Goal: Task Accomplishment & Management: Use online tool/utility

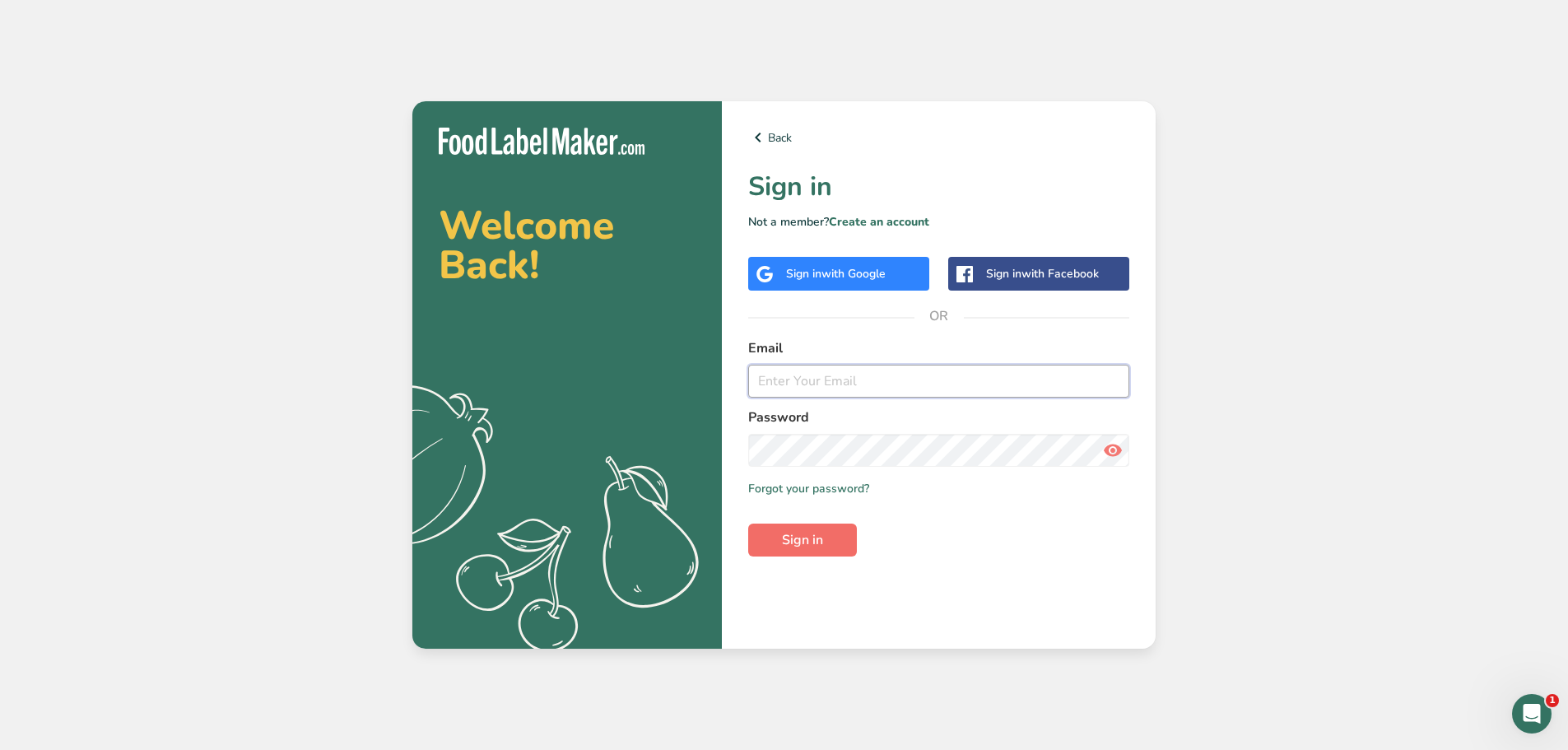
type input "[EMAIL_ADDRESS][DOMAIN_NAME]"
click at [800, 540] on span "Sign in" at bounding box center [802, 540] width 41 height 20
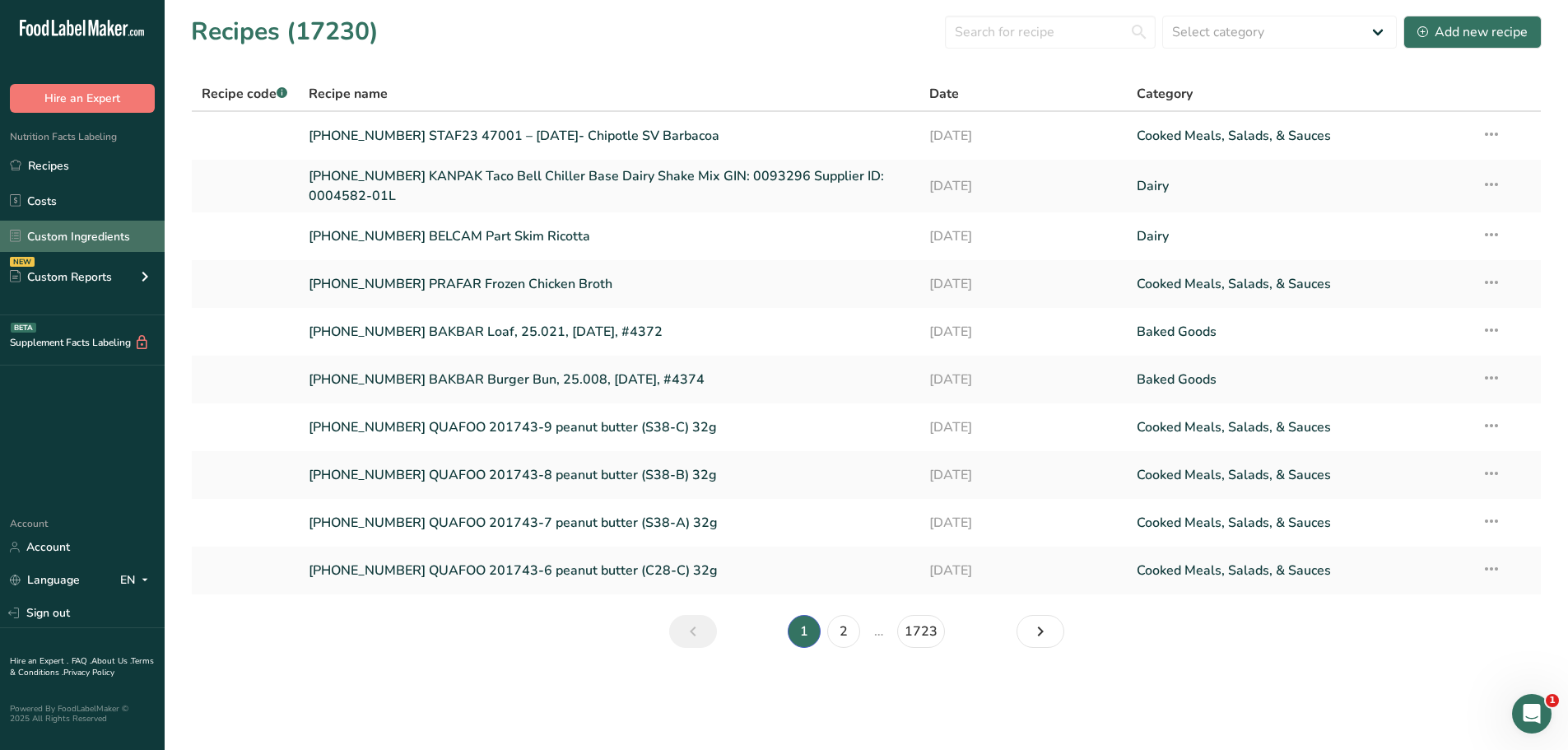
click at [106, 239] on link "Custom Ingredients" at bounding box center [82, 236] width 165 height 31
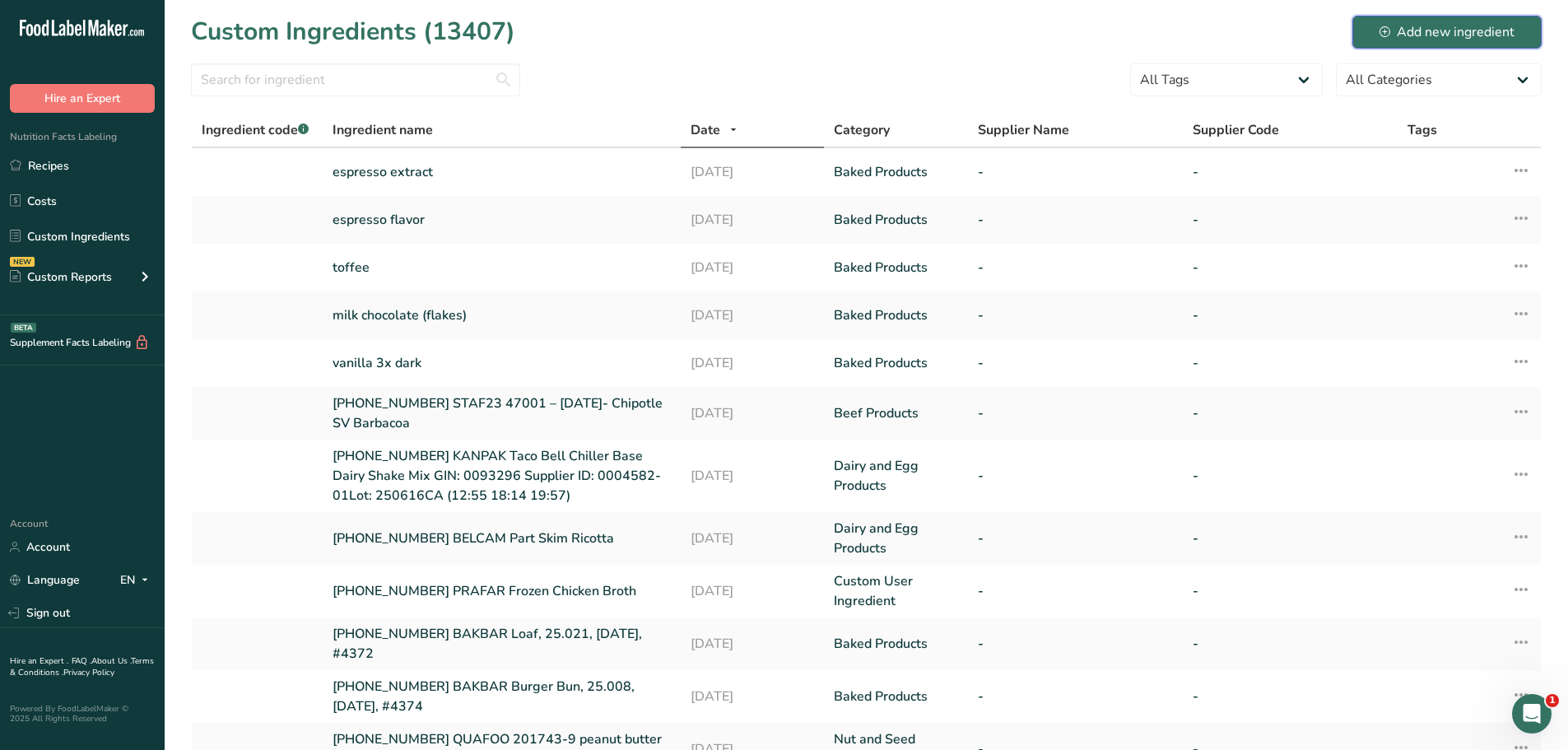
click at [1445, 34] on div "Add new ingredient" at bounding box center [1446, 32] width 135 height 20
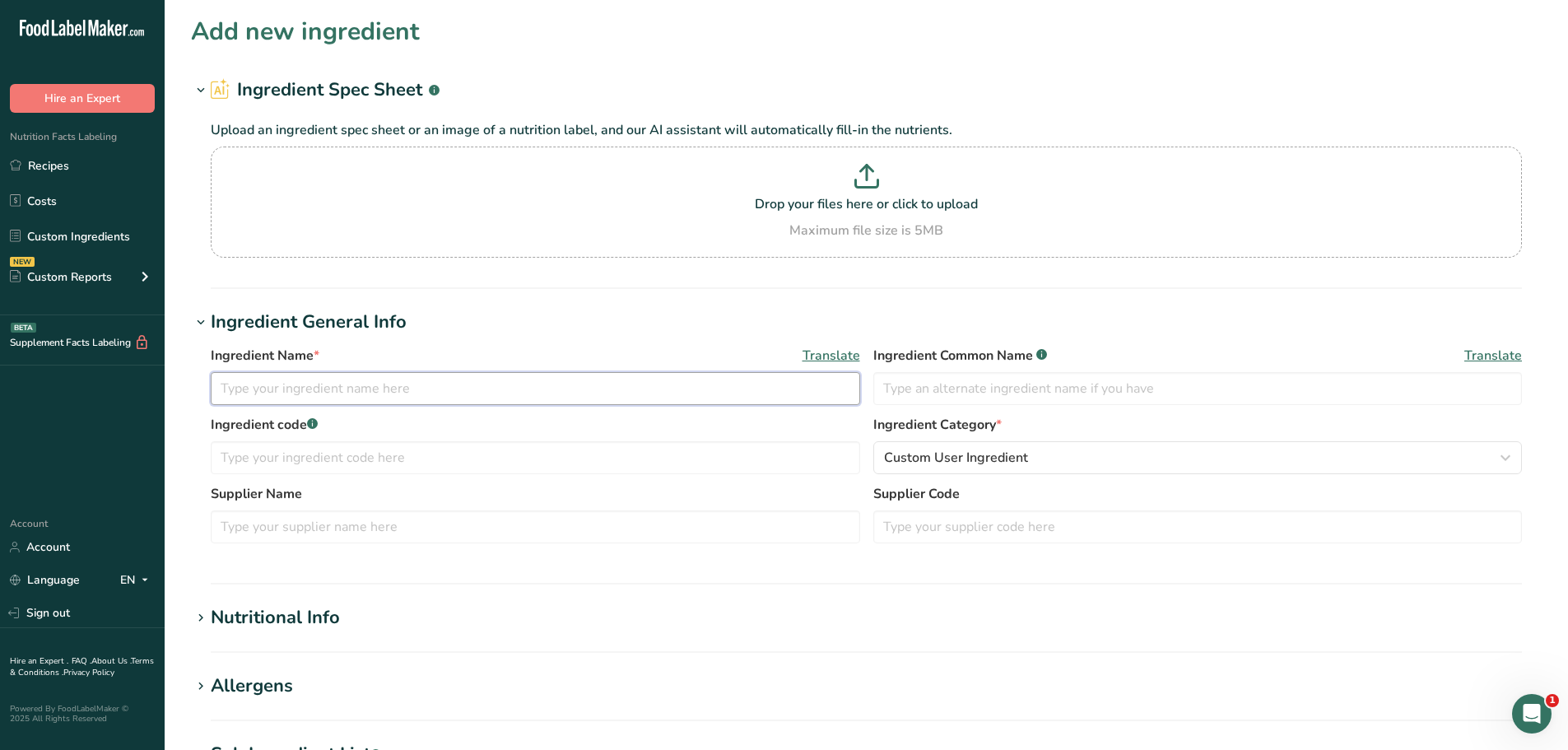
click at [316, 390] on input "text" at bounding box center [535, 388] width 650 height 33
type input "[PHONE_NUMBER] STAF23 Chipotle Carnitas"
click at [954, 456] on span "Custom User Ingredient" at bounding box center [956, 457] width 144 height 20
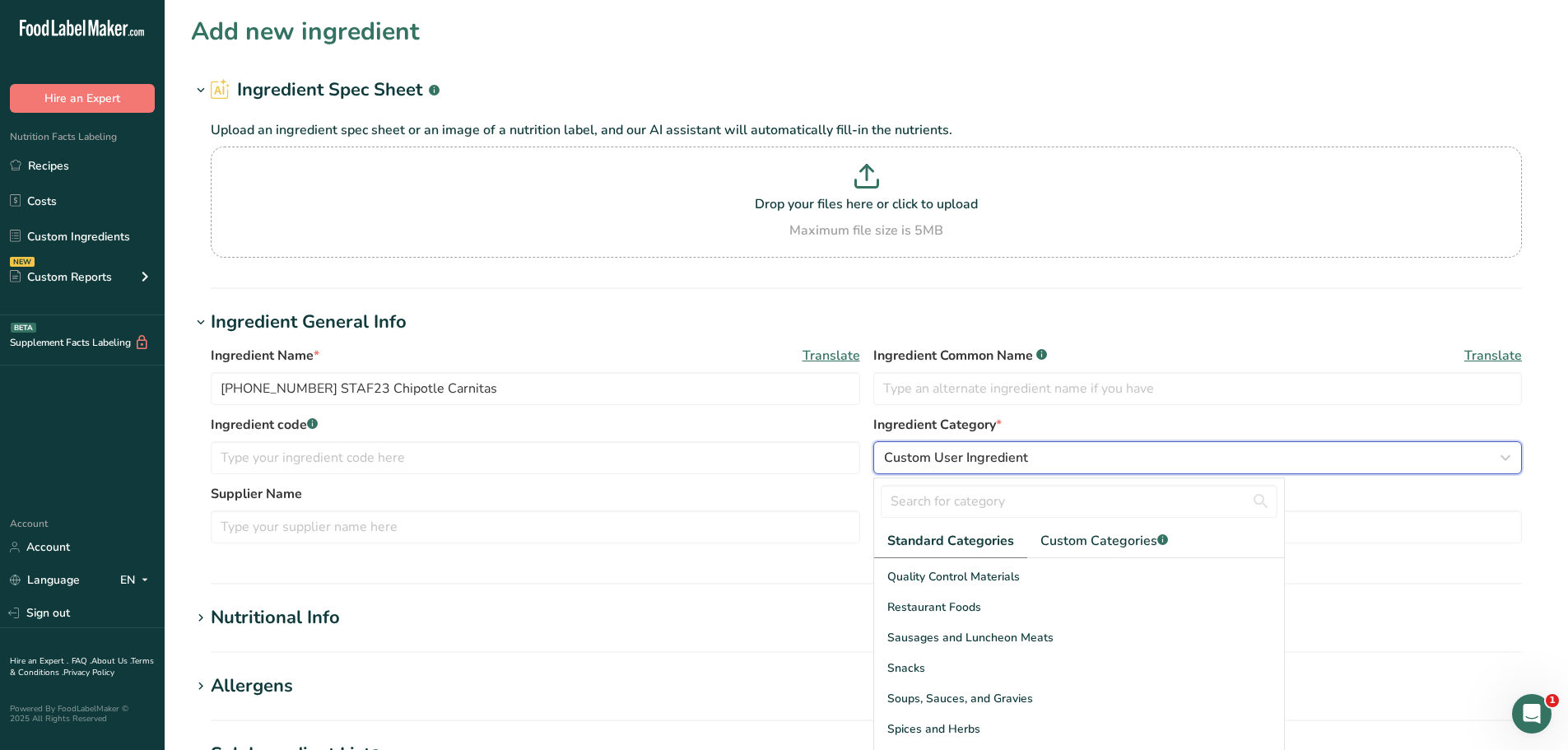
scroll to position [554, 0]
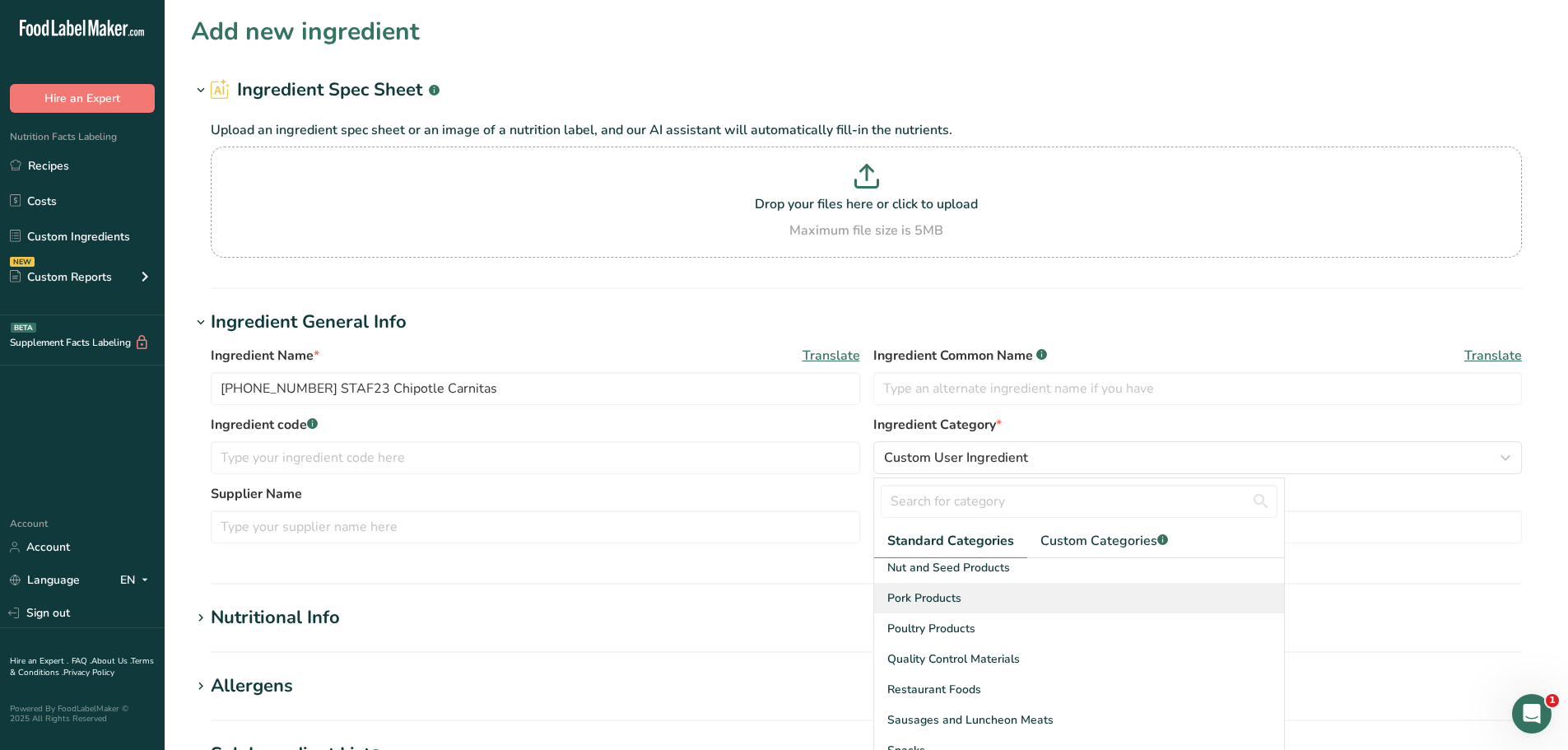
click at [937, 608] on div "Pork Products" at bounding box center [1079, 598] width 410 height 31
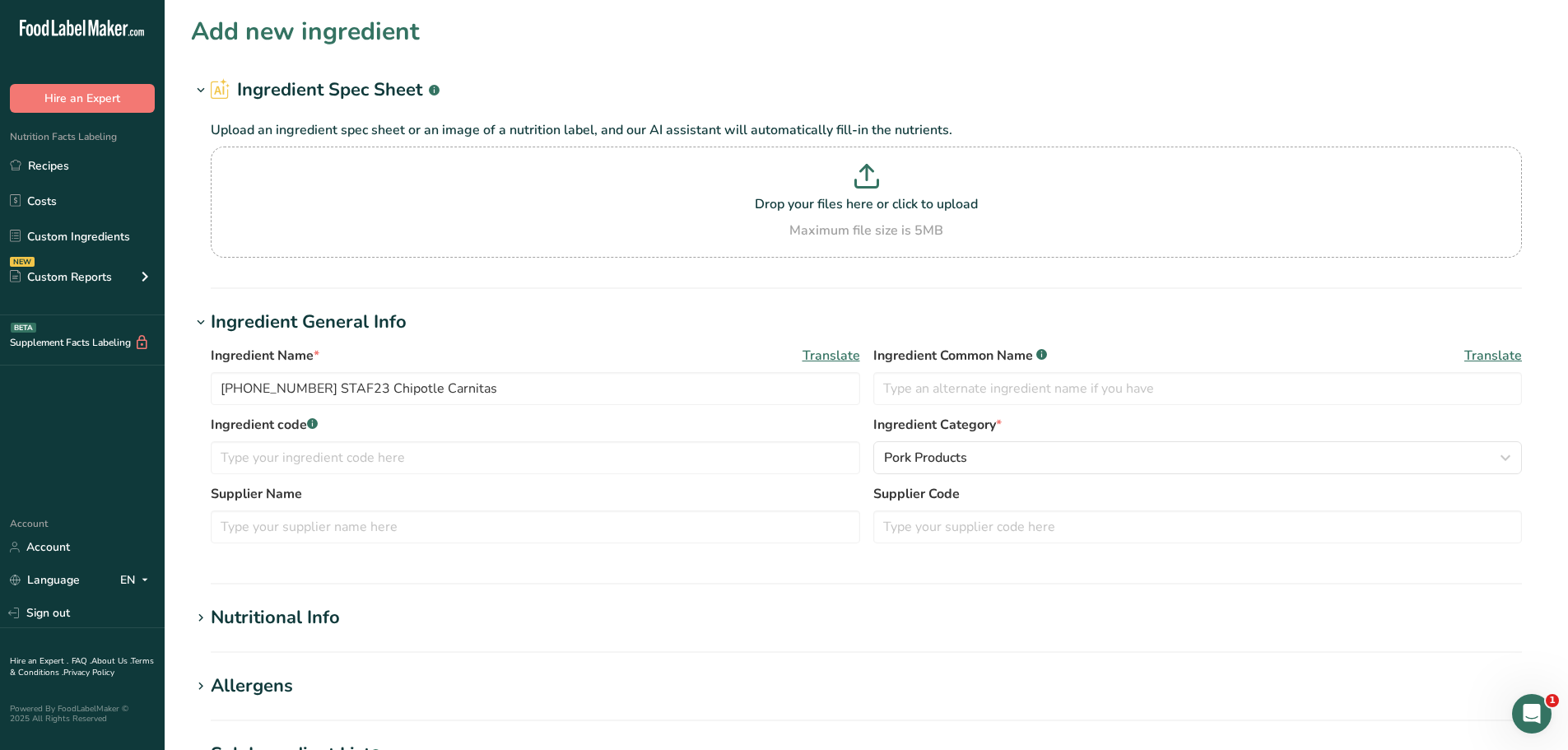
click at [245, 623] on div "Nutritional Info" at bounding box center [275, 617] width 129 height 27
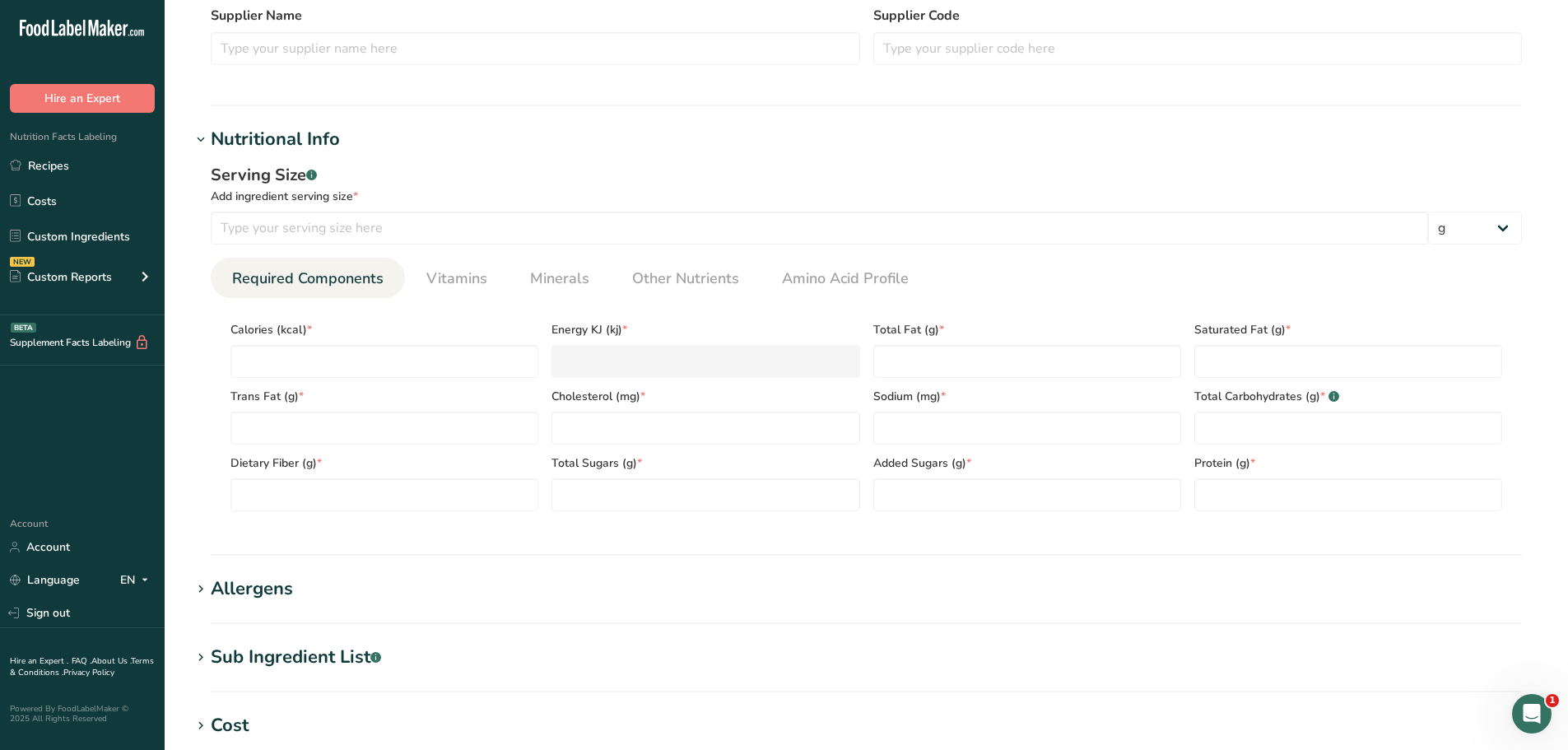
scroll to position [494, 0]
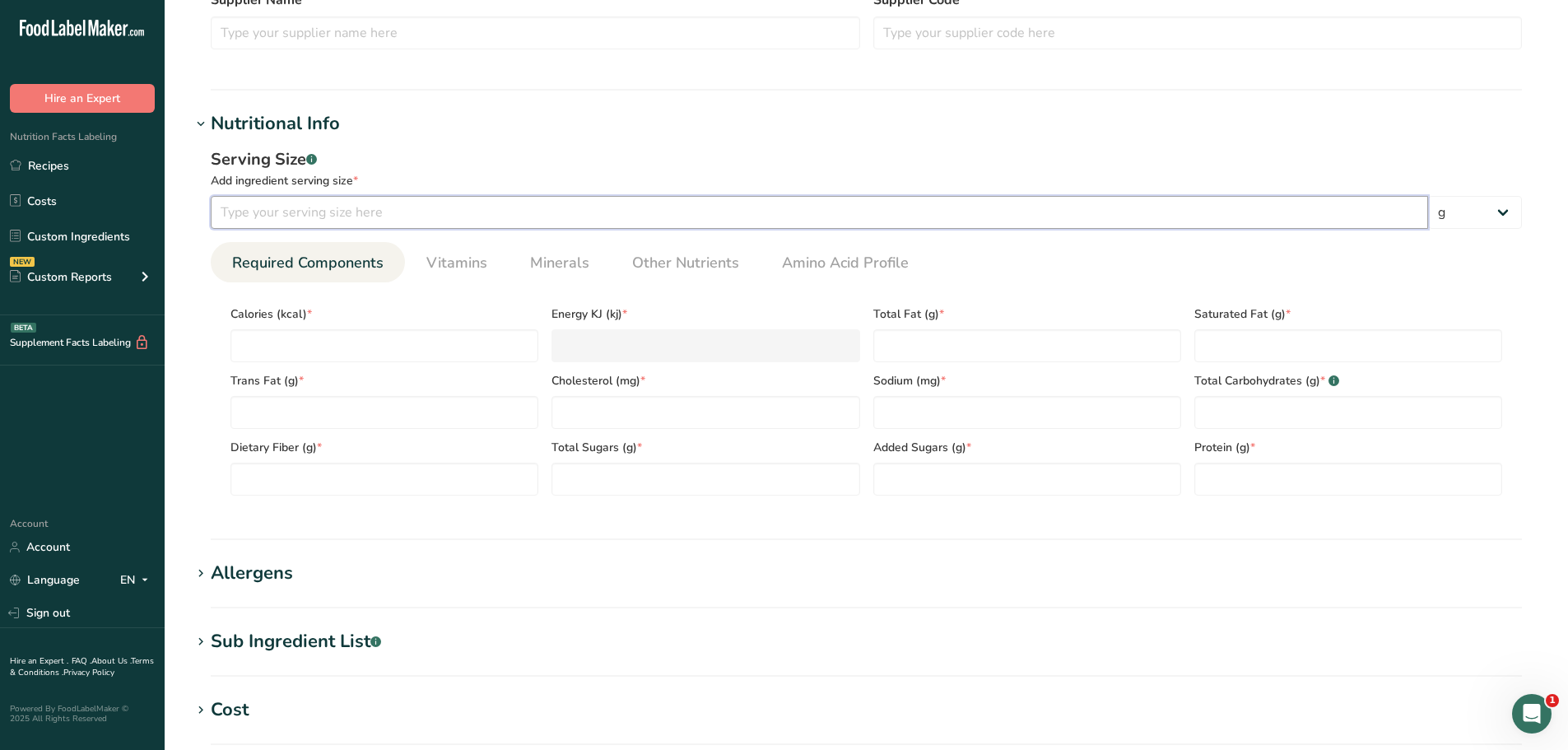
click at [307, 209] on input "number" at bounding box center [819, 212] width 1217 height 33
type input "100"
click at [709, 265] on span "Other Nutrients" at bounding box center [685, 263] width 107 height 22
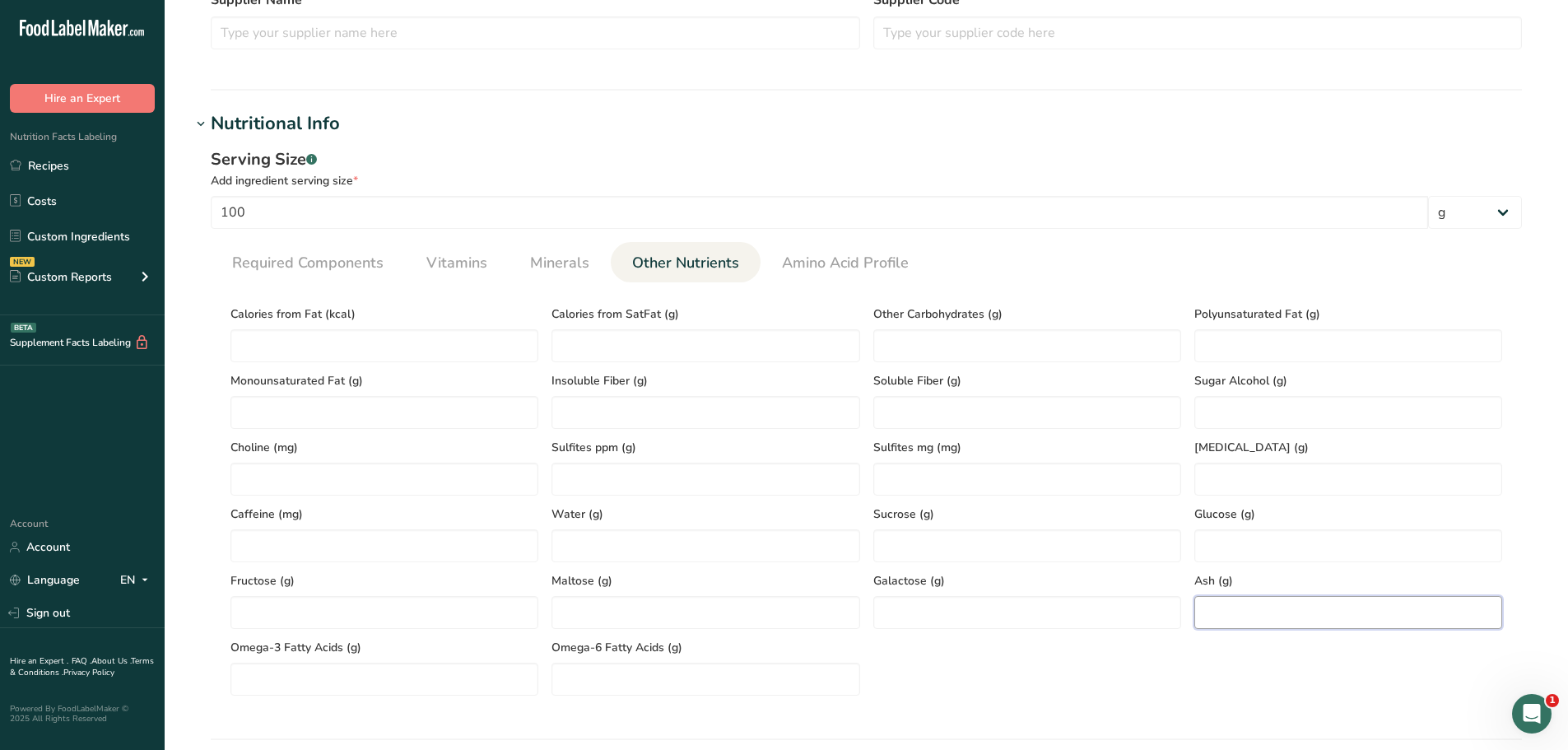
click at [1291, 620] on input "number" at bounding box center [1347, 612] width 308 height 33
paste input "1.6"
type input "1.6"
click at [300, 251] on link "Required Components" at bounding box center [308, 263] width 165 height 42
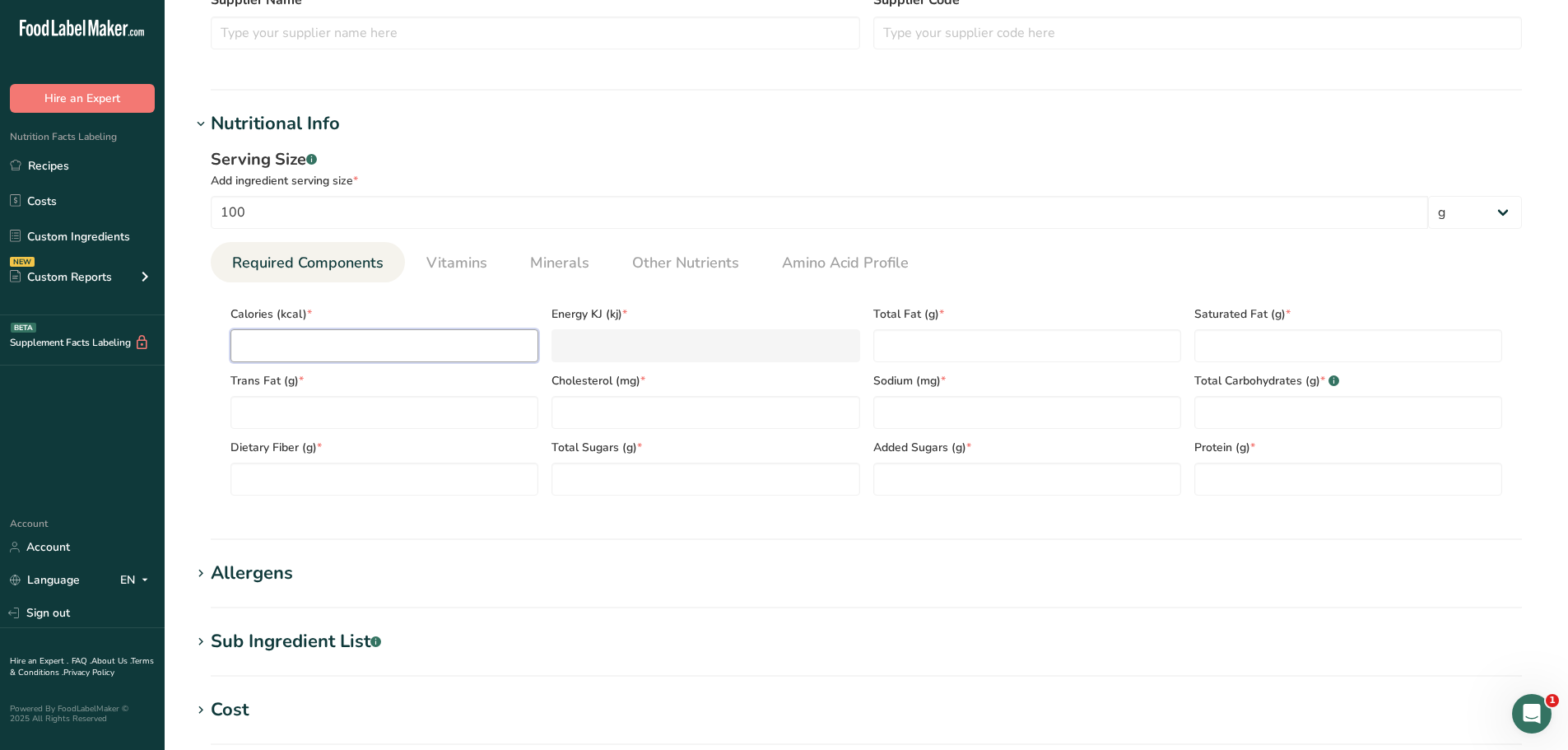
click at [293, 342] on input "number" at bounding box center [383, 345] width 308 height 33
paste input "268.43"
type input "268.43"
type KJ "1123.1"
type input "268.43"
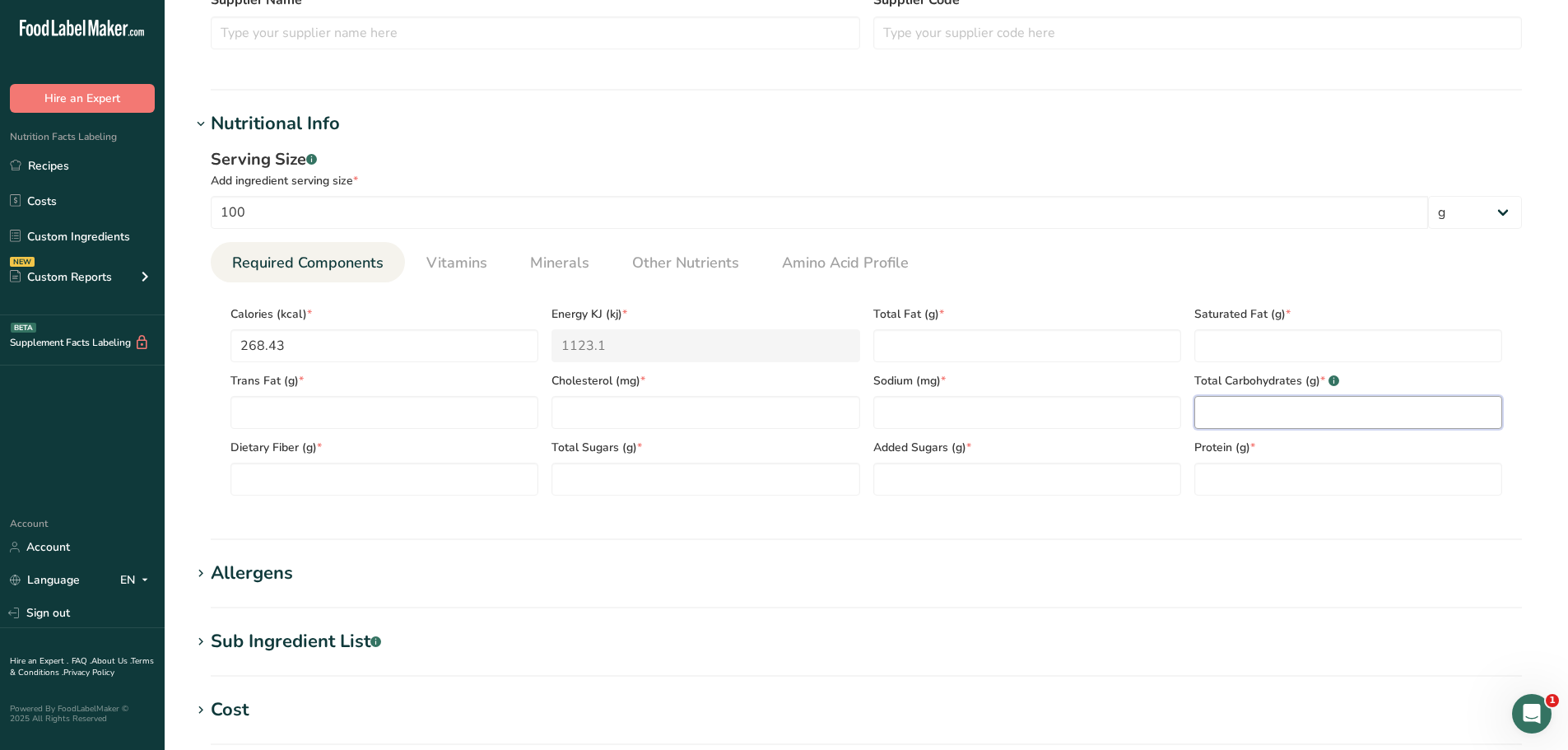
click at [1231, 412] on Carbohydrates "number" at bounding box center [1347, 411] width 308 height 33
paste Carbohydrates "2.09"
type Carbohydrates "2.09"
click at [615, 413] on input "number" at bounding box center [705, 411] width 308 height 33
paste input "86.14"
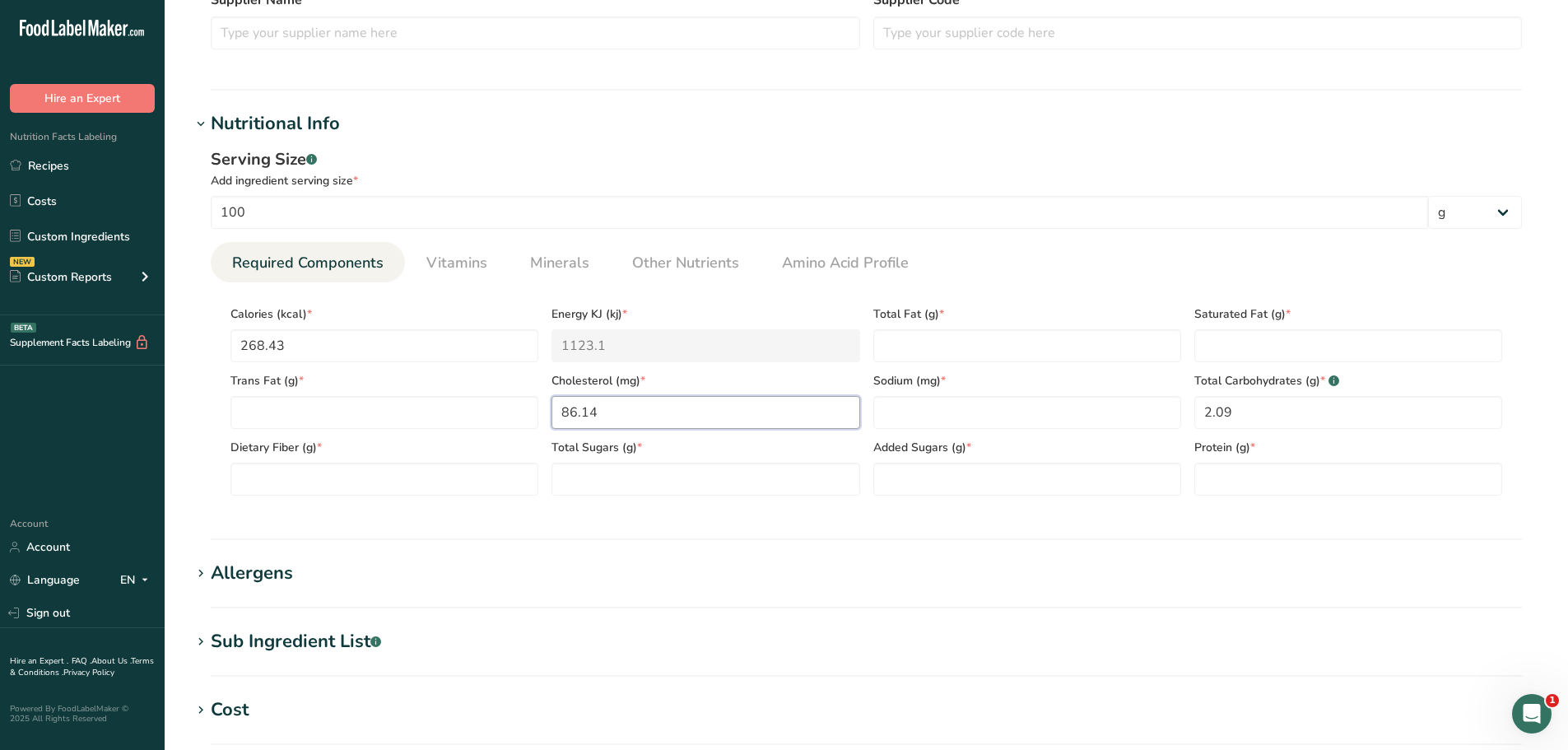
type input "86.14"
click at [346, 489] on Fiber "number" at bounding box center [383, 479] width 308 height 33
paste Fiber "0.61"
type Fiber "0.61"
drag, startPoint x: 650, startPoint y: 267, endPoint x: 622, endPoint y: 266, distance: 28.0
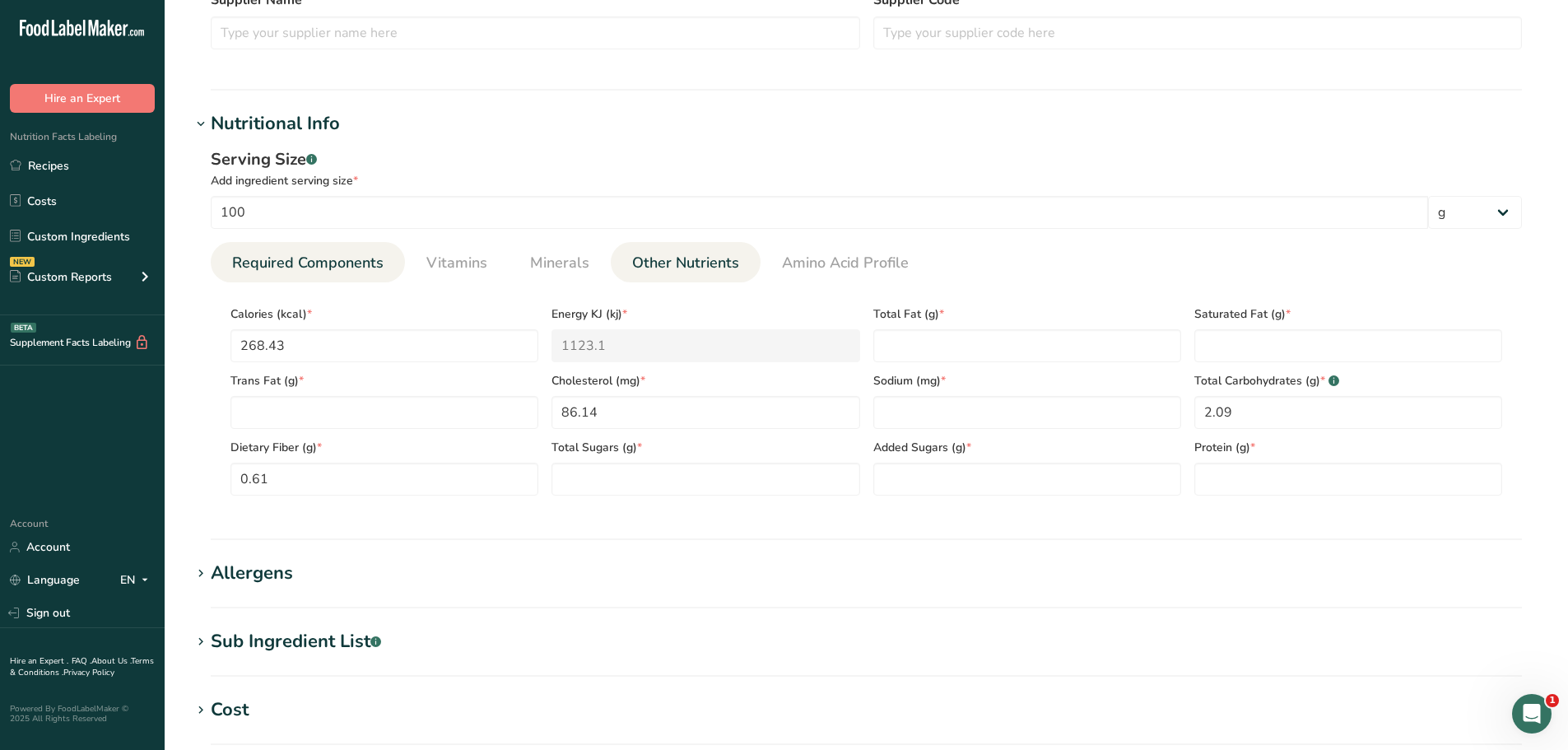
click at [650, 267] on span "Other Nutrients" at bounding box center [685, 263] width 107 height 22
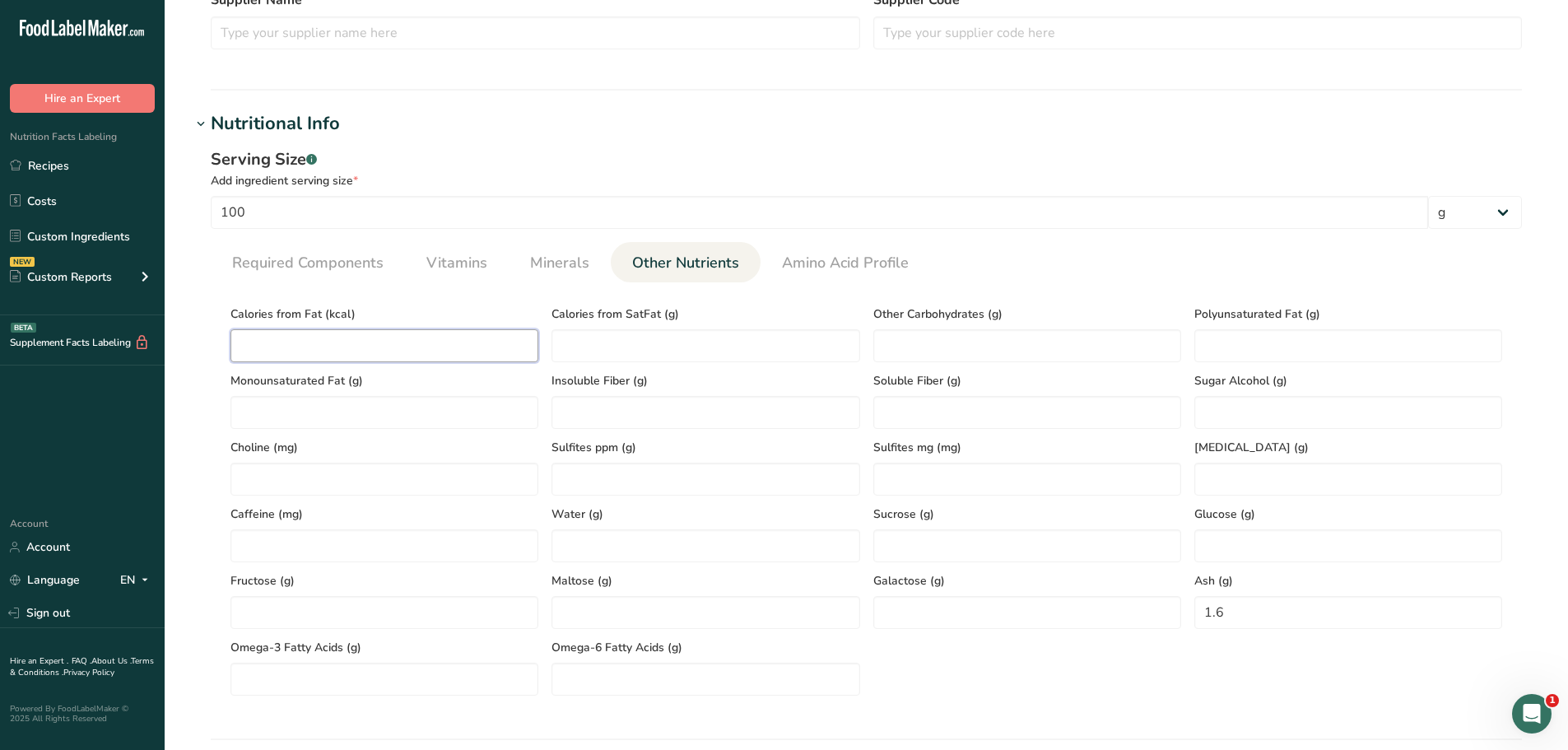
click at [285, 339] on Fat "number" at bounding box center [383, 345] width 308 height 33
paste Fat "168.39"
type Fat "168.39"
click at [355, 266] on span "Required Components" at bounding box center [308, 263] width 151 height 22
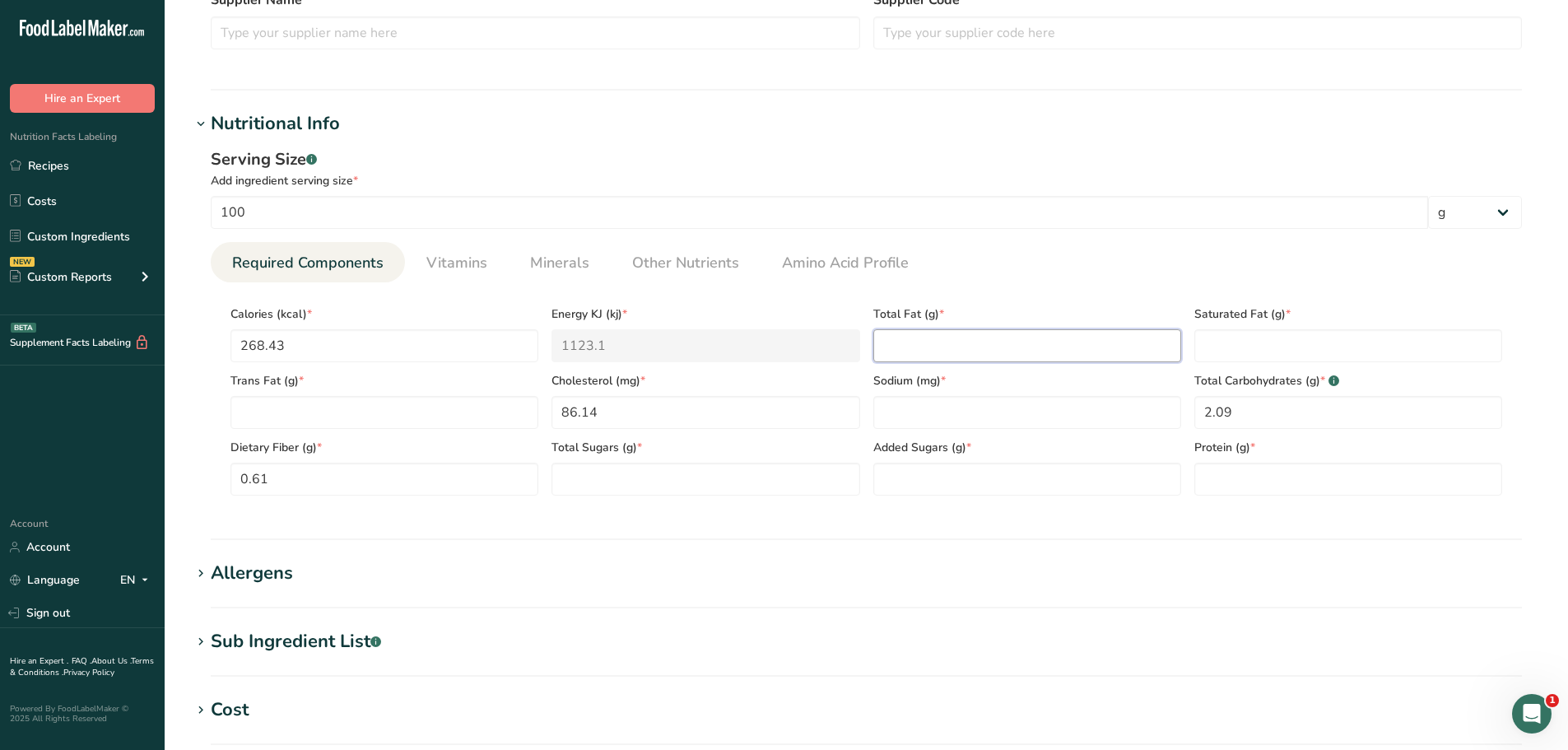
click at [897, 345] on Fat "number" at bounding box center [1027, 345] width 308 height 33
paste Fat "18.71"
type Fat "18.71"
click at [563, 262] on span "Minerals" at bounding box center [559, 263] width 59 height 22
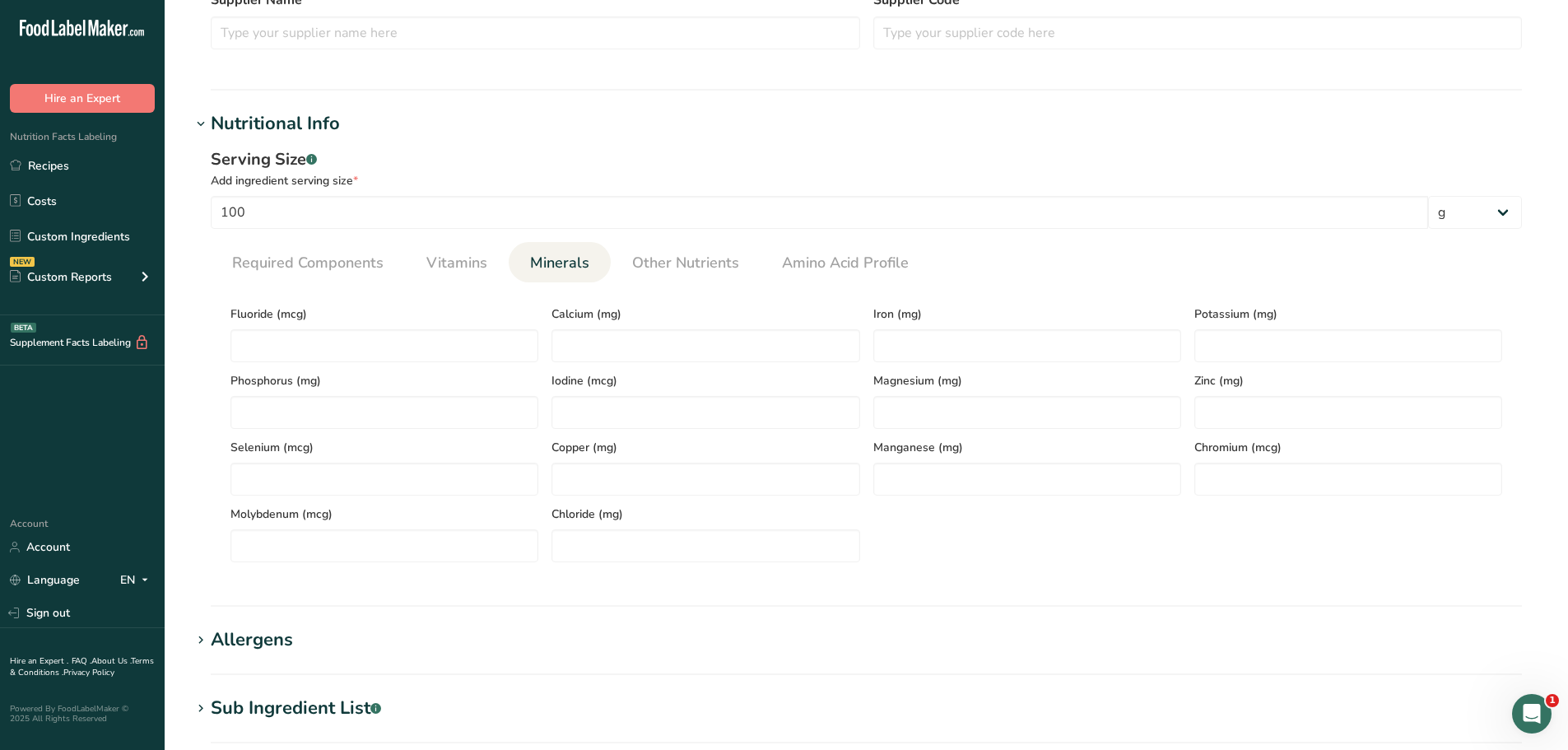
click at [588, 363] on div "Iodine (mcg)" at bounding box center [705, 395] width 321 height 66
click at [594, 347] on input "number" at bounding box center [705, 345] width 308 height 33
paste input "9.94"
type input "9.94"
click at [903, 331] on input "number" at bounding box center [1027, 345] width 308 height 33
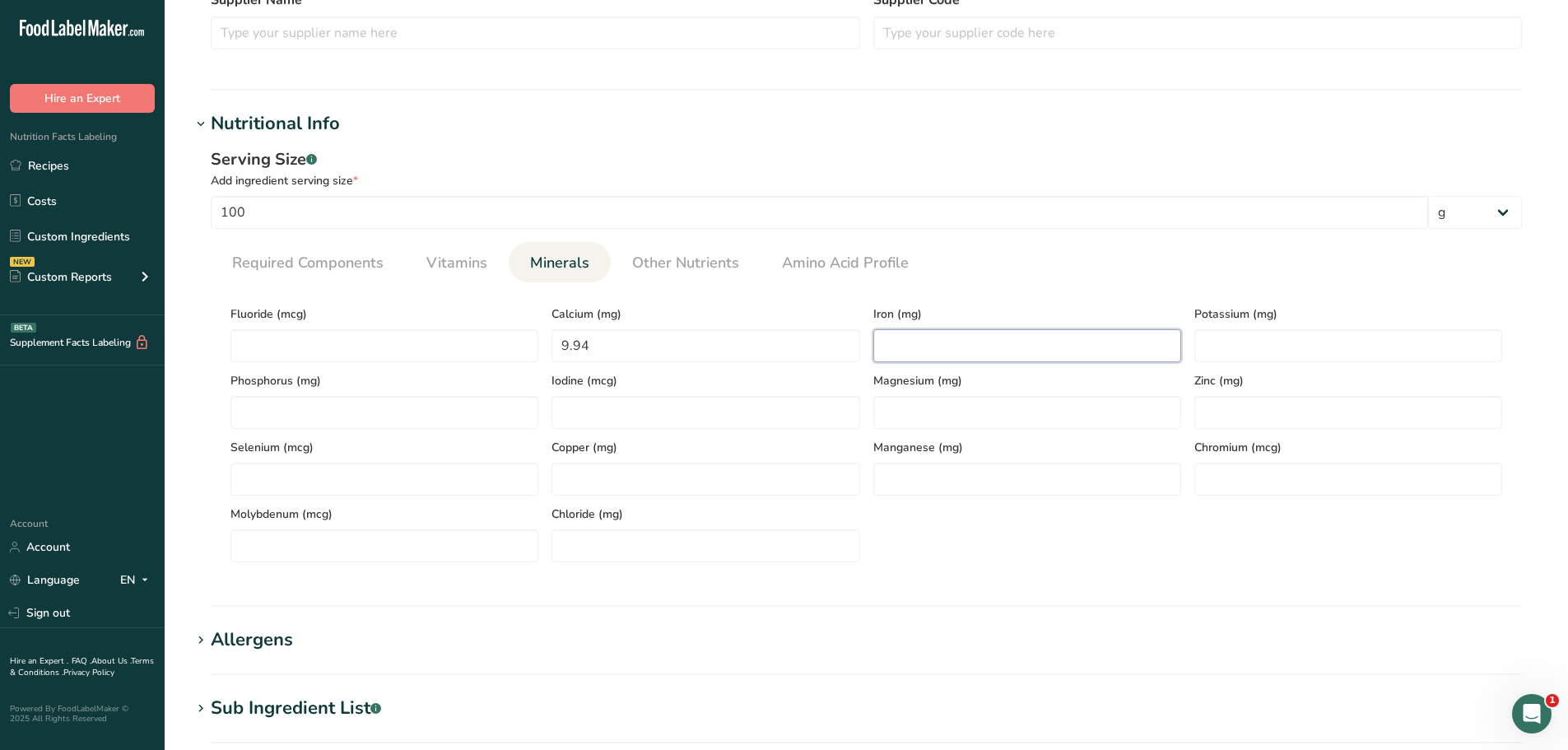
paste input "0.98"
type input "0.98"
click at [1248, 346] on input "number" at bounding box center [1347, 345] width 308 height 33
paste input "300.86"
type input "300.86"
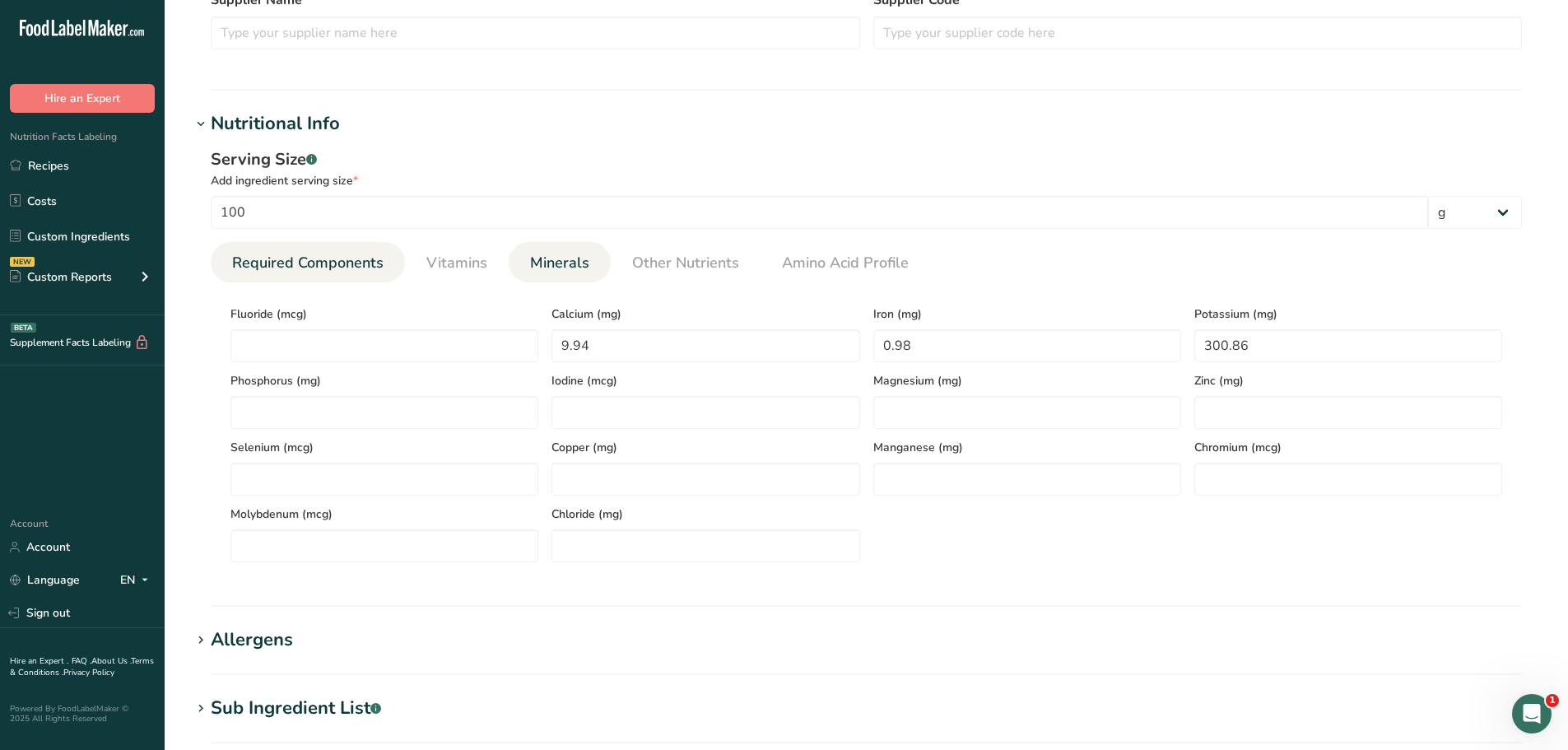
drag, startPoint x: 329, startPoint y: 253, endPoint x: 356, endPoint y: 250, distance: 27.2
click at [332, 251] on link "Required Components" at bounding box center [308, 263] width 165 height 42
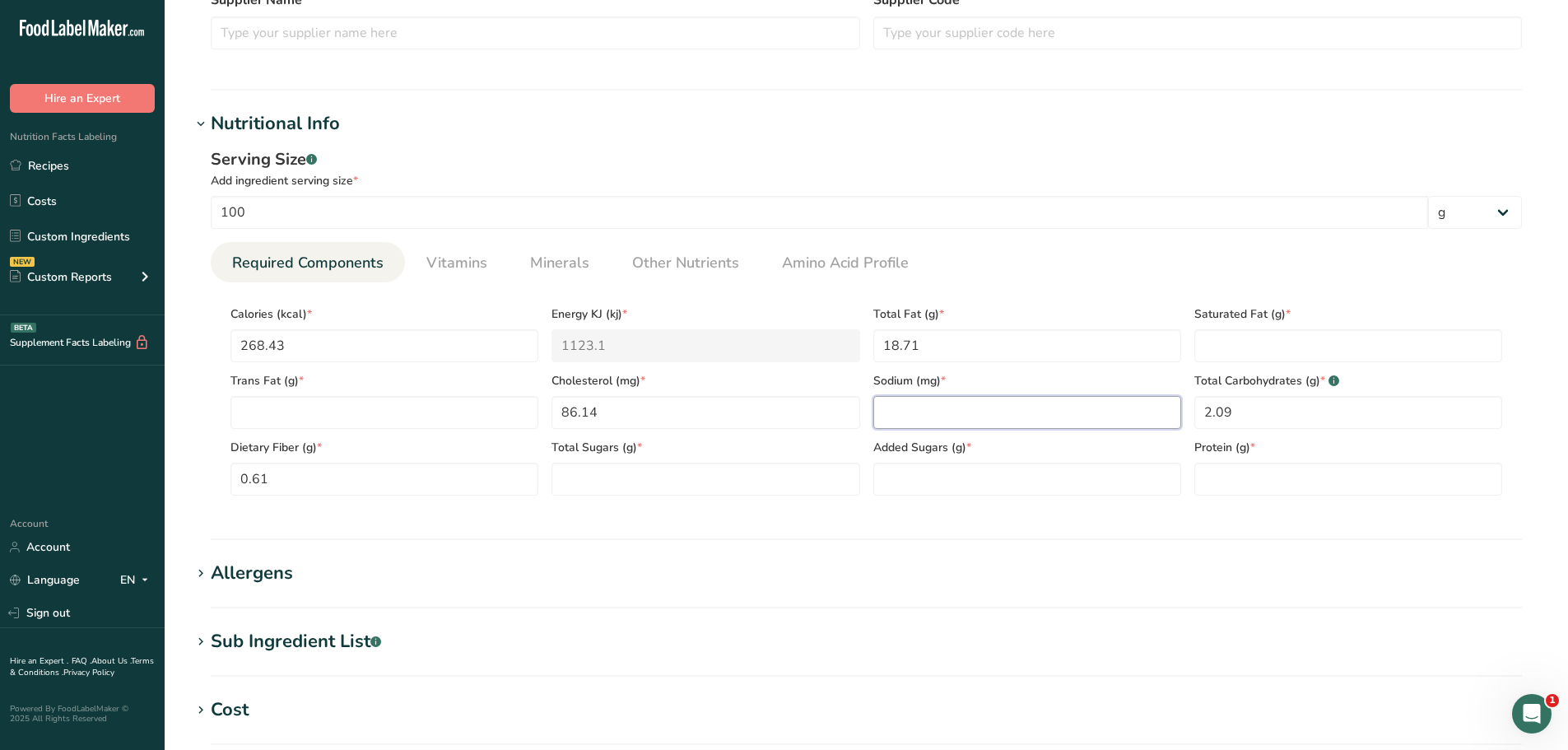
click at [894, 414] on input "number" at bounding box center [1027, 411] width 308 height 33
paste input "289.21"
type input "289.21"
click at [698, 277] on link "Other Nutrients" at bounding box center [685, 263] width 121 height 42
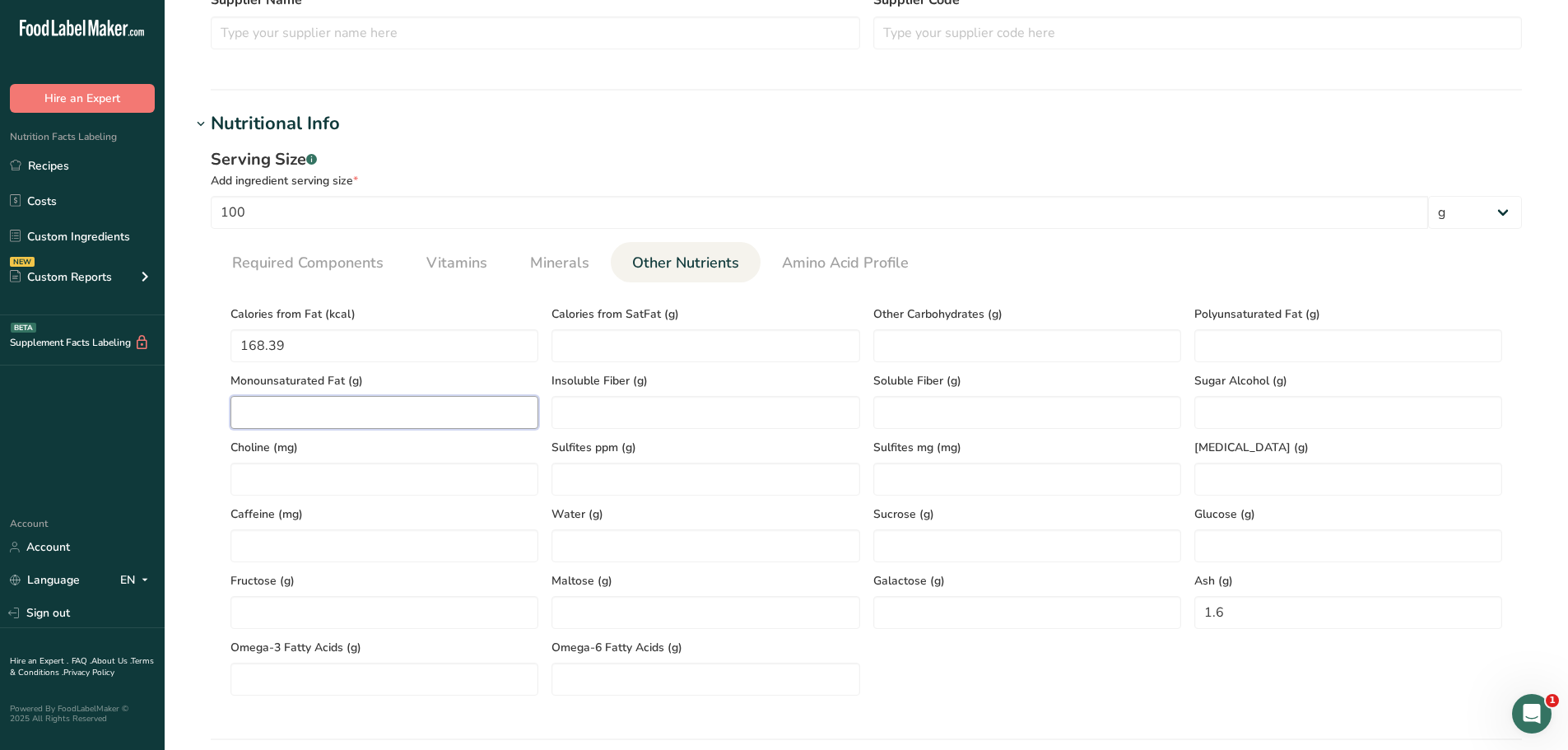
click at [434, 416] on Fat "number" at bounding box center [383, 411] width 308 height 33
paste Fat "9.54"
type Fat "9.54"
click at [1296, 360] on Fat "number" at bounding box center [1347, 345] width 308 height 33
paste Fat "1.74"
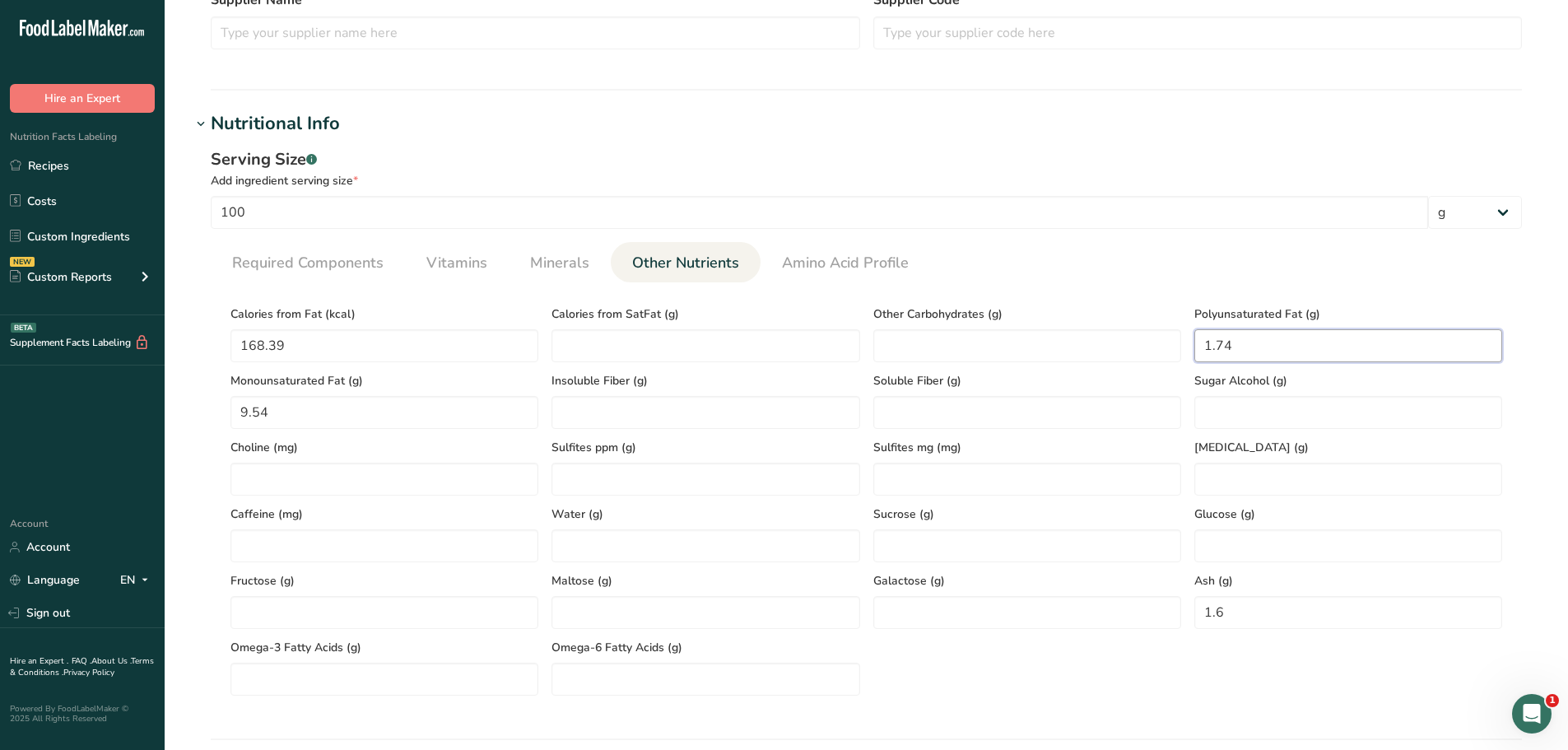
type Fat "1.74"
click at [378, 265] on span "Required Components" at bounding box center [308, 263] width 151 height 22
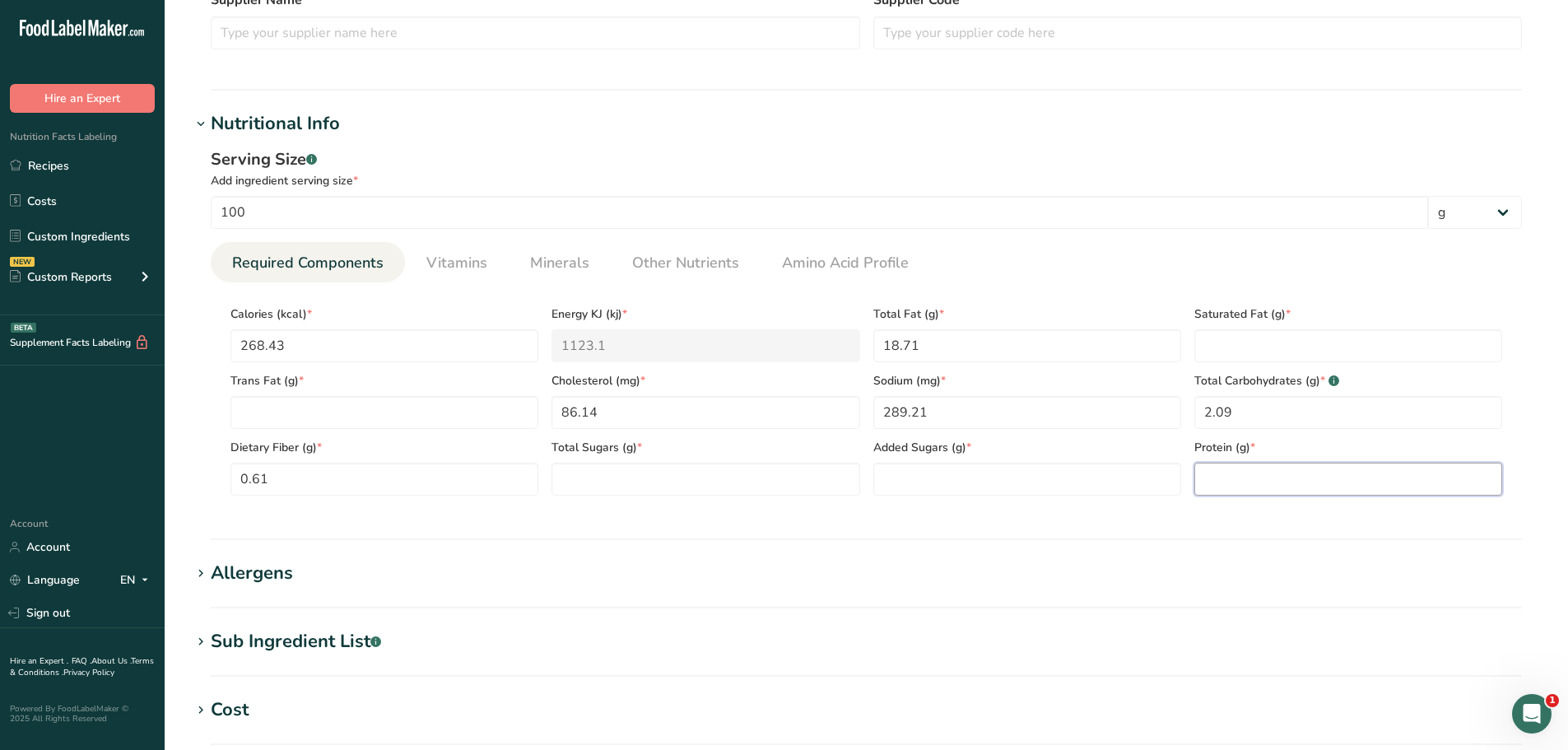
click at [1217, 473] on input "number" at bounding box center [1347, 479] width 308 height 33
paste input "22.92"
type input "22.92"
click at [1271, 346] on Fat "number" at bounding box center [1347, 345] width 308 height 33
paste Fat "7.43"
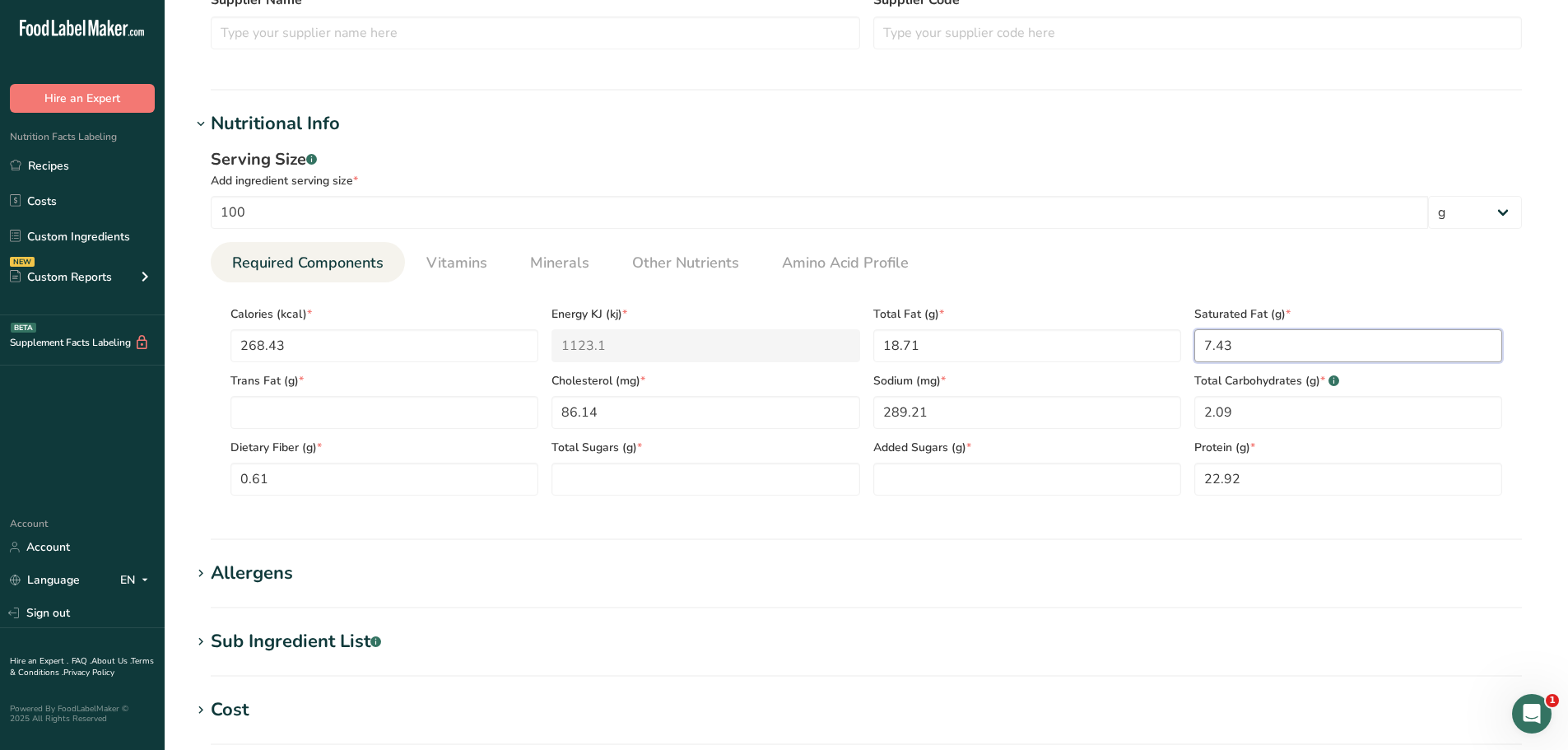
type Fat "7.43"
click at [367, 268] on span "Required Components" at bounding box center [308, 263] width 151 height 22
drag, startPoint x: 696, startPoint y: 491, endPoint x: 691, endPoint y: 483, distance: 9.4
click at [691, 483] on Sugars "number" at bounding box center [705, 479] width 308 height 33
type Sugars "0"
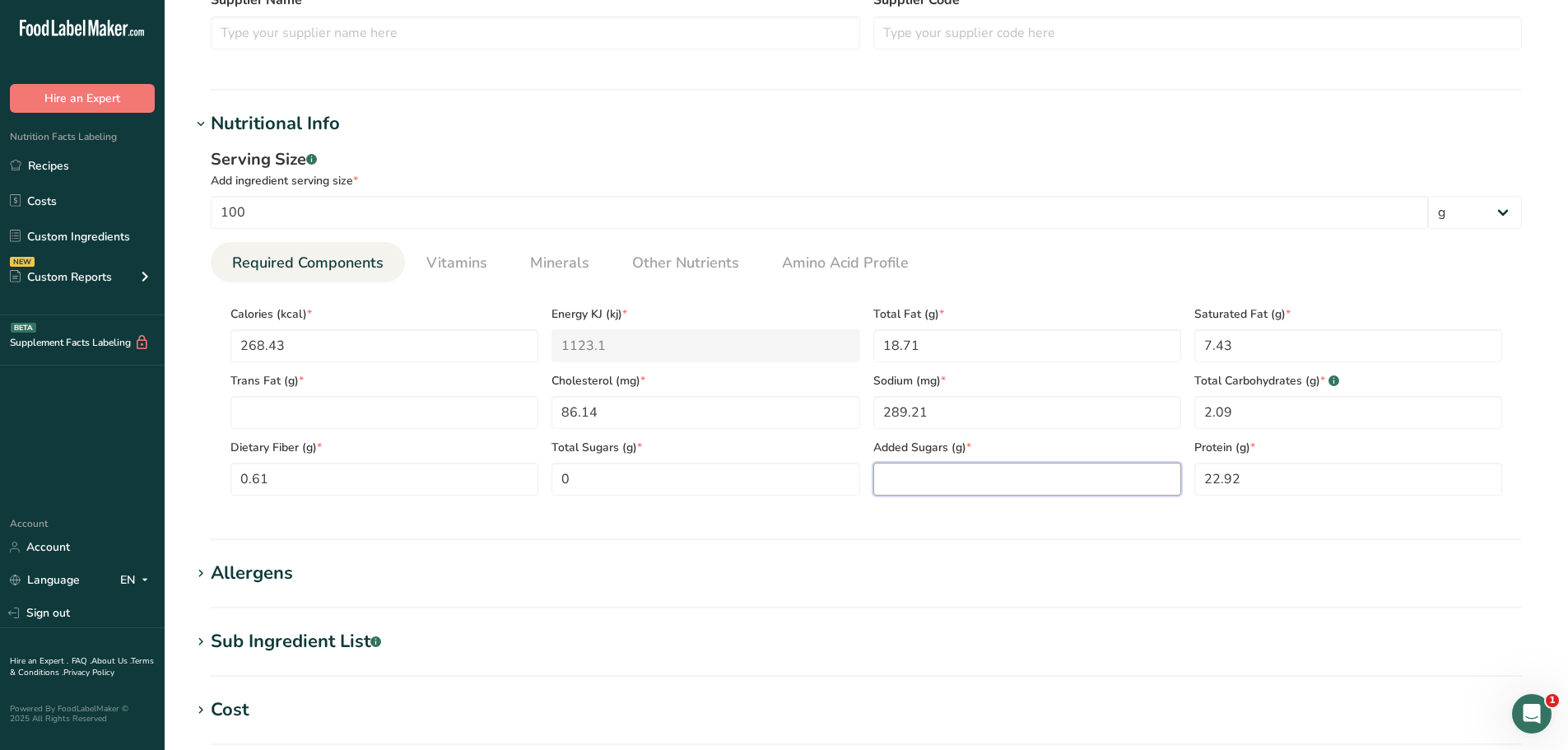
click at [921, 478] on Sugars "number" at bounding box center [1027, 479] width 308 height 33
type Sugars "0"
click at [453, 273] on span "Vitamins" at bounding box center [456, 263] width 61 height 22
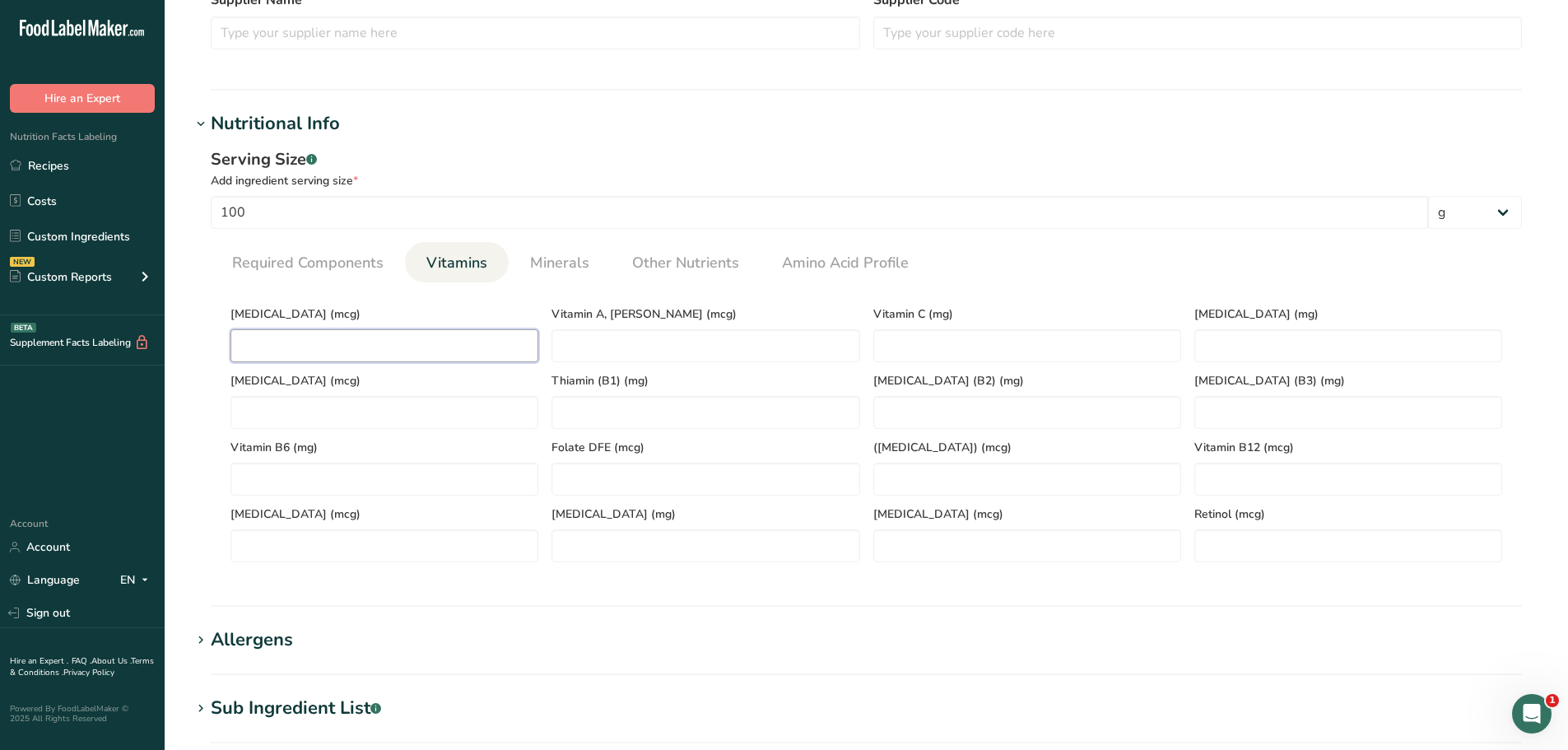
click at [320, 339] on D "number" at bounding box center [383, 345] width 308 height 33
paste D "2"
type D "2"
click at [321, 262] on span "Required Components" at bounding box center [308, 263] width 151 height 22
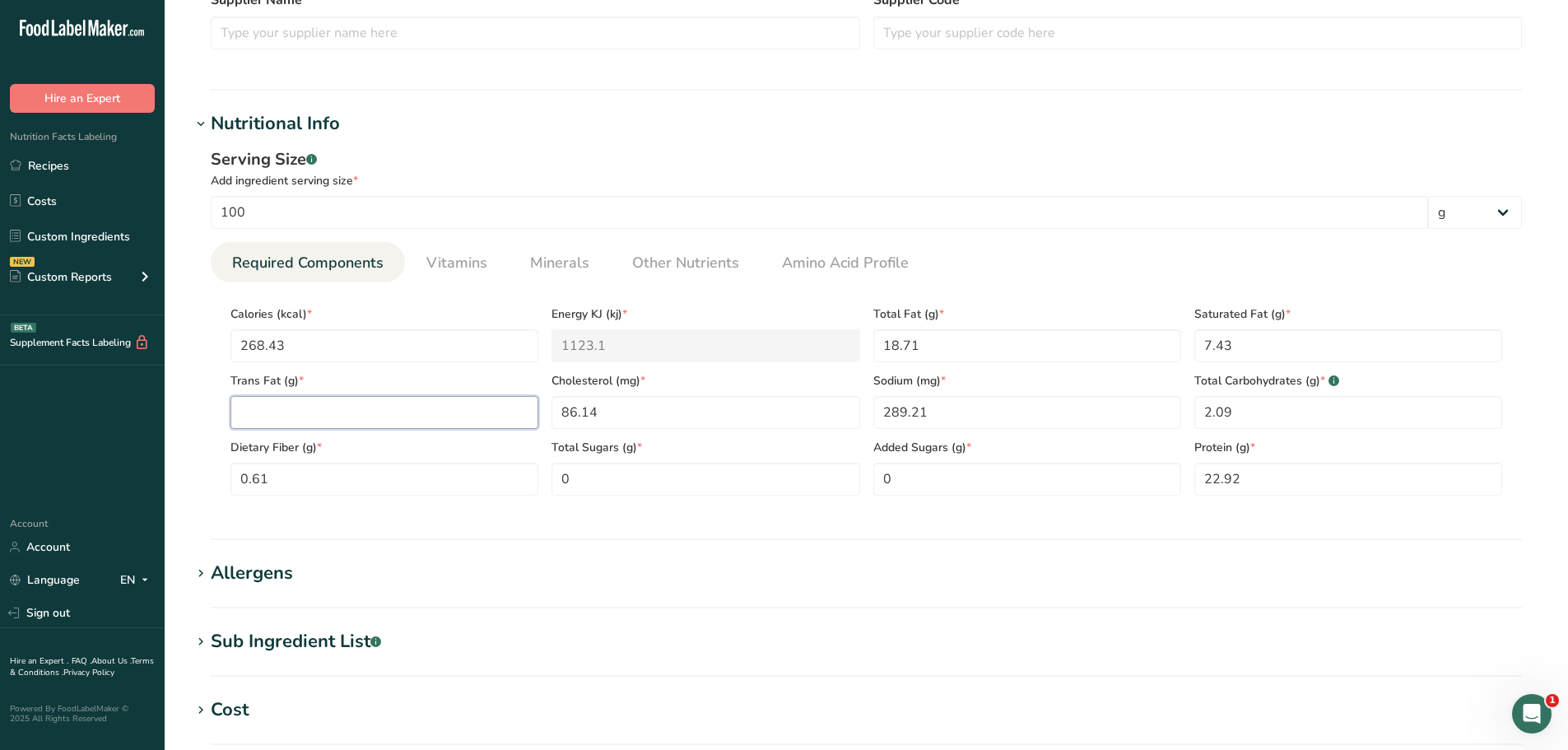
click at [274, 412] on Fat "number" at bounding box center [383, 411] width 308 height 33
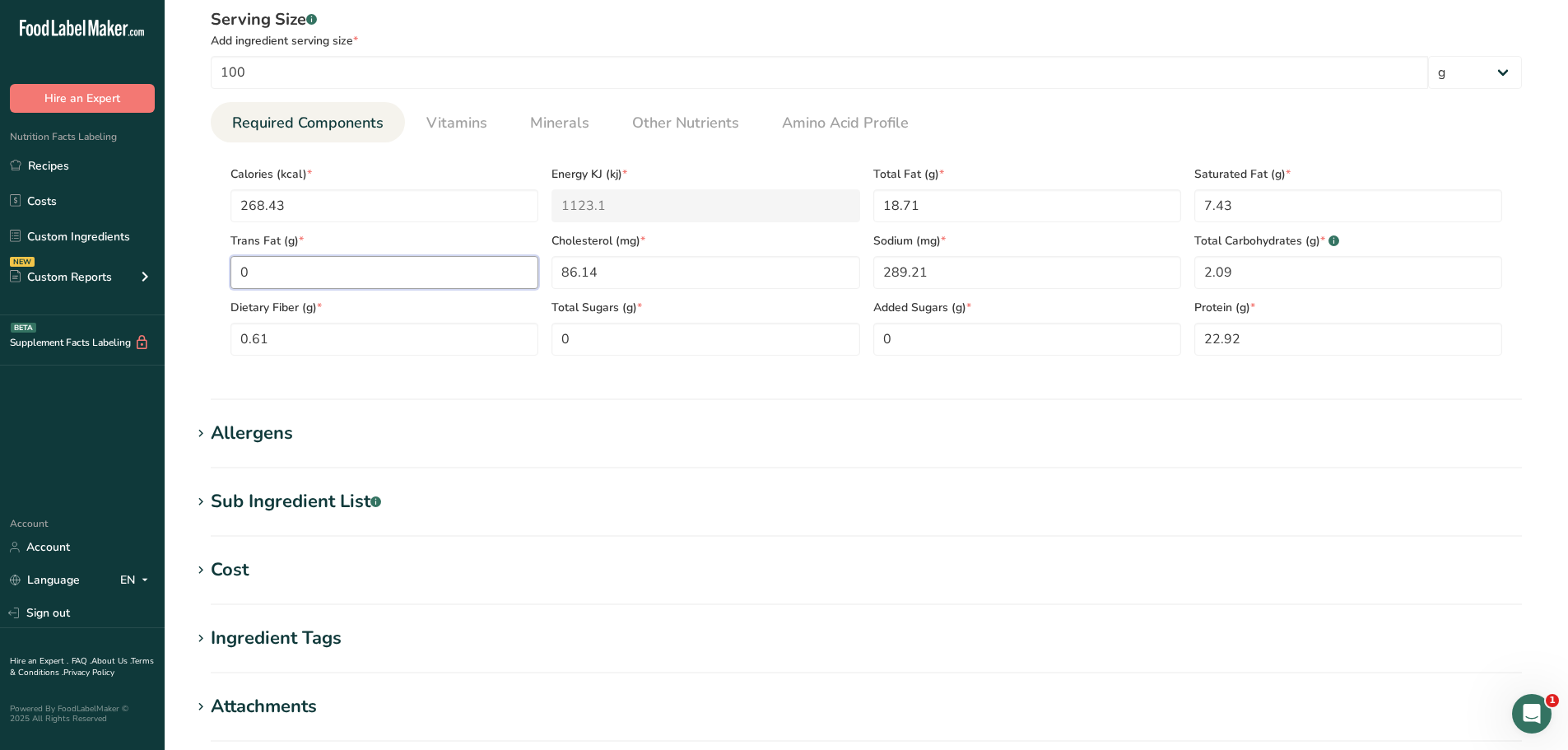
scroll to position [893, 0]
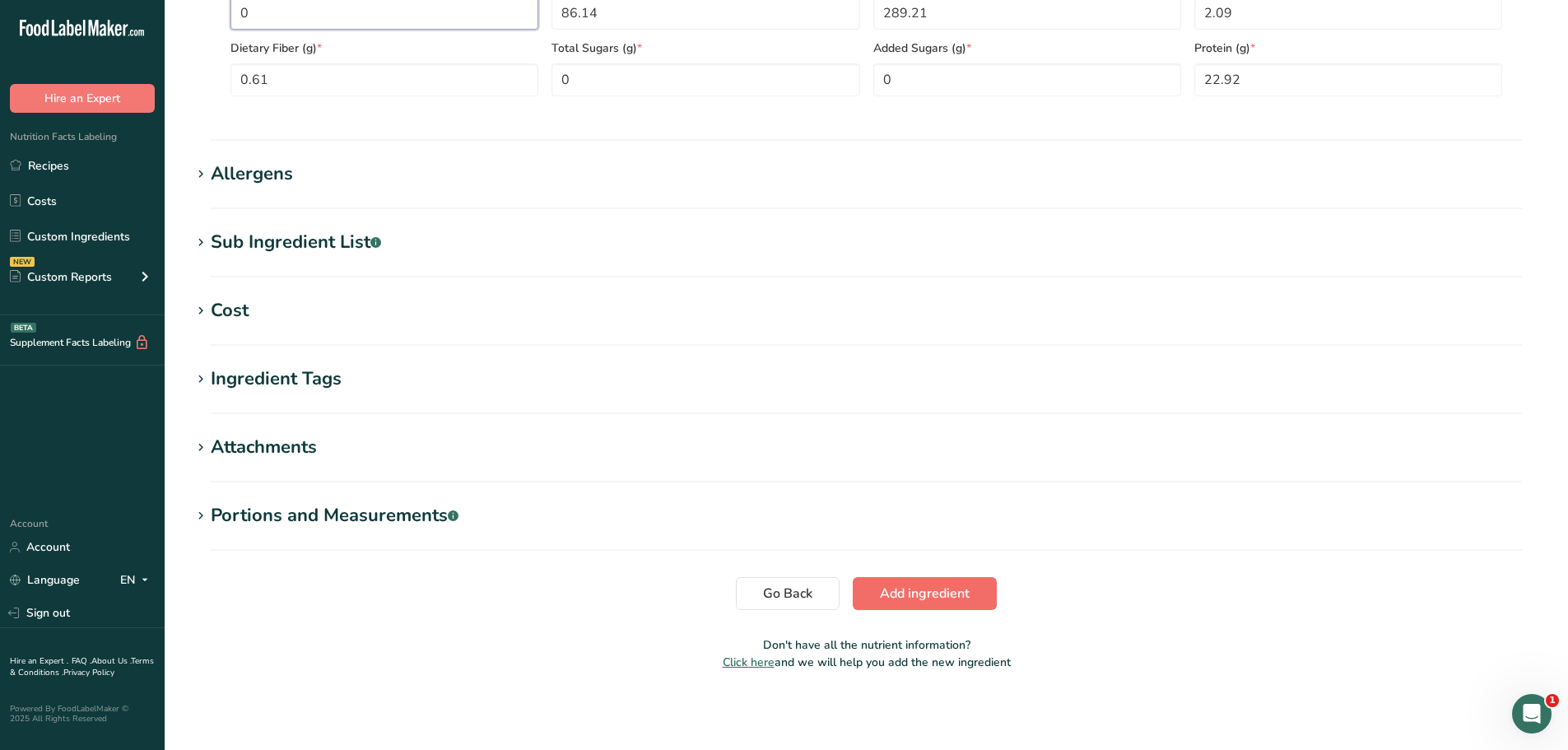
type Fat "0"
click at [944, 579] on button "Add ingredient" at bounding box center [925, 593] width 144 height 33
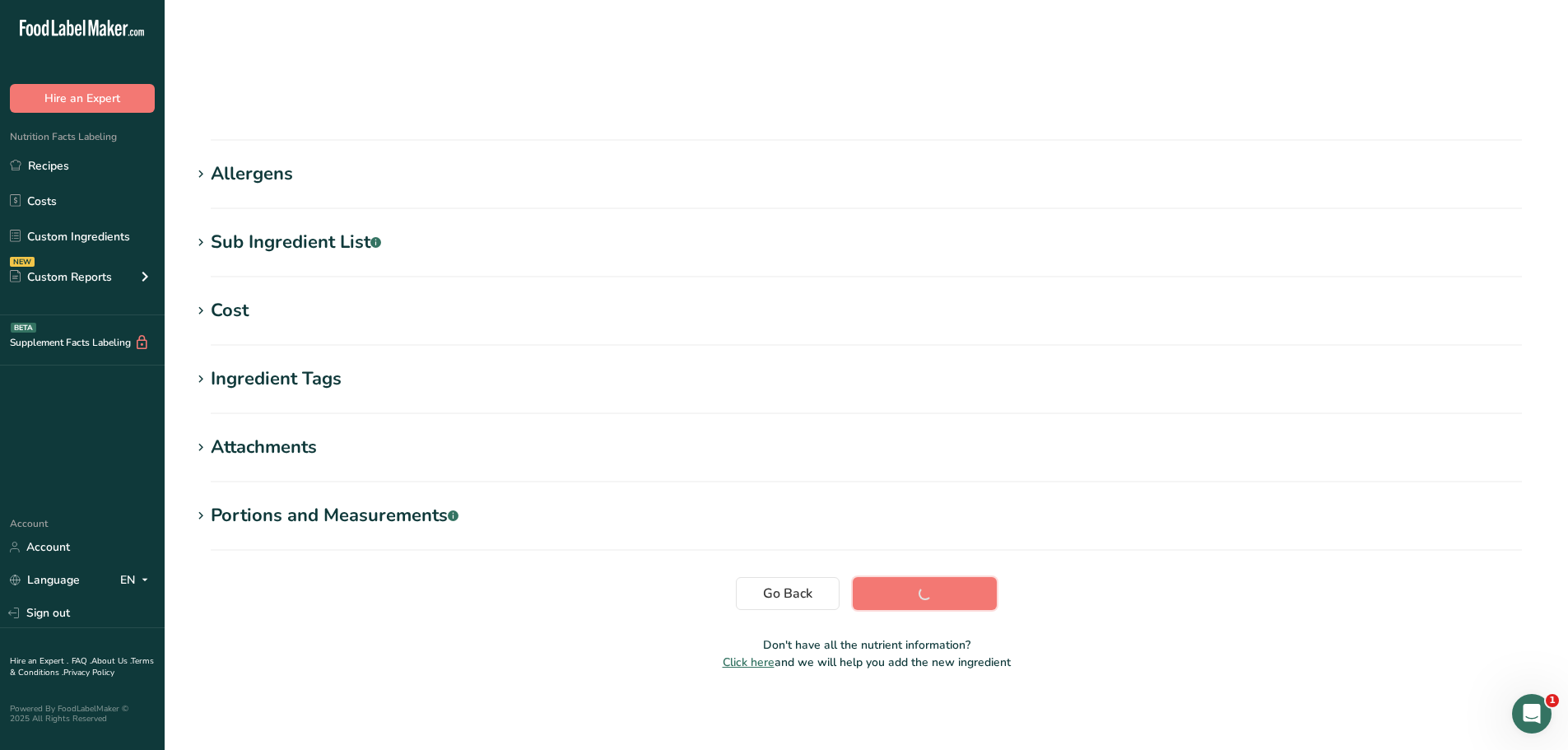
scroll to position [121, 0]
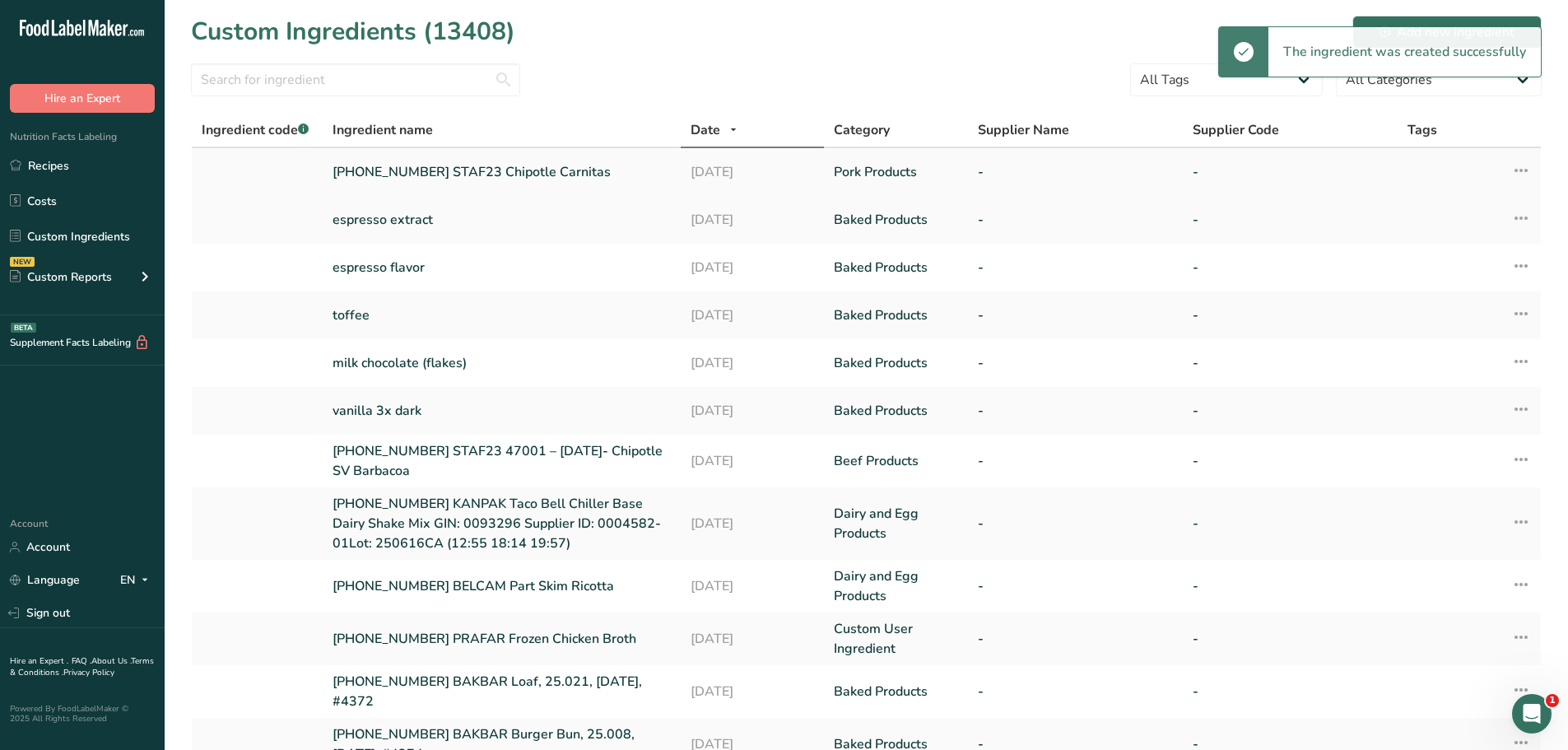
click at [459, 175] on link "[PHONE_NUMBER] STAF23 Chipotle Carnitas" at bounding box center [502, 171] width 338 height 20
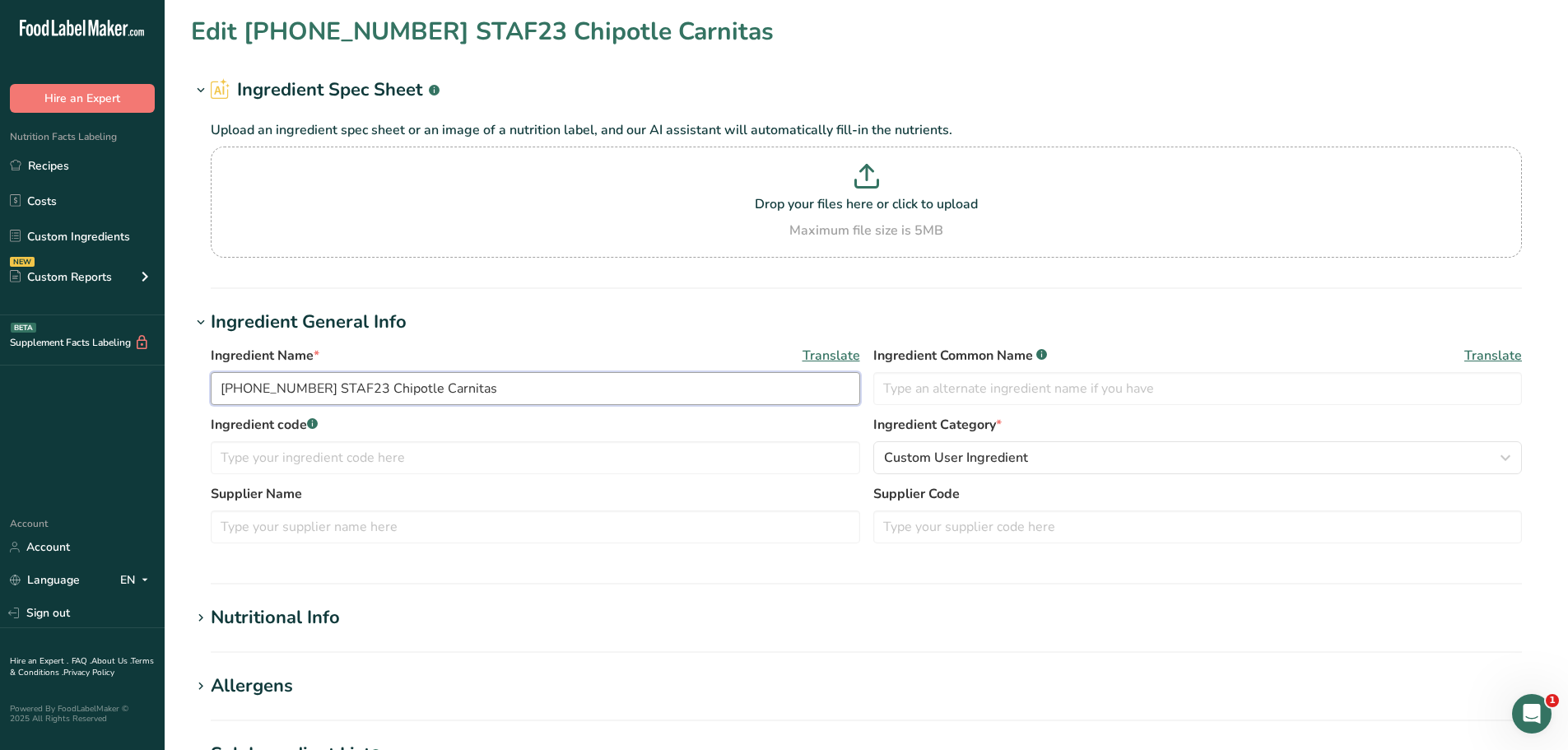
drag, startPoint x: 491, startPoint y: 382, endPoint x: 155, endPoint y: 388, distance: 336.1
click at [155, 388] on div ".a-20{fill:#fff;} Hire an Expert Nutrition Facts Labeling Recipes Costs Custom …" at bounding box center [784, 630] width 1568 height 1262
click at [81, 158] on link "Recipes" at bounding box center [82, 165] width 165 height 31
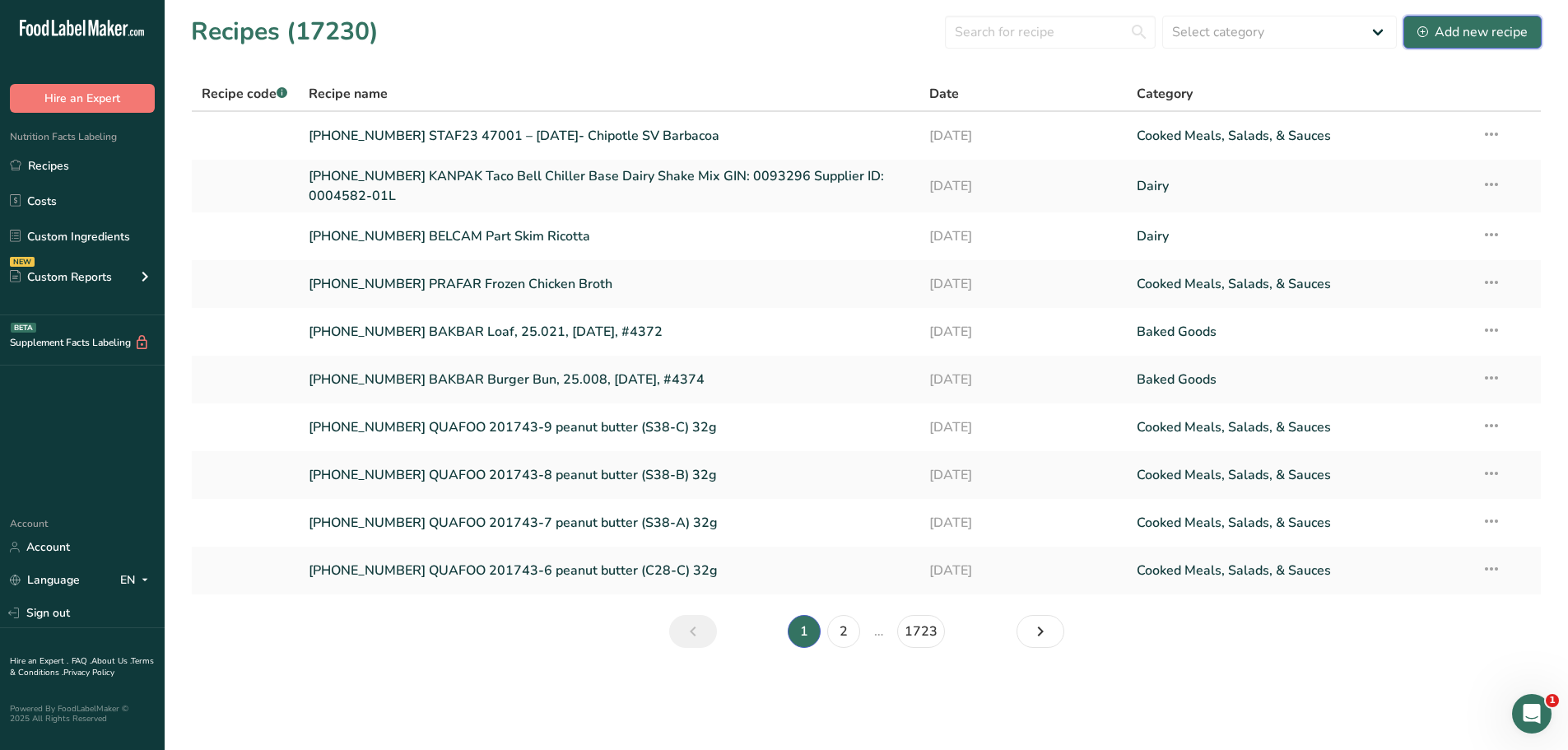
click at [1511, 28] on div "Add new recipe" at bounding box center [1473, 32] width 110 height 20
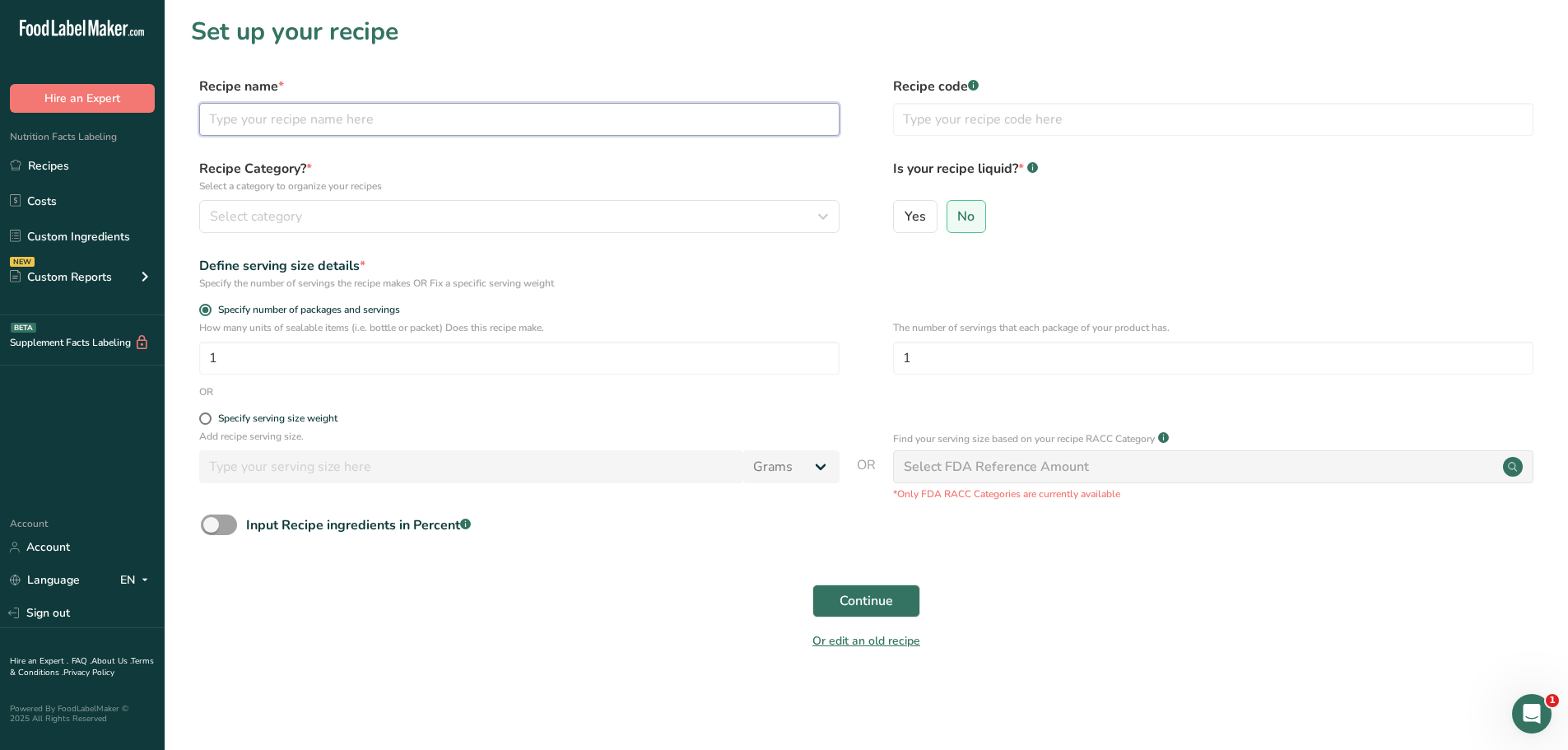
click at [397, 131] on input "text" at bounding box center [519, 119] width 640 height 33
paste input "[PHONE_NUMBER] STAF23 Chipotle Carnitas"
type input "[PHONE_NUMBER] STAF23 Chipotle Carnitas"
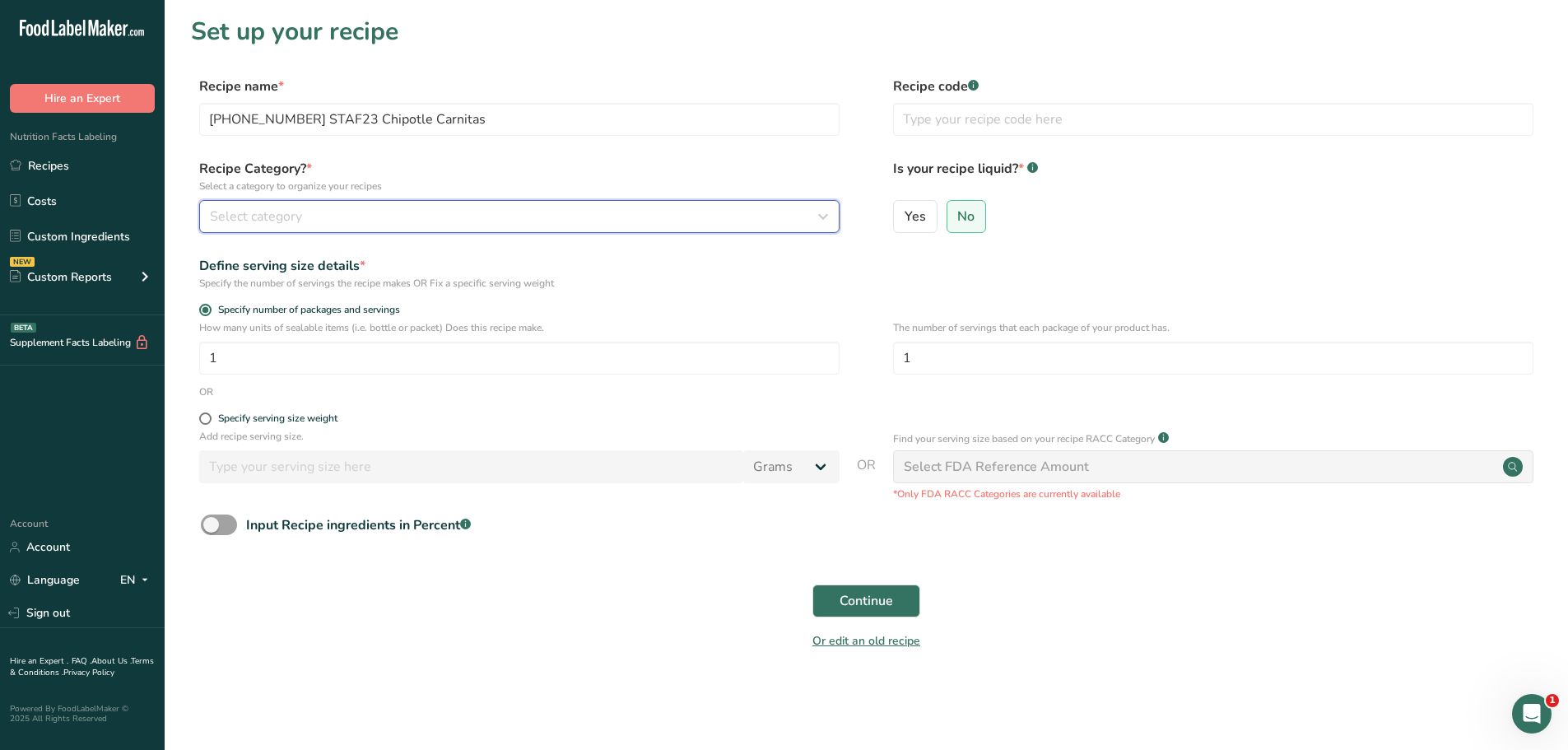
click at [333, 217] on div "Select category" at bounding box center [513, 216] width 609 height 20
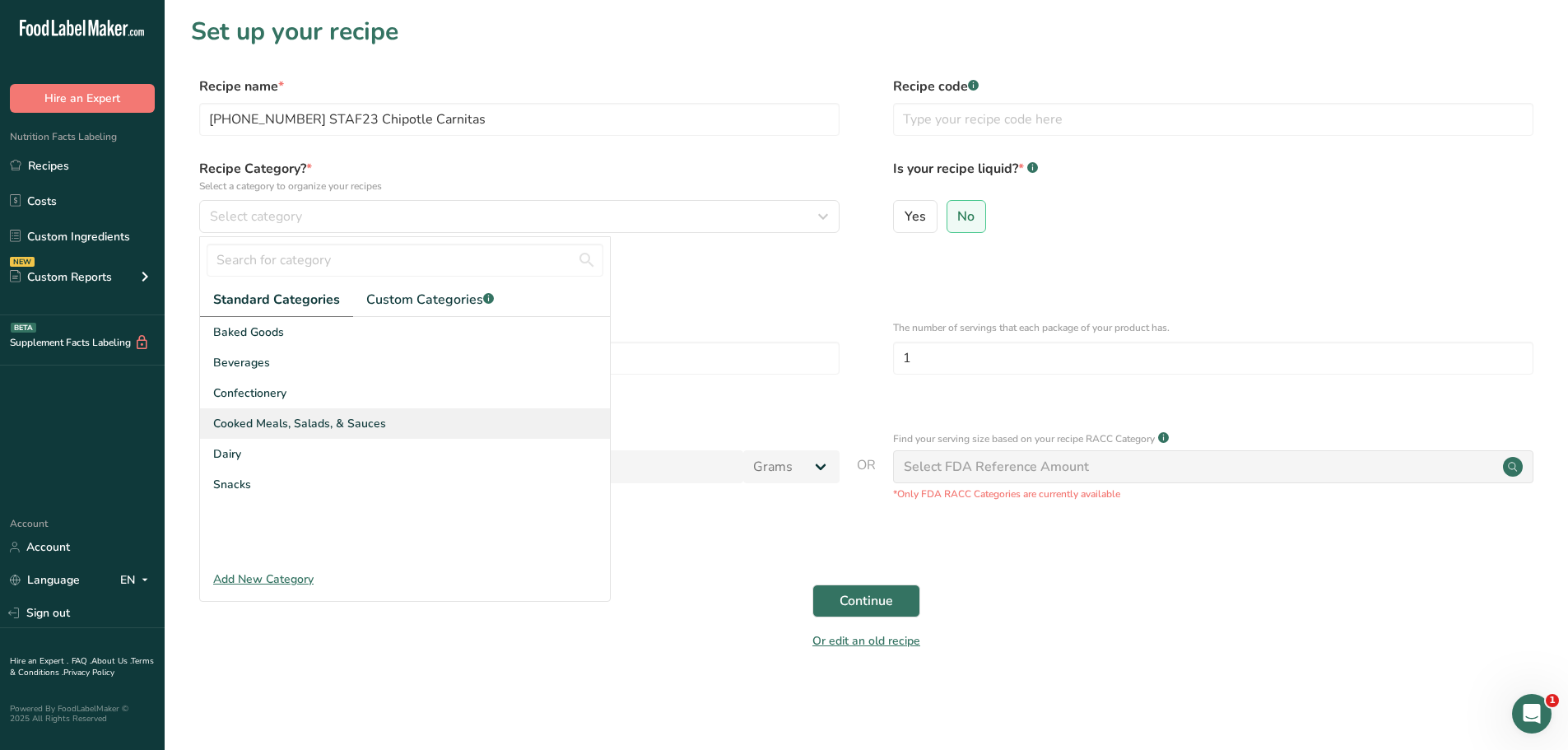
click at [290, 437] on div "Cooked Meals, Salads, & Sauces" at bounding box center [405, 424] width 410 height 31
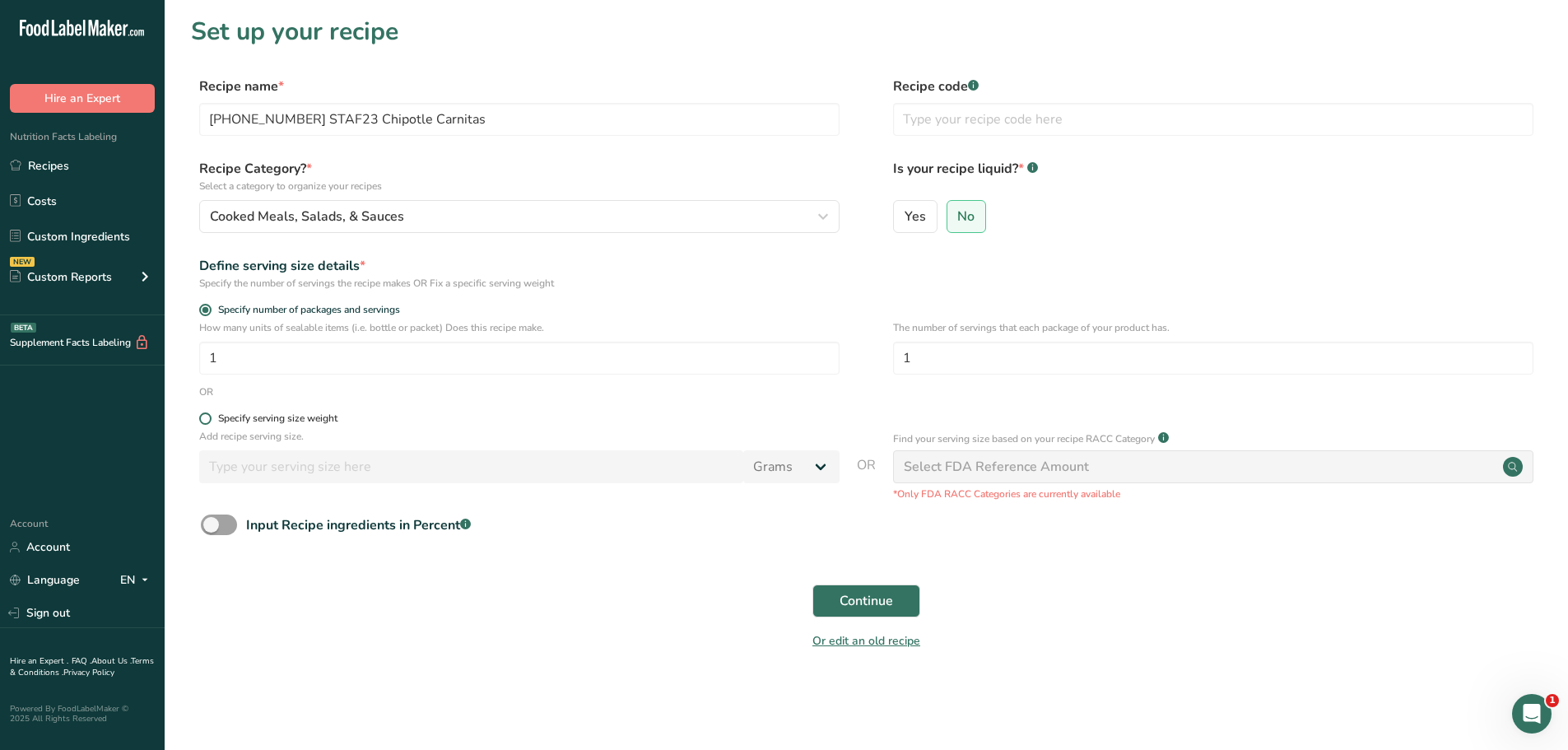
click at [204, 419] on span at bounding box center [205, 418] width 12 height 12
click at [204, 419] on input "Specify serving size weight" at bounding box center [204, 418] width 10 height 10
radio input "true"
radio input "false"
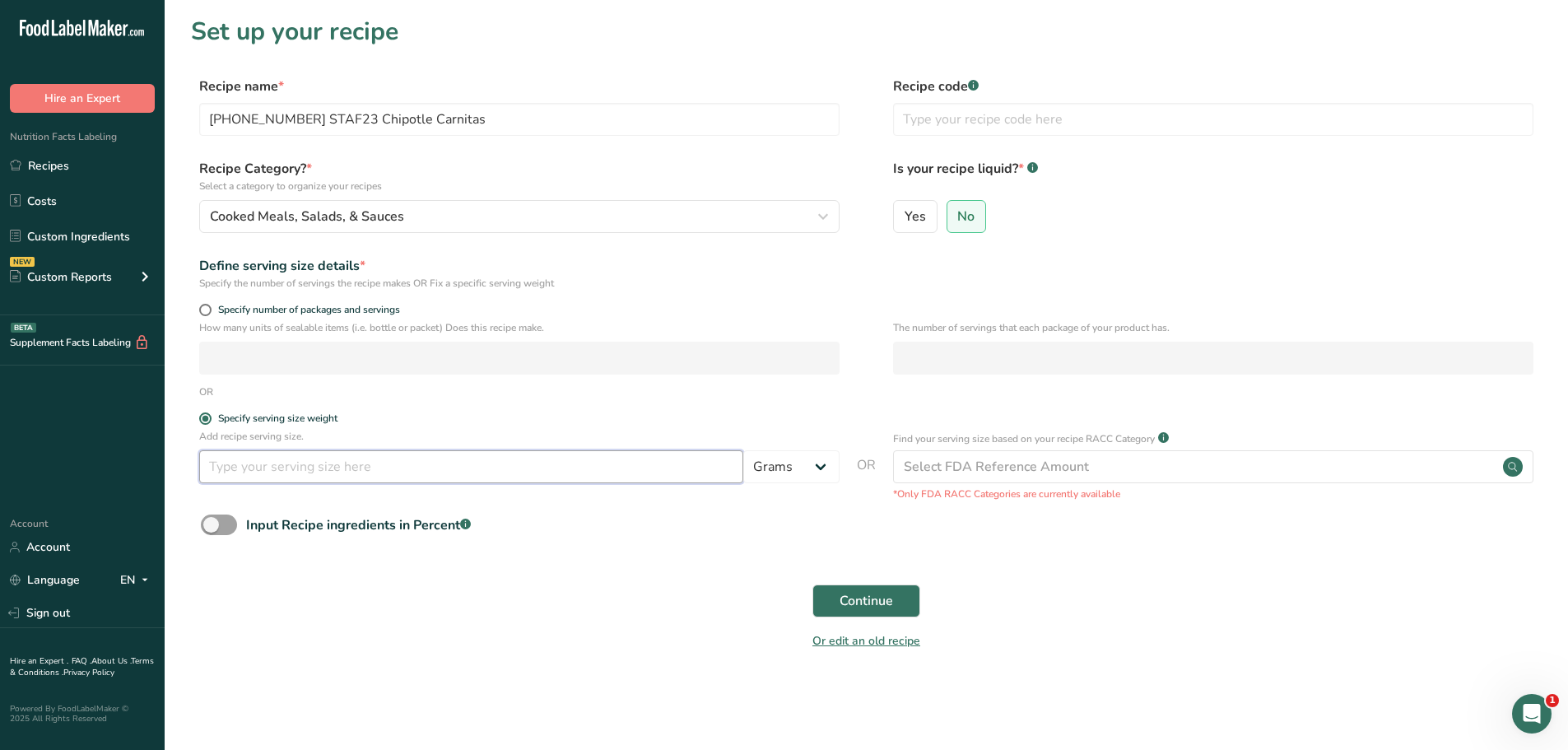
click at [241, 468] on input "number" at bounding box center [471, 467] width 544 height 33
type input "100"
click at [855, 599] on span "Continue" at bounding box center [866, 600] width 53 height 20
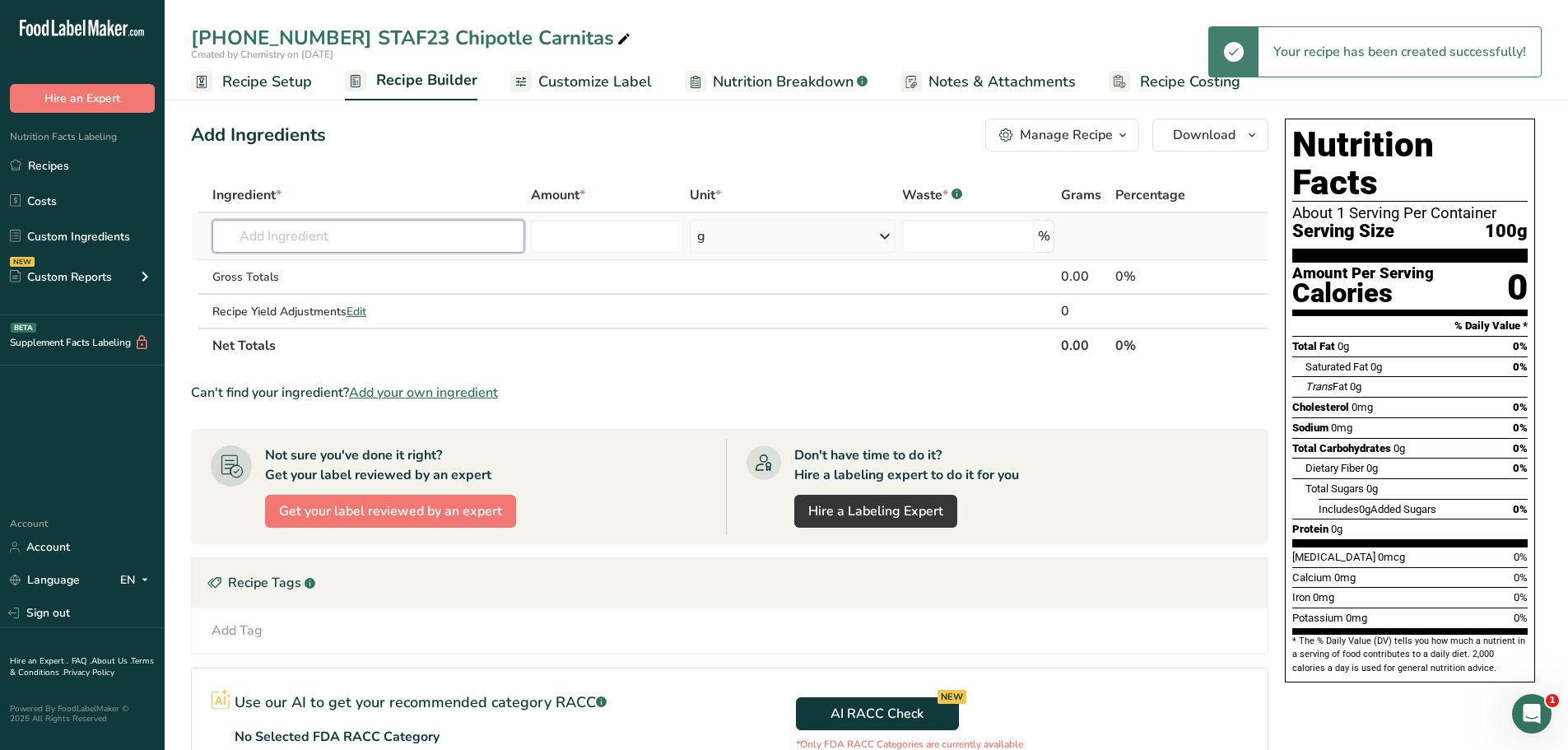
drag, startPoint x: 361, startPoint y: 237, endPoint x: 367, endPoint y: 224, distance: 14.3
click at [361, 230] on input "text" at bounding box center [368, 236] width 312 height 33
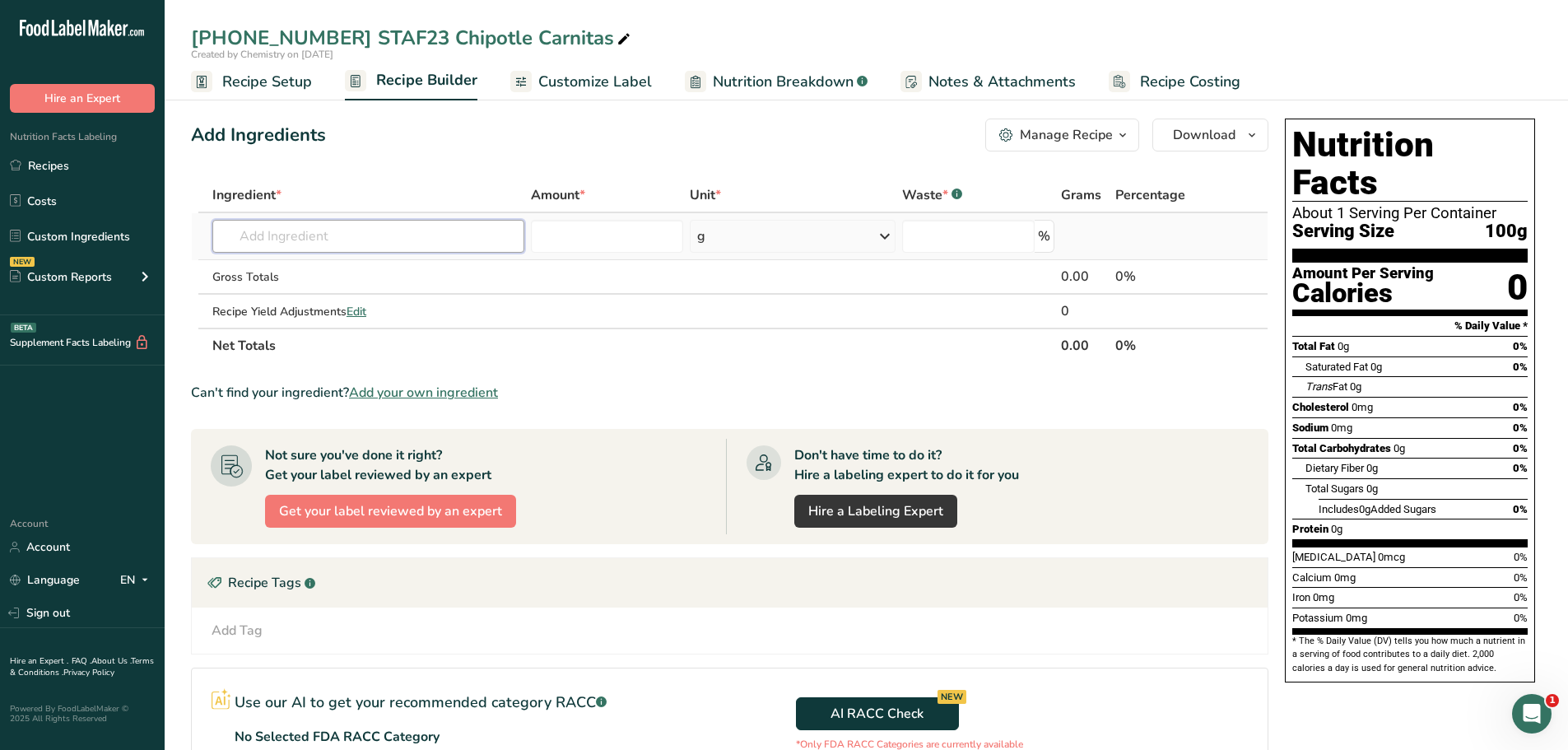
paste input "[PHONE_NUMBER] STAF23 Chipotle Carnitas"
type input "[PHONE_NUMBER] STAF23 Chipotle Carnitas"
click at [410, 274] on p "[PHONE_NUMBER] STAF23 Chipotle Carnitas" at bounding box center [352, 269] width 255 height 17
type input "[PHONE_NUMBER] STAF23 Chipotle Carnitas"
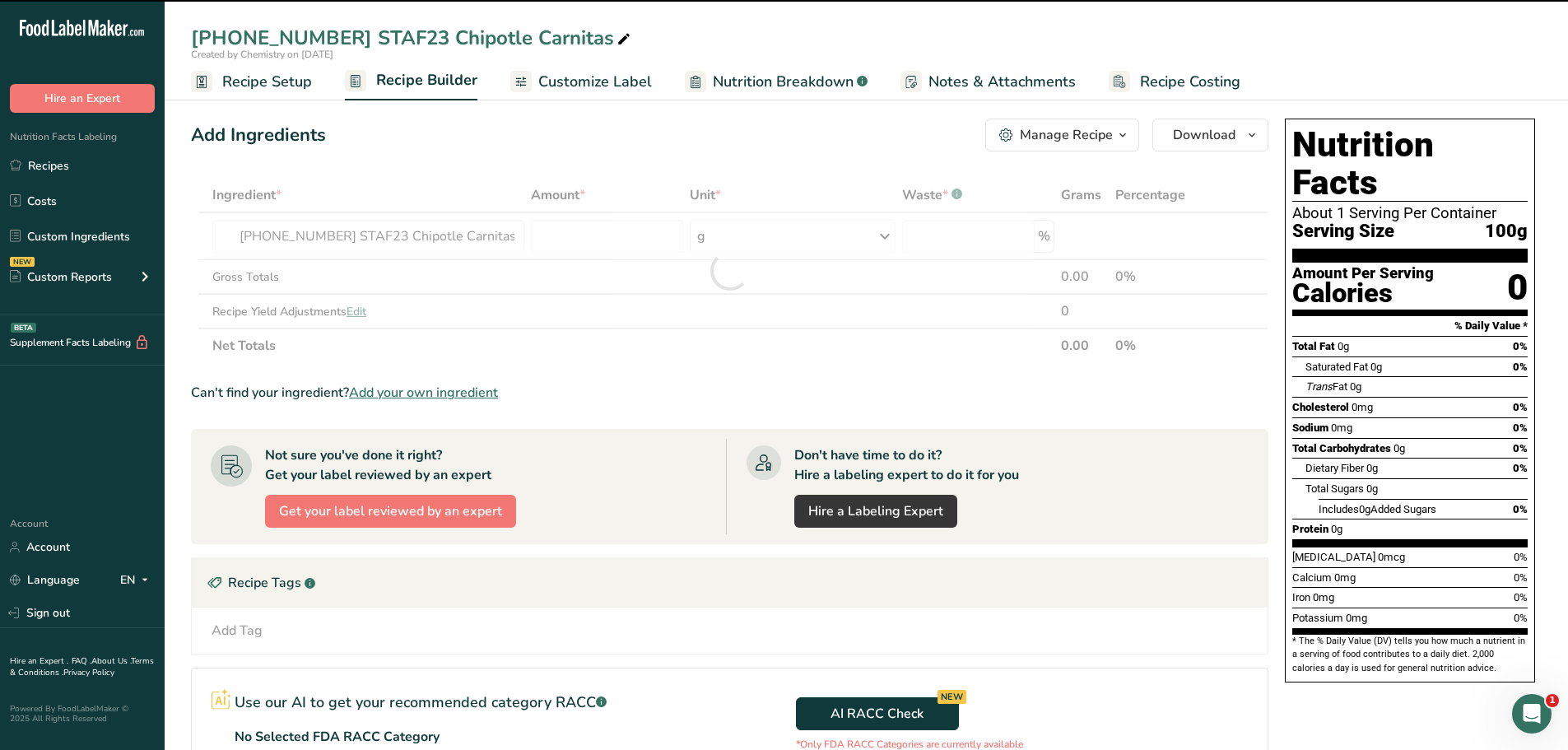
type input "0"
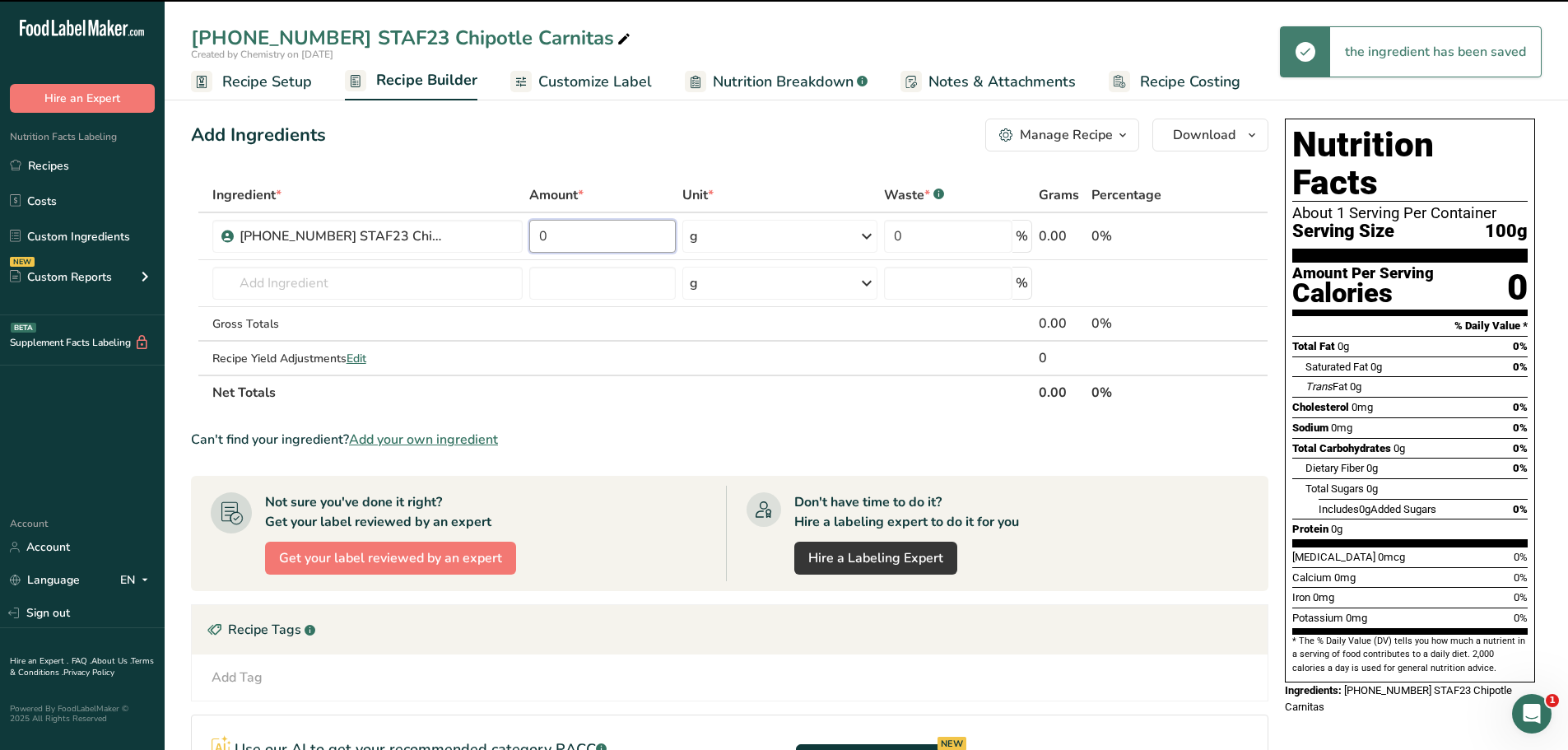
click at [577, 234] on input "0" at bounding box center [603, 236] width 148 height 33
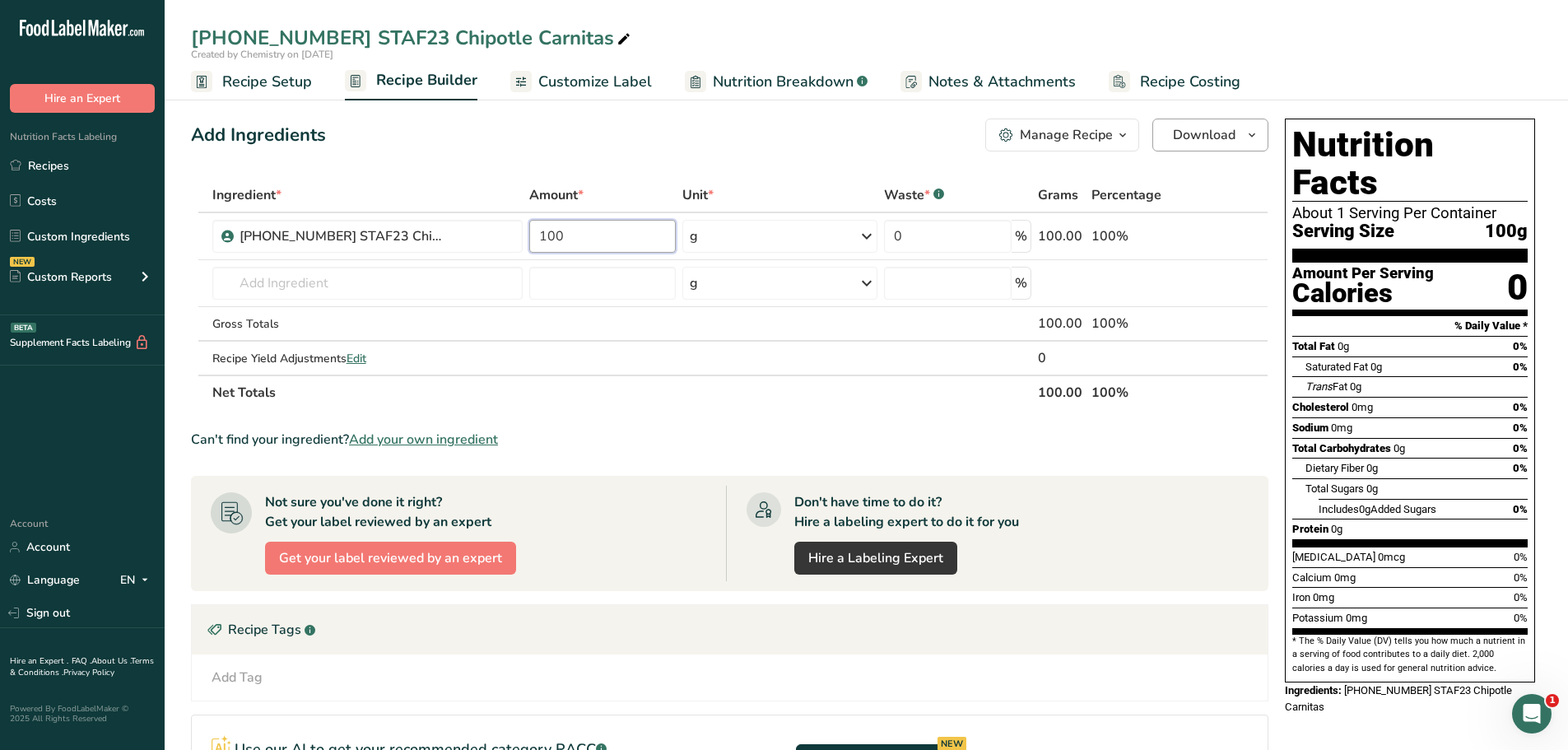
type input "100"
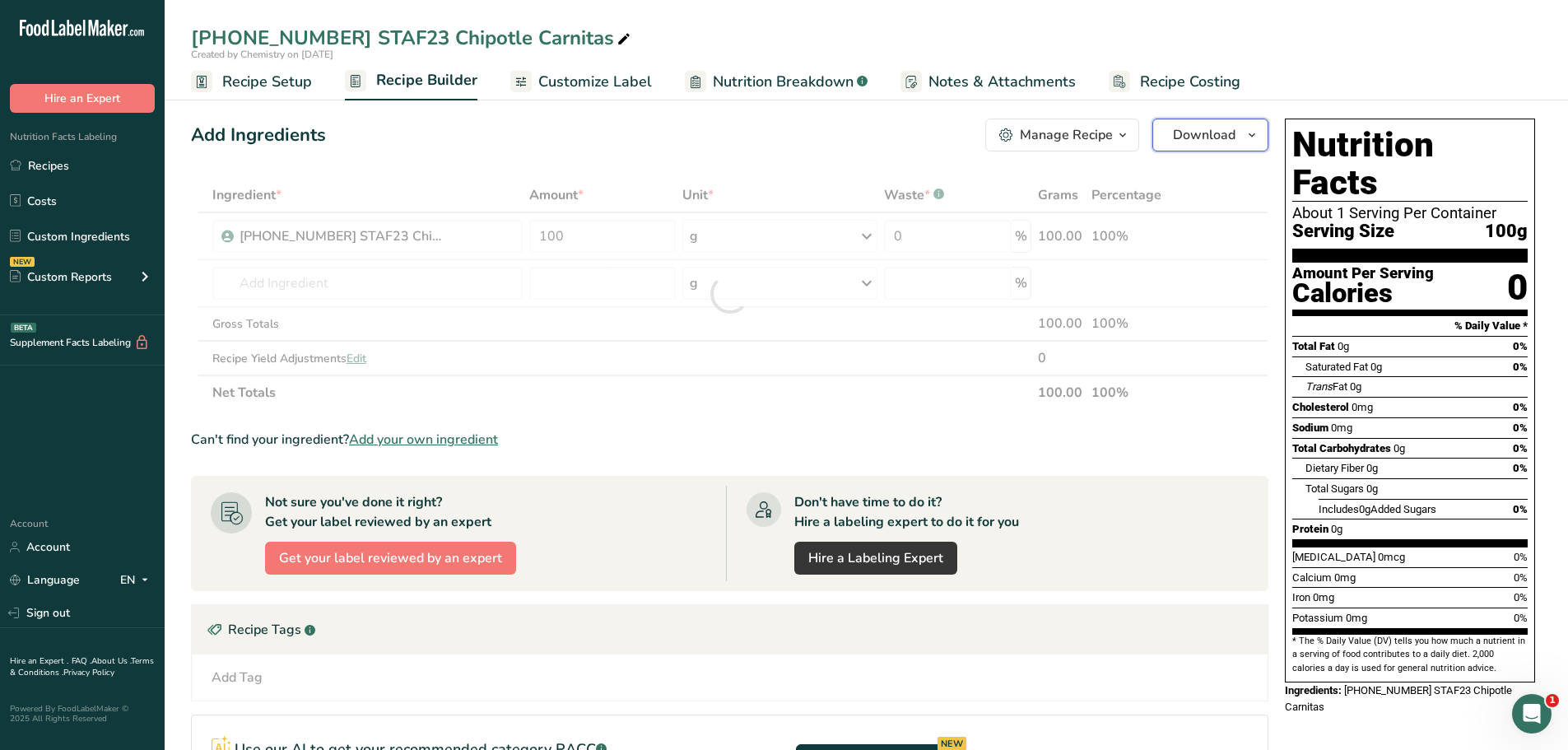
click at [1255, 138] on icon "button" at bounding box center [1252, 136] width 13 height 21
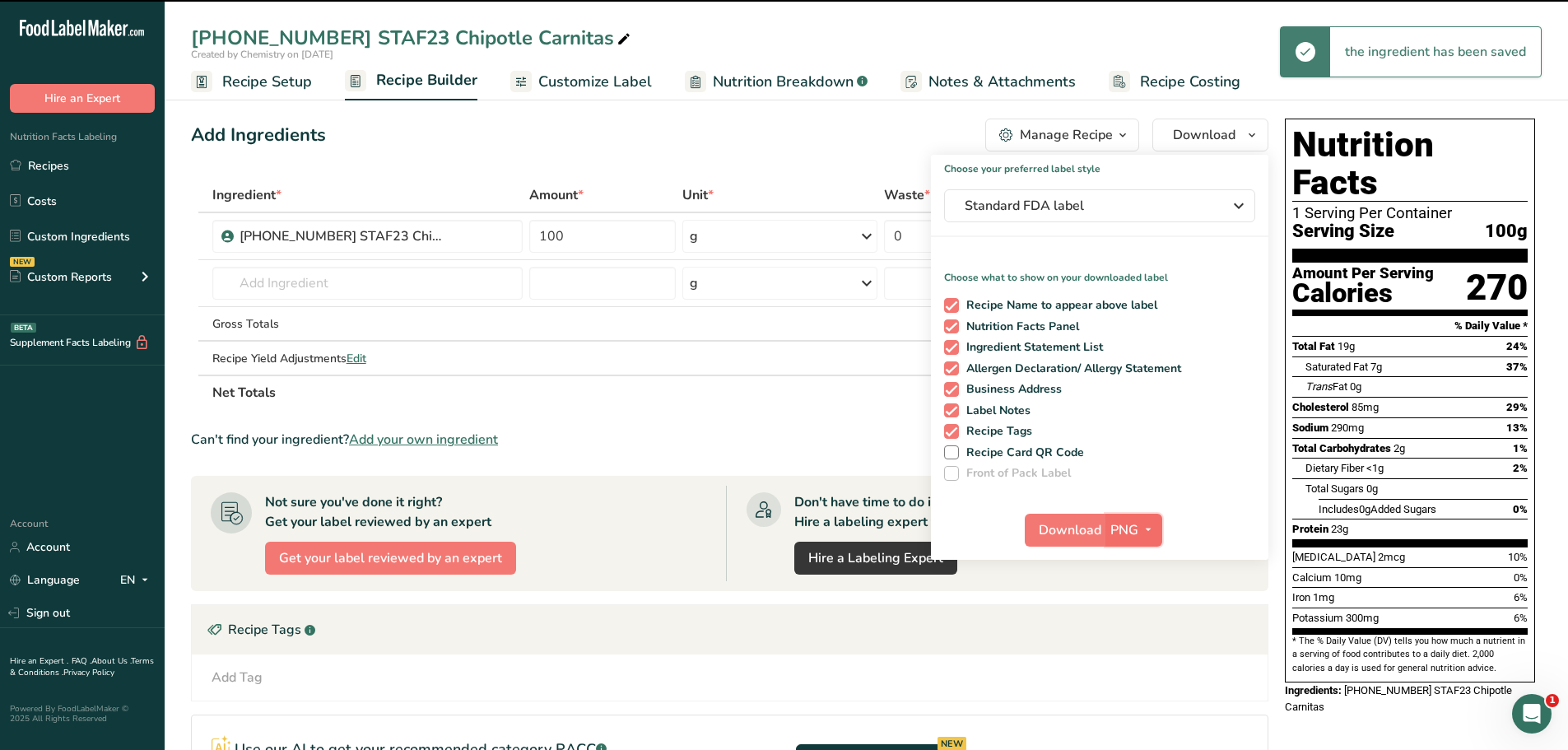
click at [1147, 533] on icon "button" at bounding box center [1148, 529] width 13 height 21
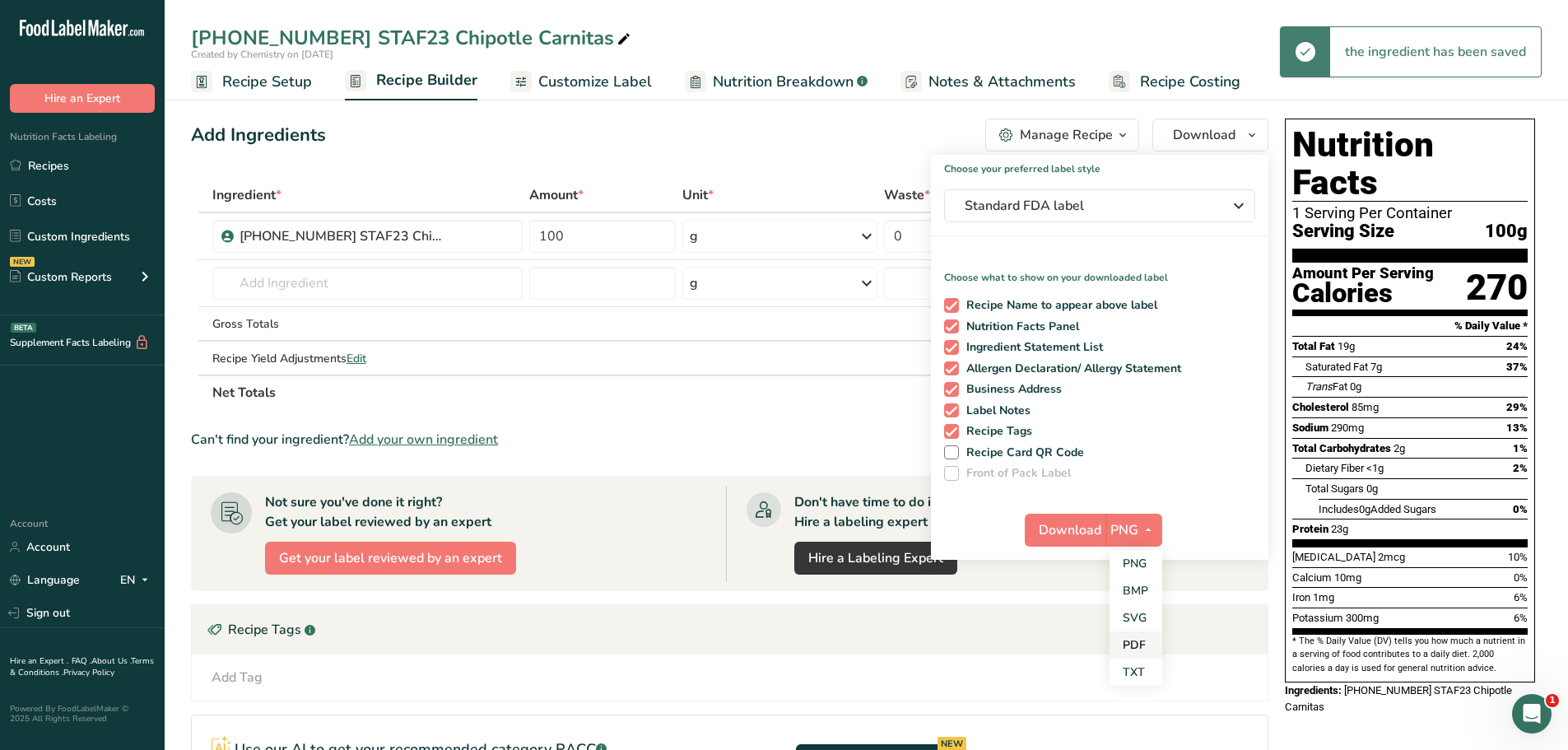
click at [1129, 646] on link "PDF" at bounding box center [1136, 644] width 52 height 27
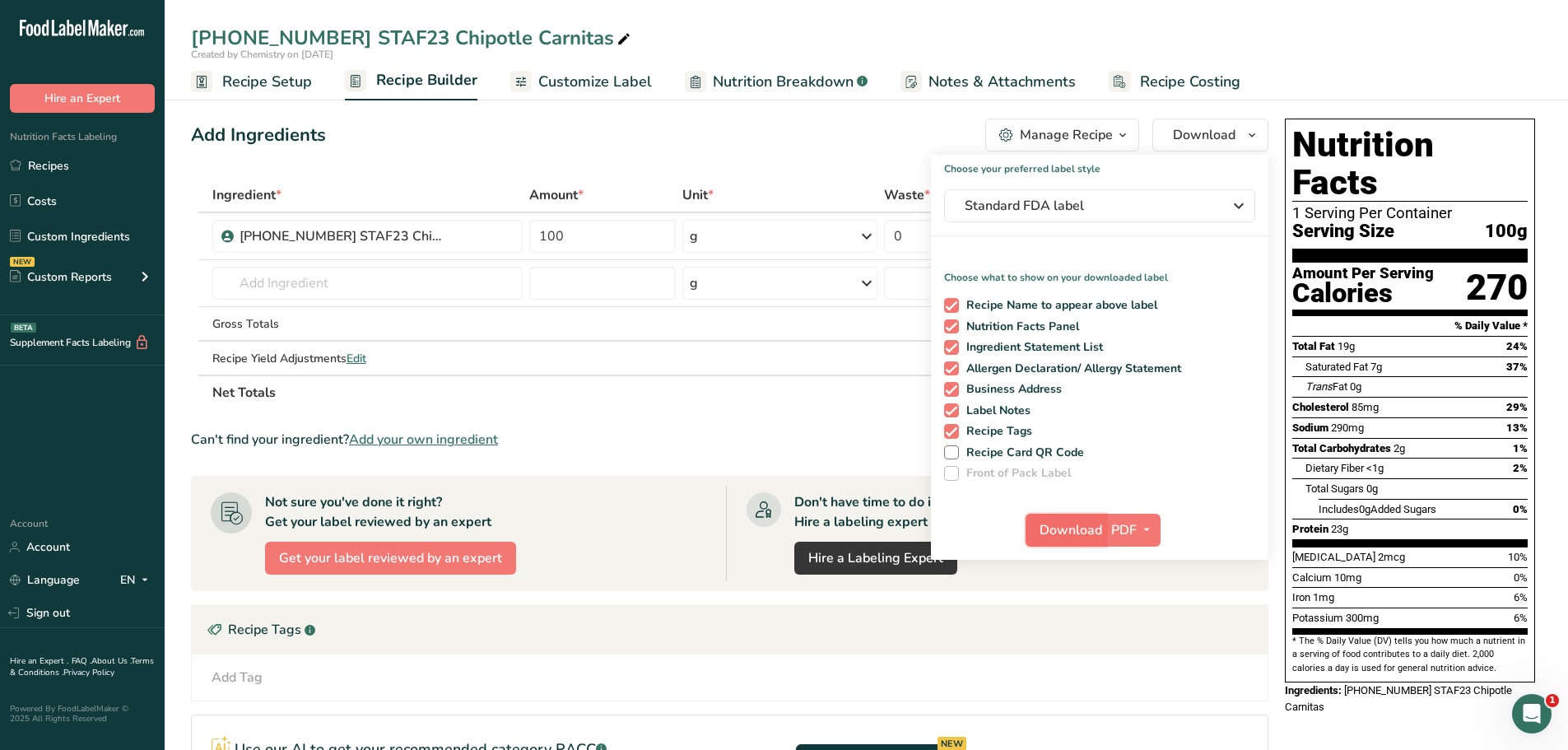
click at [1086, 527] on span "Download" at bounding box center [1071, 529] width 63 height 20
click at [791, 79] on span "Nutrition Breakdown" at bounding box center [783, 82] width 141 height 22
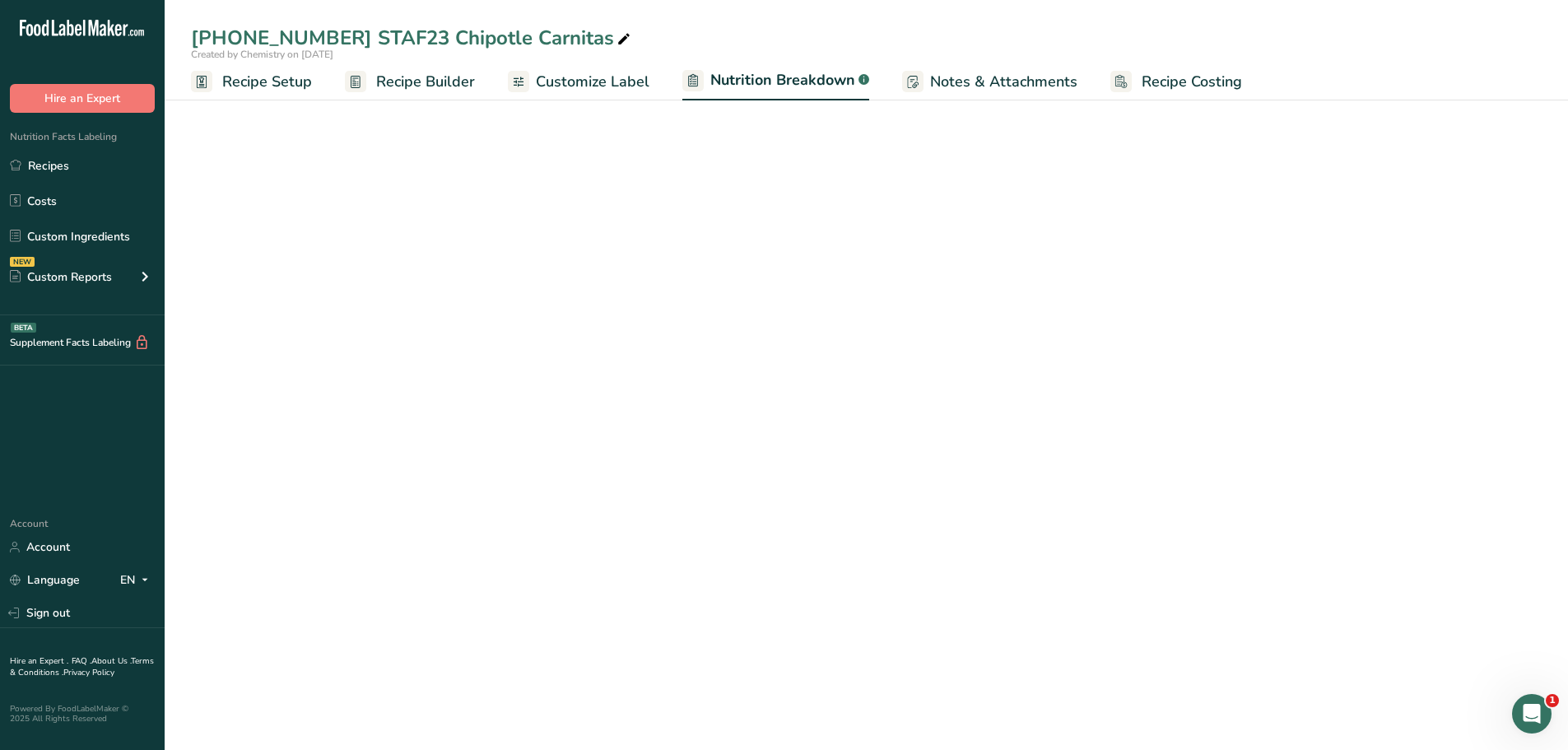
select select "Calories"
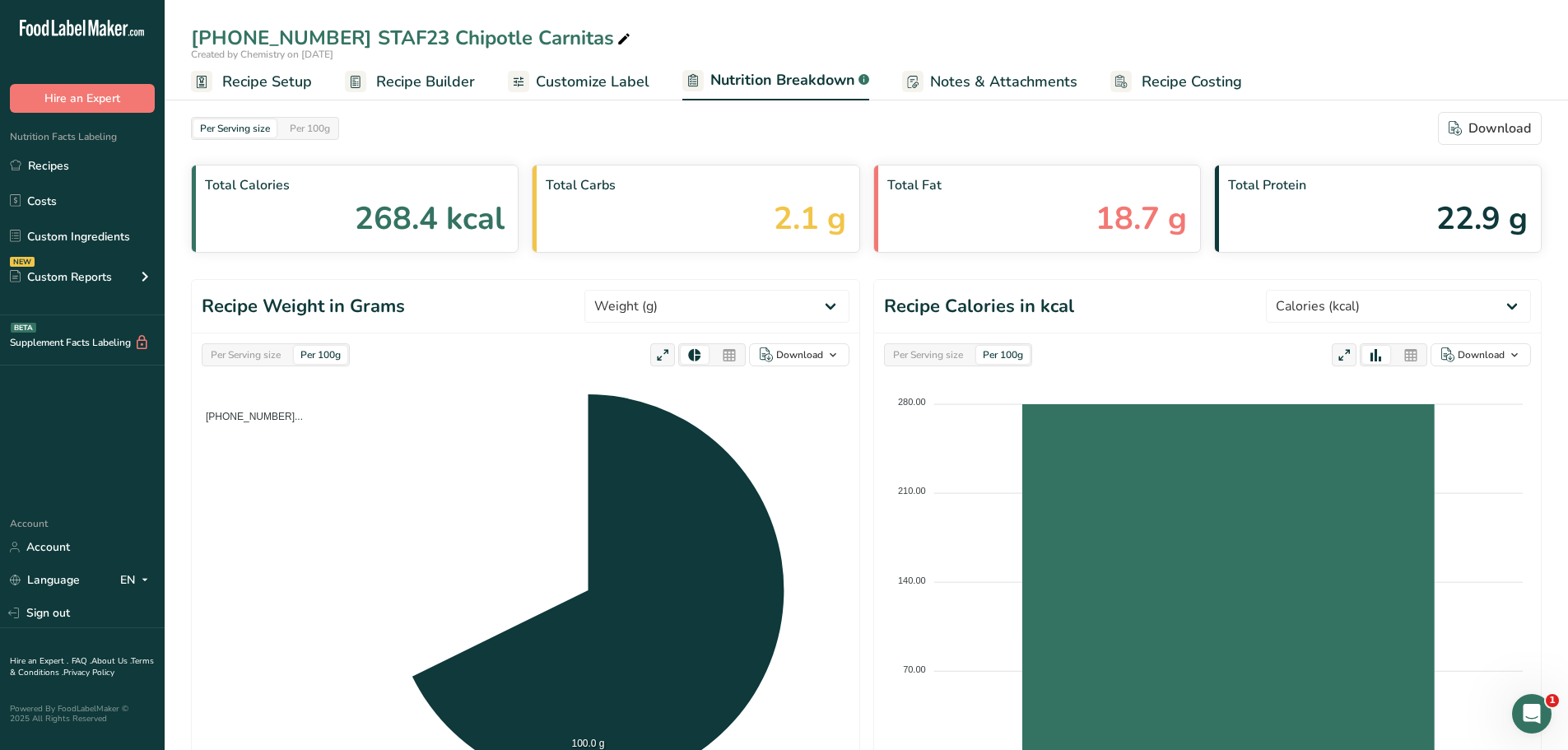
click at [951, 13] on div "[PHONE_NUMBER] STAF23 Chipotle Carnitas Created by Chemistry on [DATE] Recipe S…" at bounding box center [866, 50] width 1403 height 100
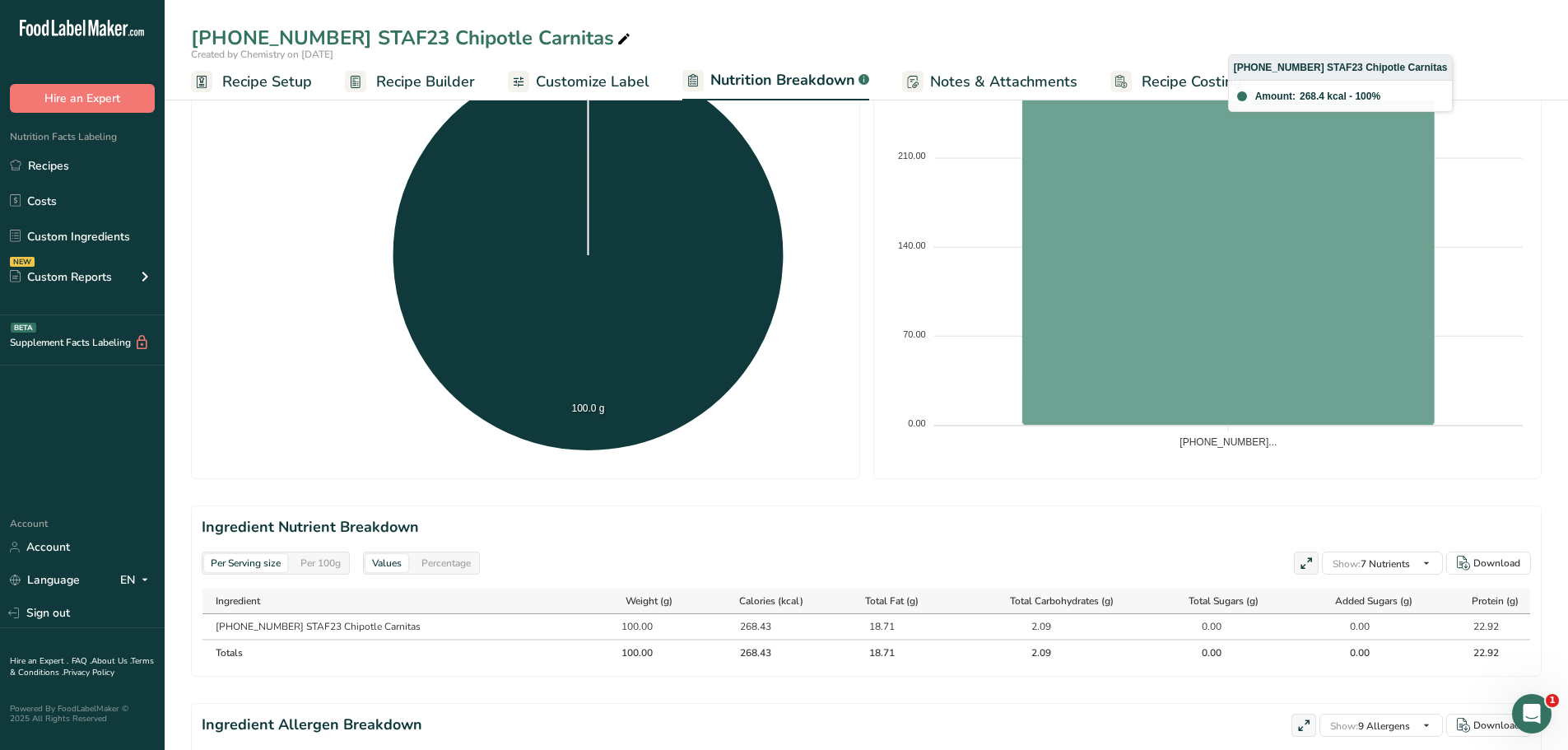
scroll to position [463, 0]
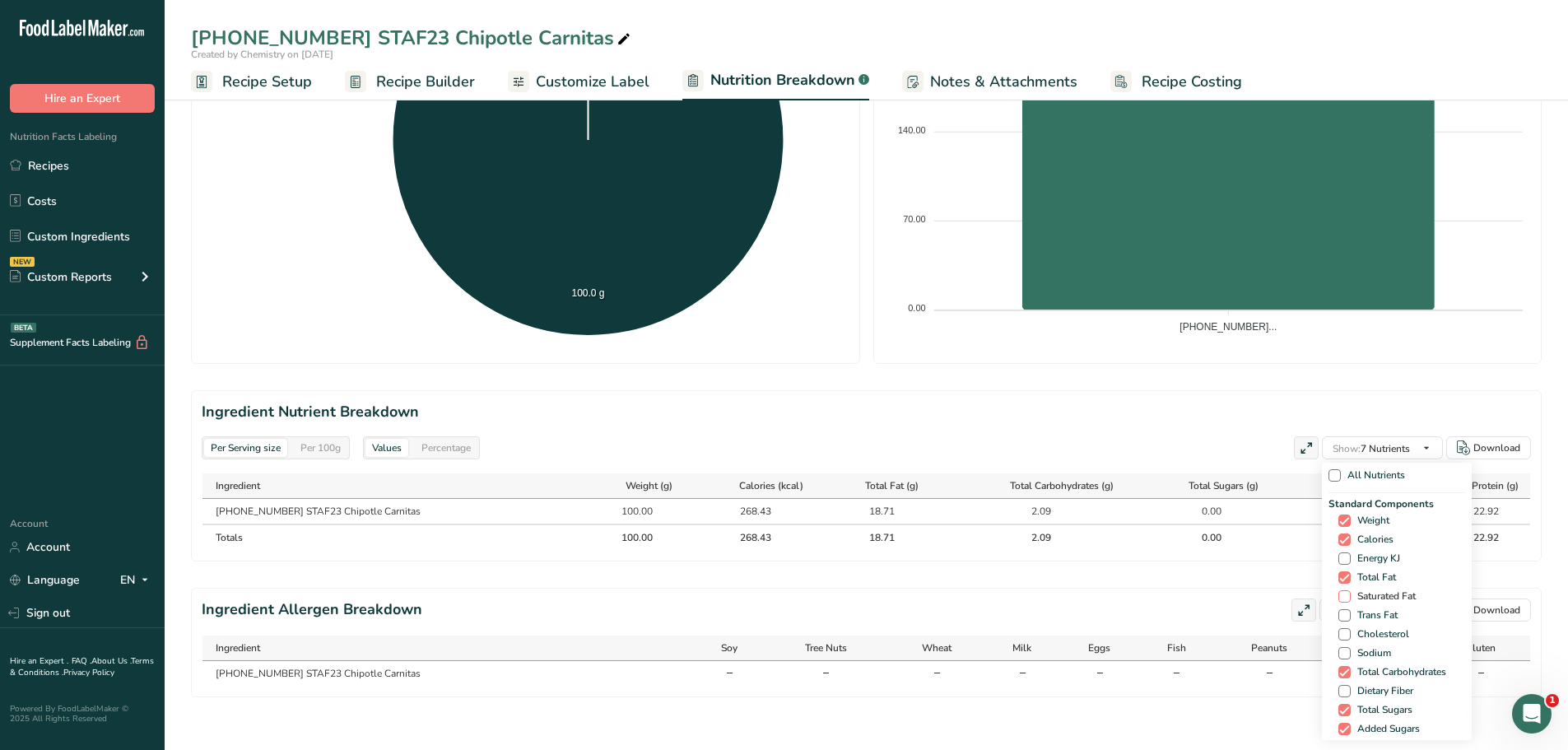
click at [1343, 590] on span at bounding box center [1344, 596] width 12 height 12
click at [1343, 591] on input "Saturated Fat" at bounding box center [1343, 596] width 10 height 10
checkbox input "true"
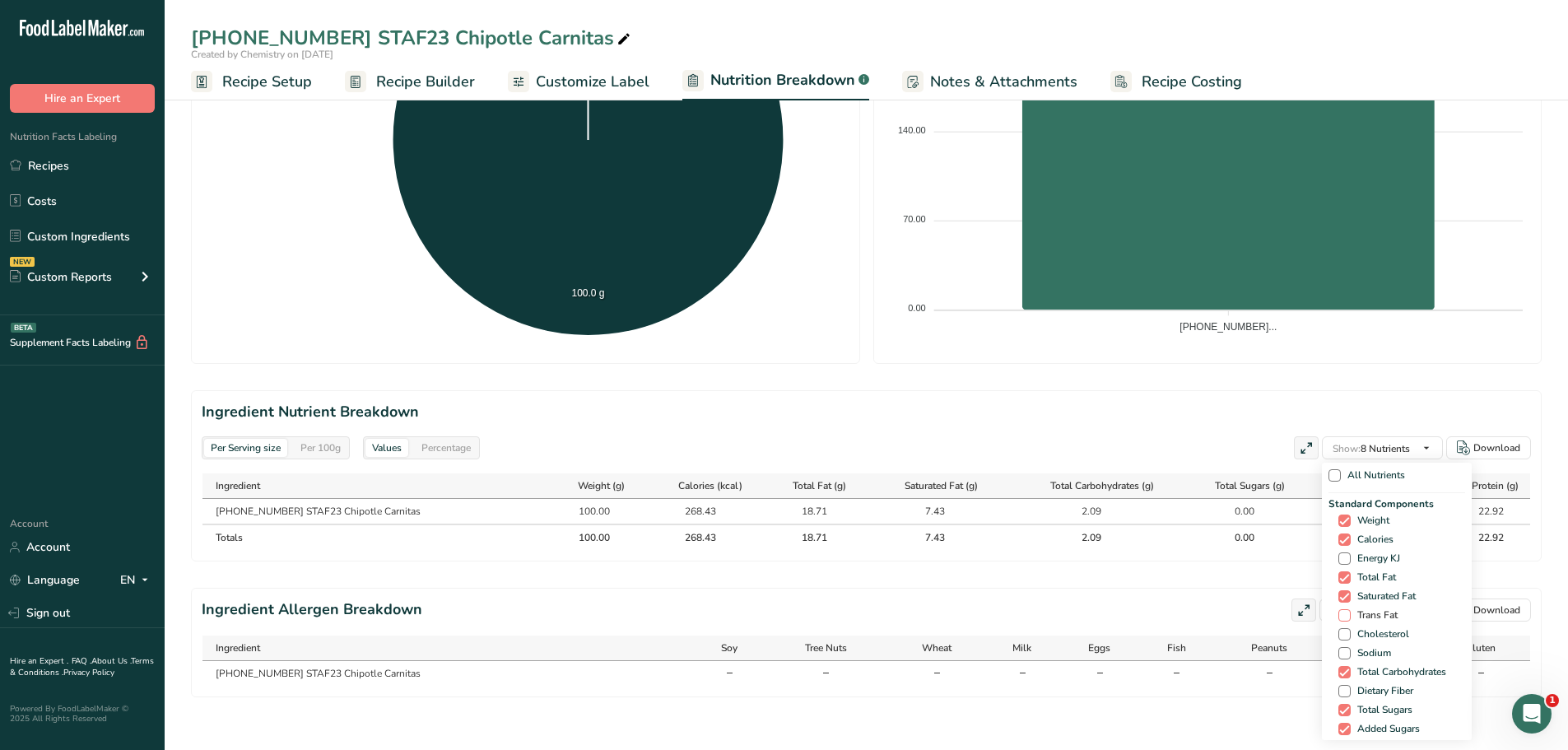
click at [1342, 609] on span at bounding box center [1344, 614] width 12 height 12
click at [1342, 610] on input "Trans Fat" at bounding box center [1343, 614] width 10 height 10
checkbox input "true"
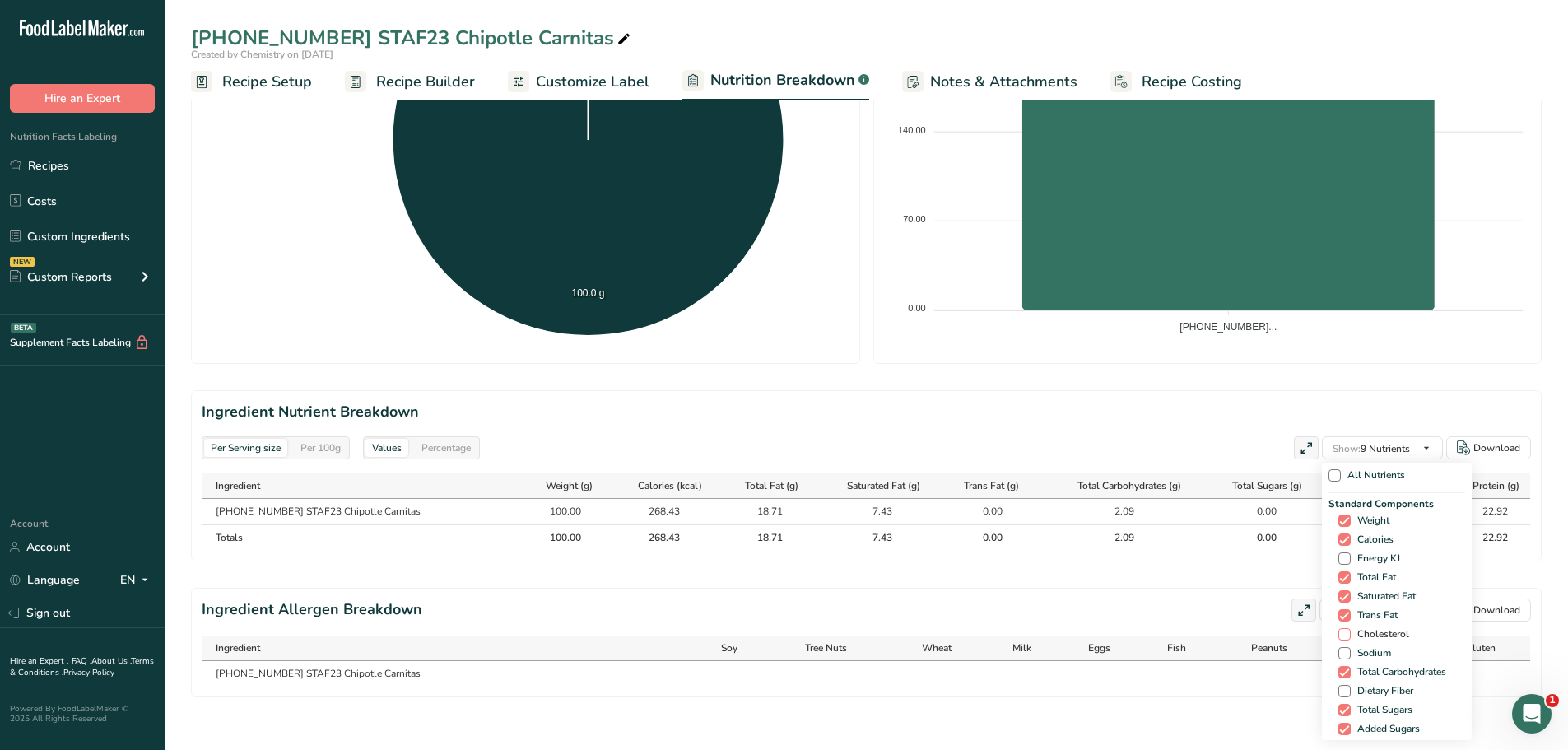
click at [1339, 628] on span at bounding box center [1344, 634] width 12 height 12
click at [1339, 629] on input "Cholesterol" at bounding box center [1343, 634] width 10 height 10
checkbox input "true"
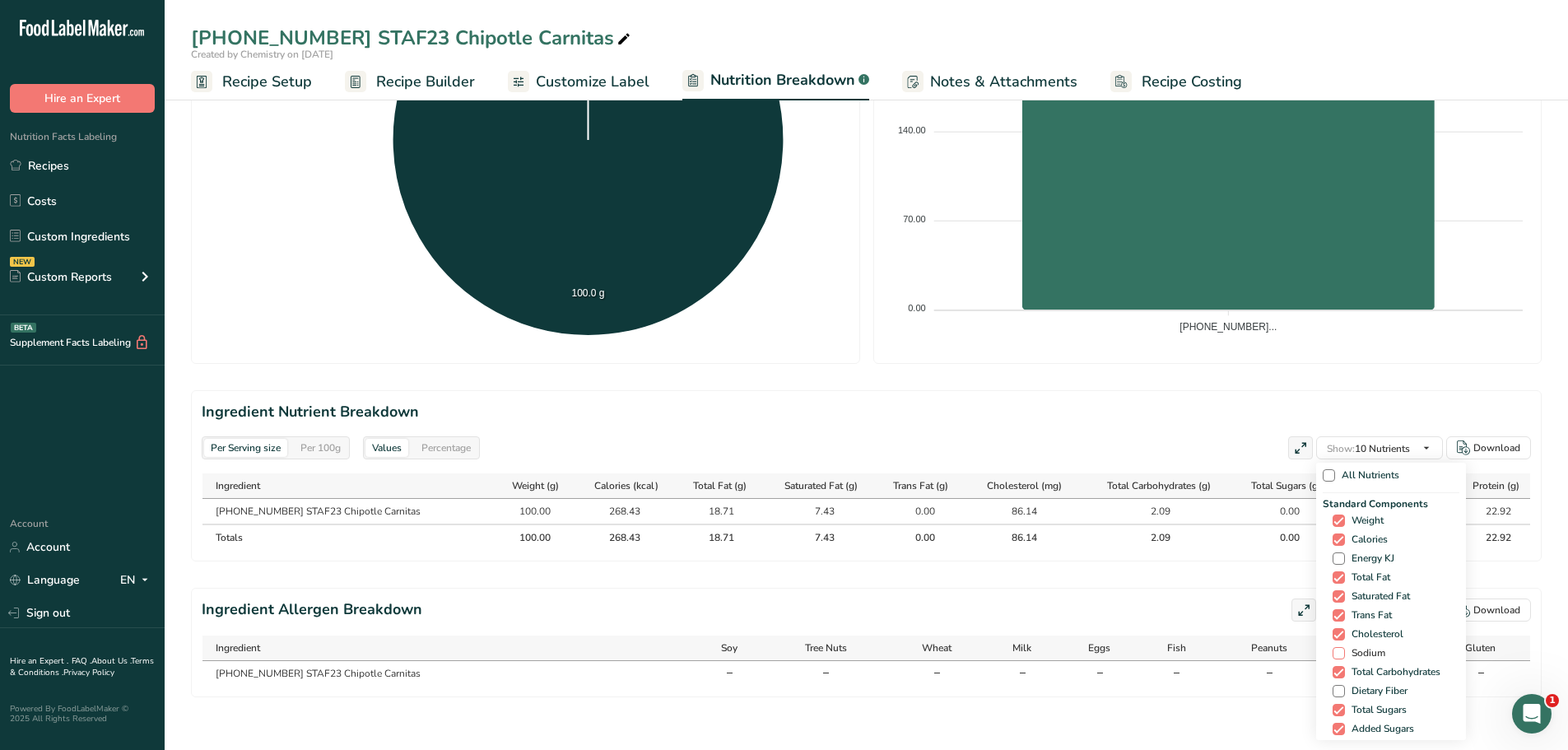
click at [1333, 647] on span at bounding box center [1338, 653] width 12 height 12
click at [1333, 648] on input "Sodium" at bounding box center [1337, 653] width 10 height 10
checkbox input "true"
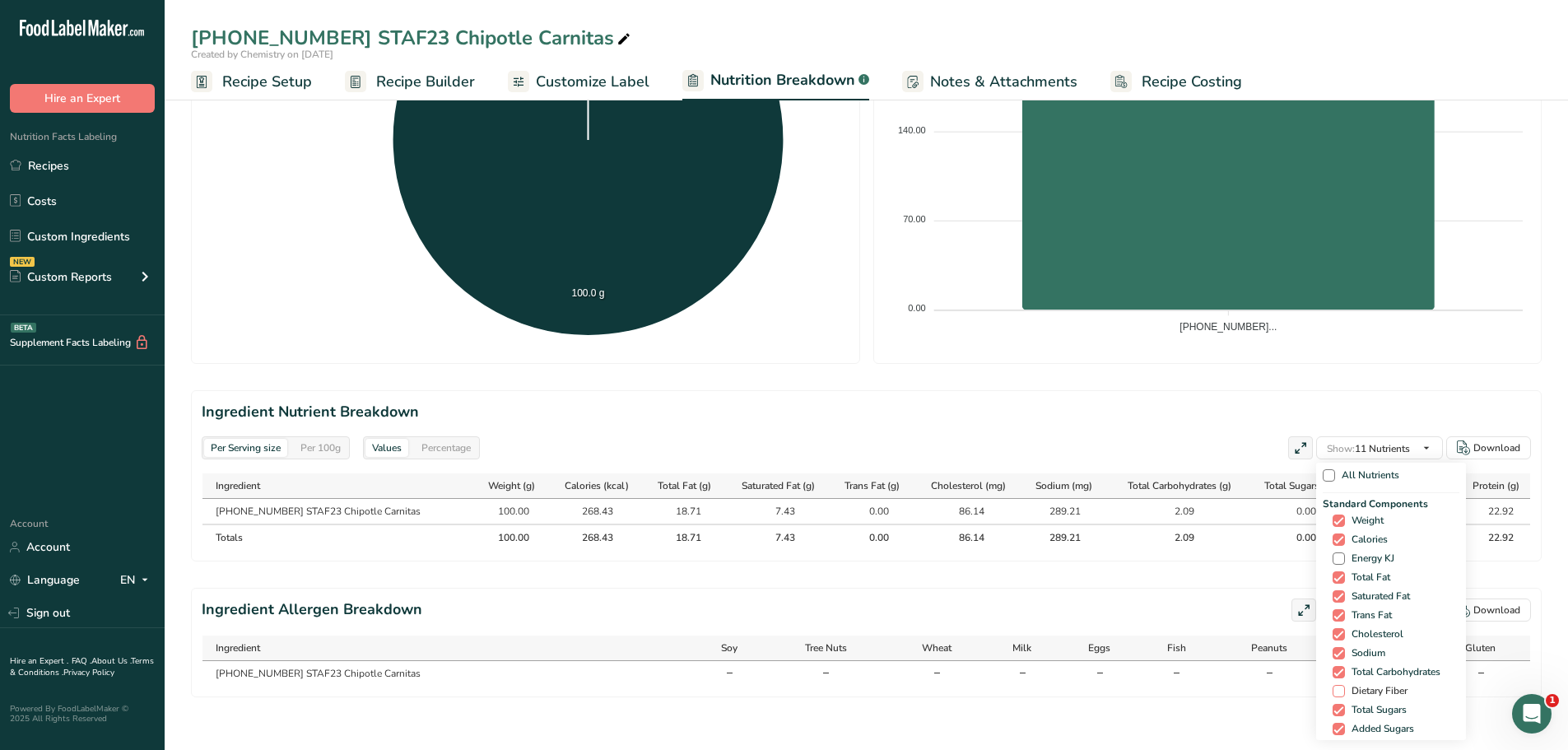
click at [1334, 685] on span at bounding box center [1338, 690] width 12 height 12
click at [1334, 685] on input "Dietary Fiber" at bounding box center [1337, 690] width 10 height 10
checkbox input "true"
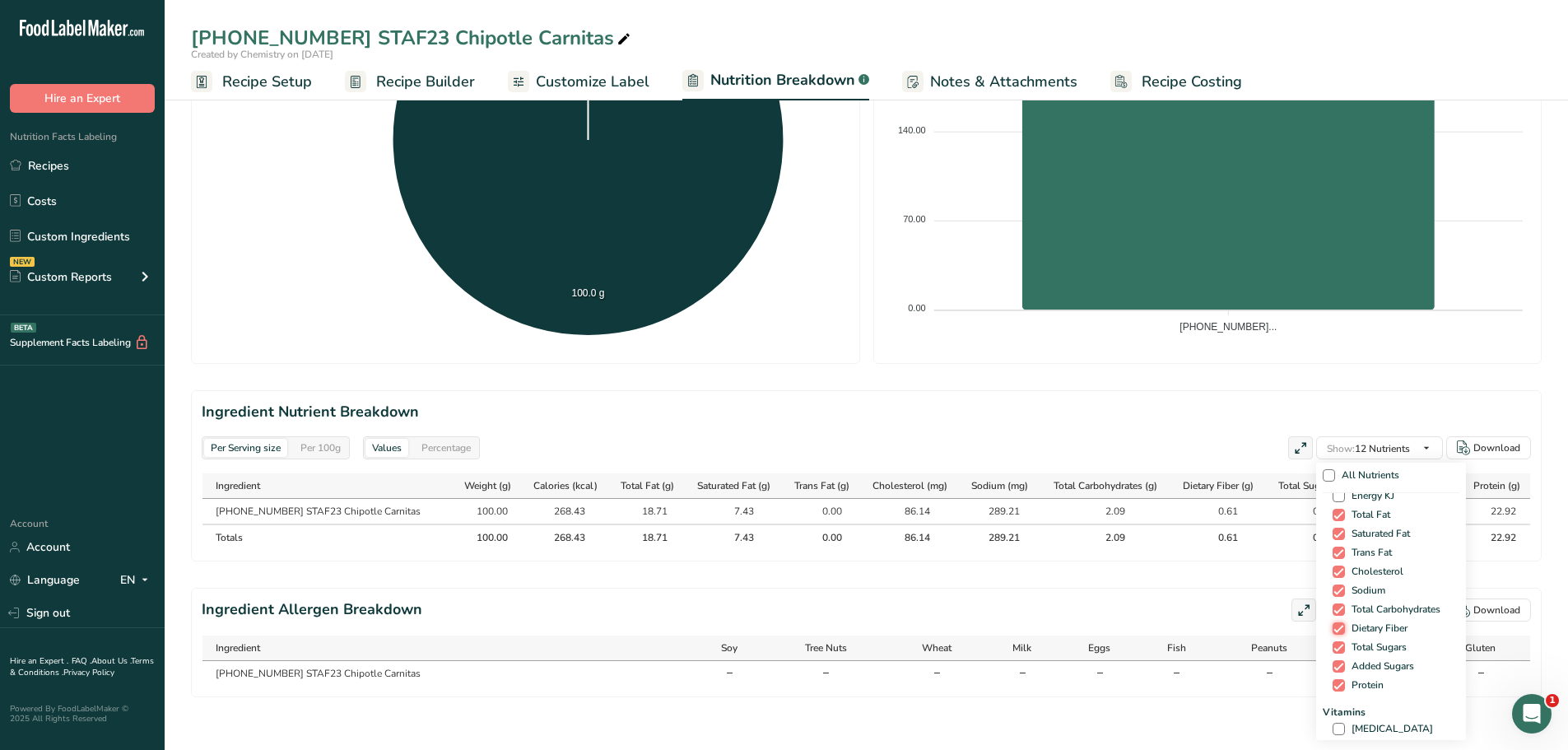
scroll to position [247, 0]
click at [1336, 539] on span at bounding box center [1338, 544] width 12 height 12
click at [1336, 540] on input "[MEDICAL_DATA]" at bounding box center [1337, 544] width 10 height 10
checkbox input "true"
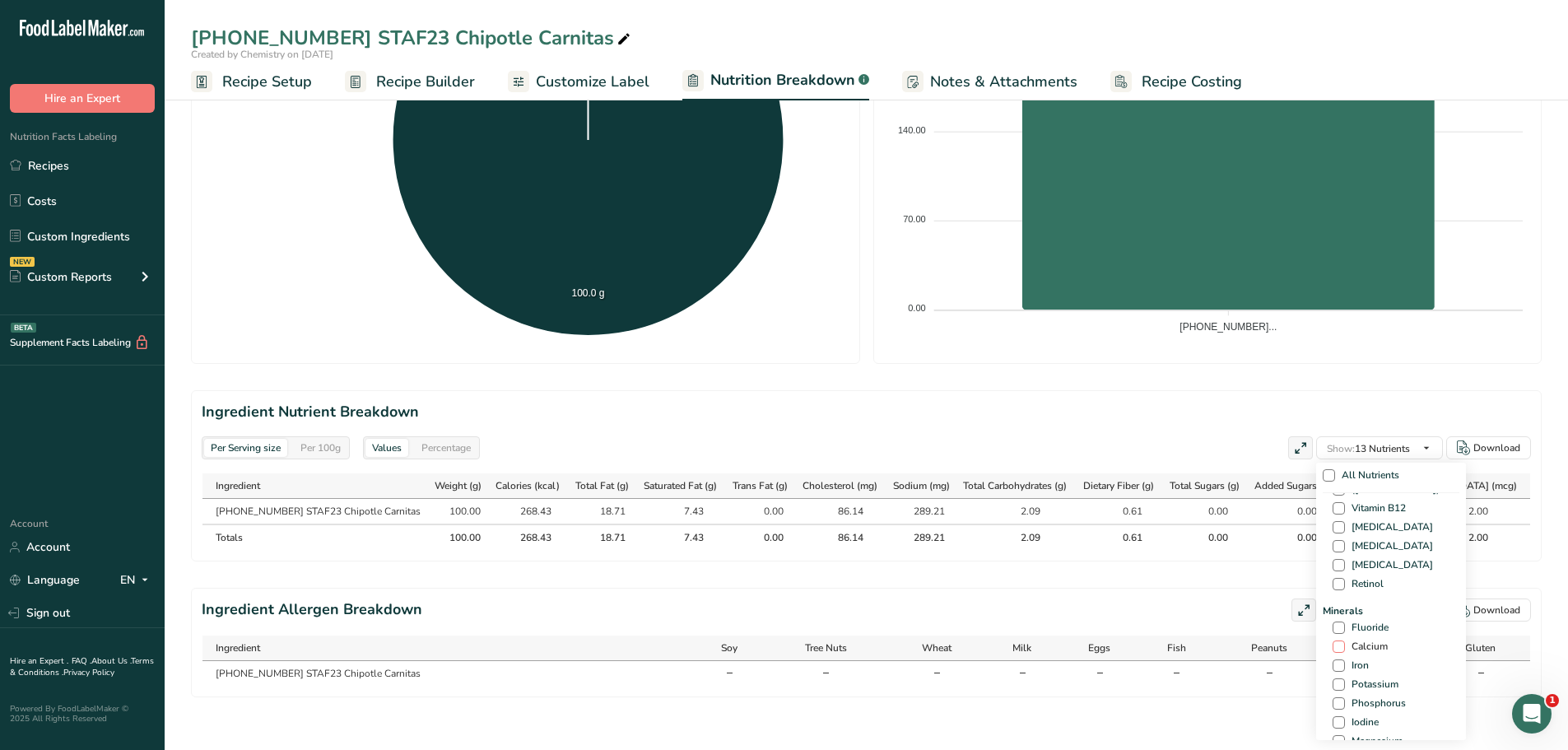
scroll to position [494, 0]
click at [1332, 638] on span at bounding box center [1338, 643] width 12 height 12
click at [1332, 639] on input "Calcium" at bounding box center [1337, 643] width 10 height 10
checkbox input "true"
click at [1332, 656] on span at bounding box center [1338, 662] width 12 height 12
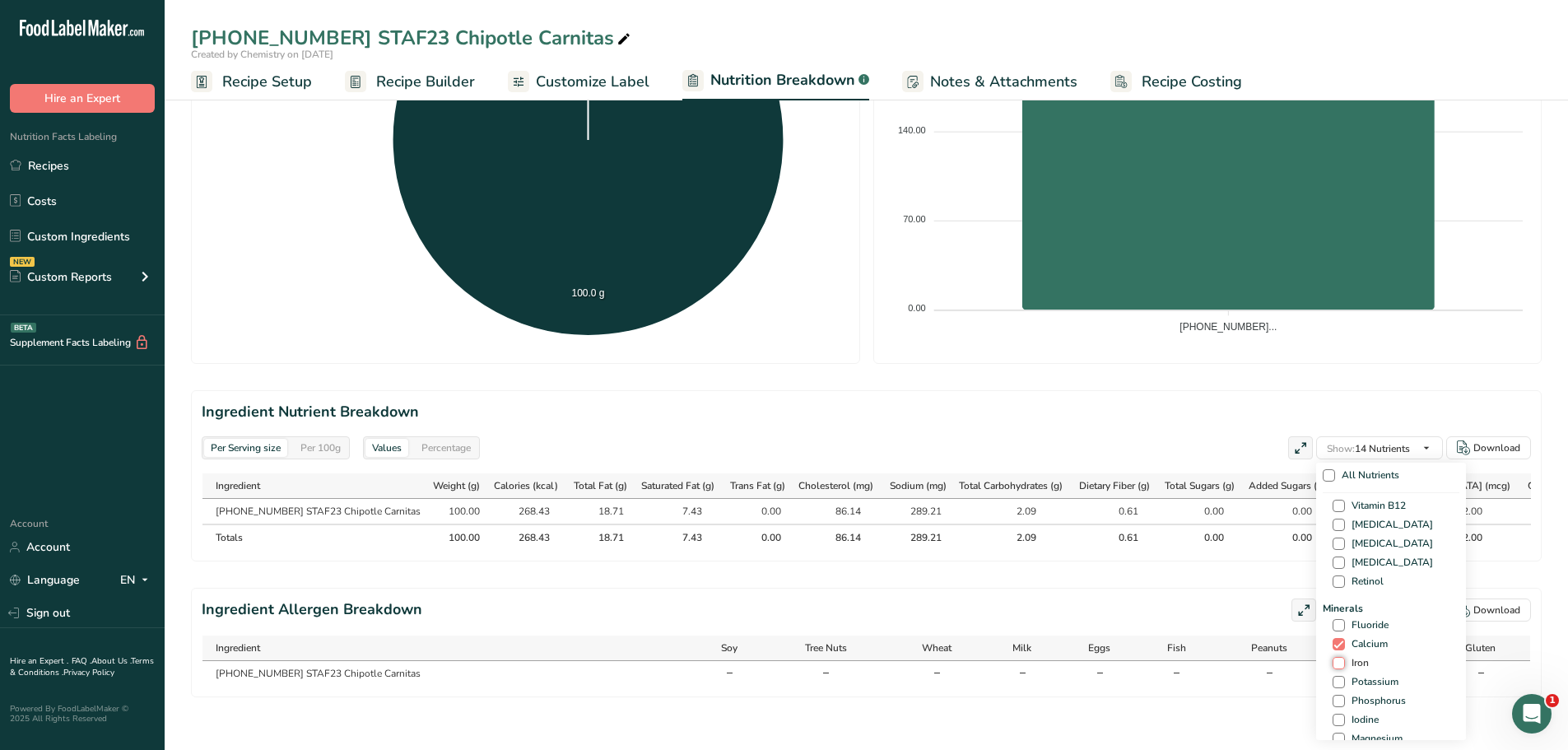
click at [1332, 657] on input "Iron" at bounding box center [1337, 662] width 10 height 10
checkbox input "true"
click at [1332, 676] on span at bounding box center [1338, 682] width 12 height 12
click at [1332, 677] on input "Potassium" at bounding box center [1337, 682] width 10 height 10
checkbox input "true"
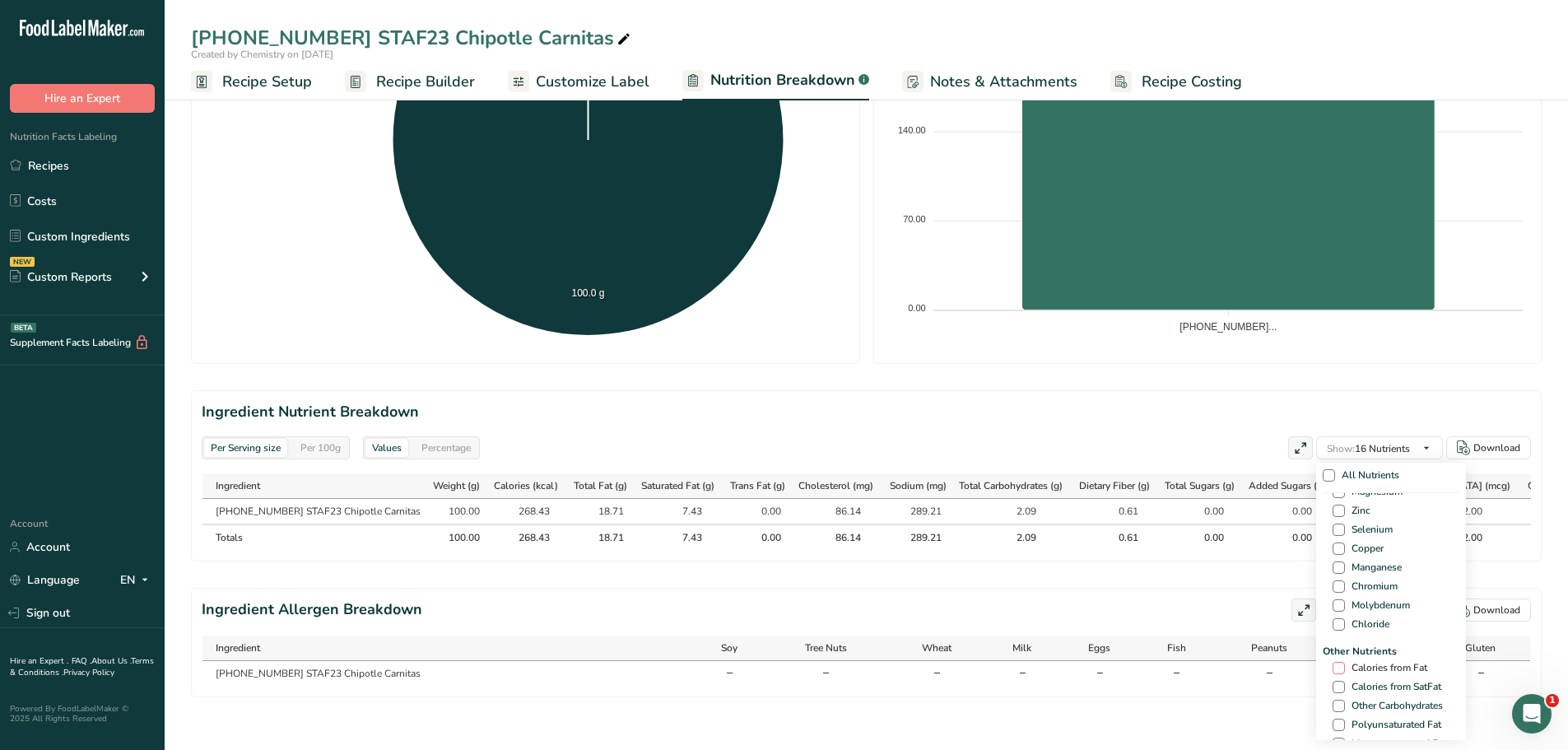
scroll to position [823, 0]
click at [1332, 580] on span at bounding box center [1338, 585] width 12 height 12
click at [1332, 581] on input "Calories from Fat" at bounding box center [1337, 585] width 10 height 10
checkbox input "true"
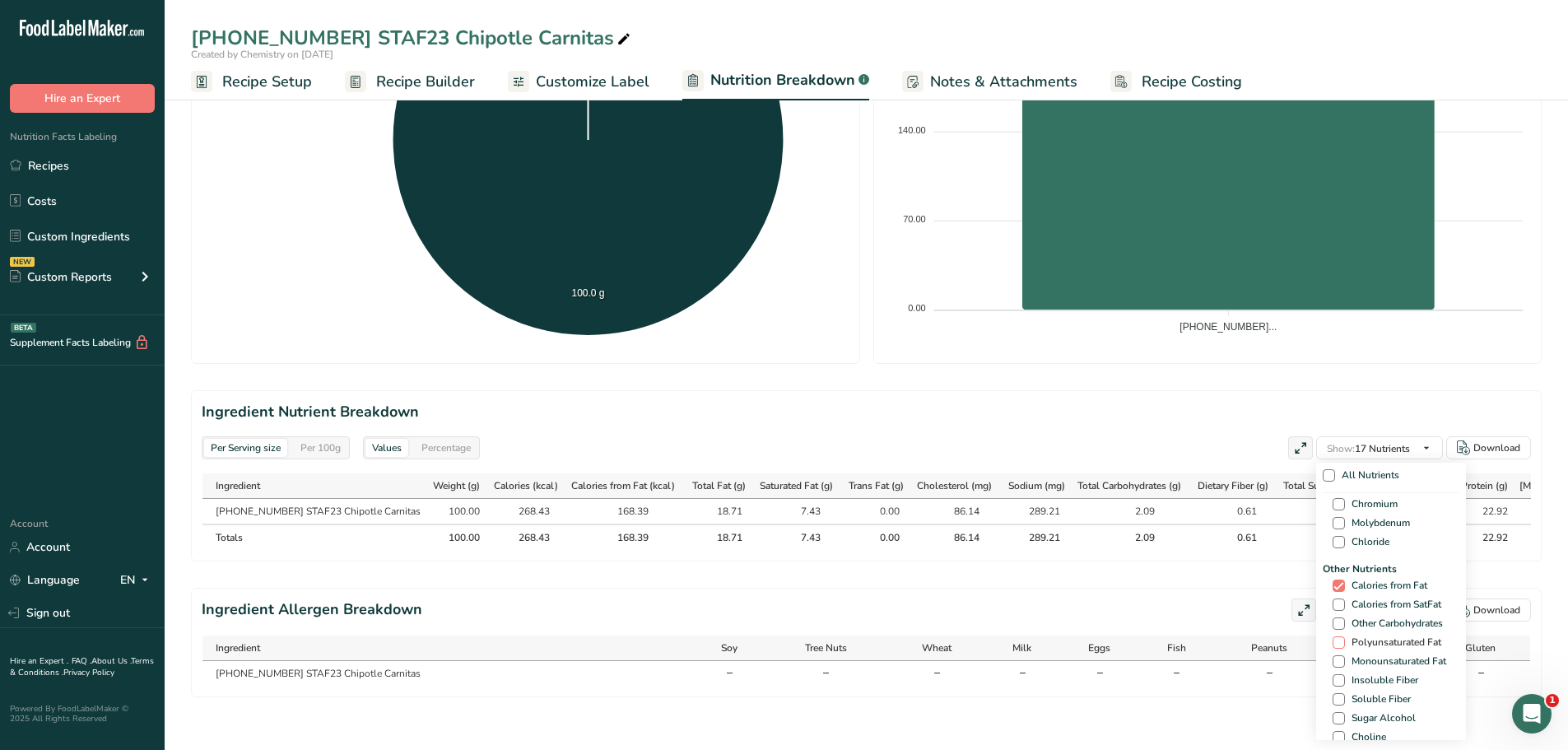
click at [1332, 636] on span at bounding box center [1338, 642] width 12 height 12
click at [1332, 637] on input "Polyunsaturated Fat" at bounding box center [1337, 642] width 10 height 10
checkbox input "true"
click at [1332, 656] on span at bounding box center [1338, 661] width 12 height 12
click at [1332, 656] on input "Monounsaturated Fat" at bounding box center [1337, 661] width 10 height 10
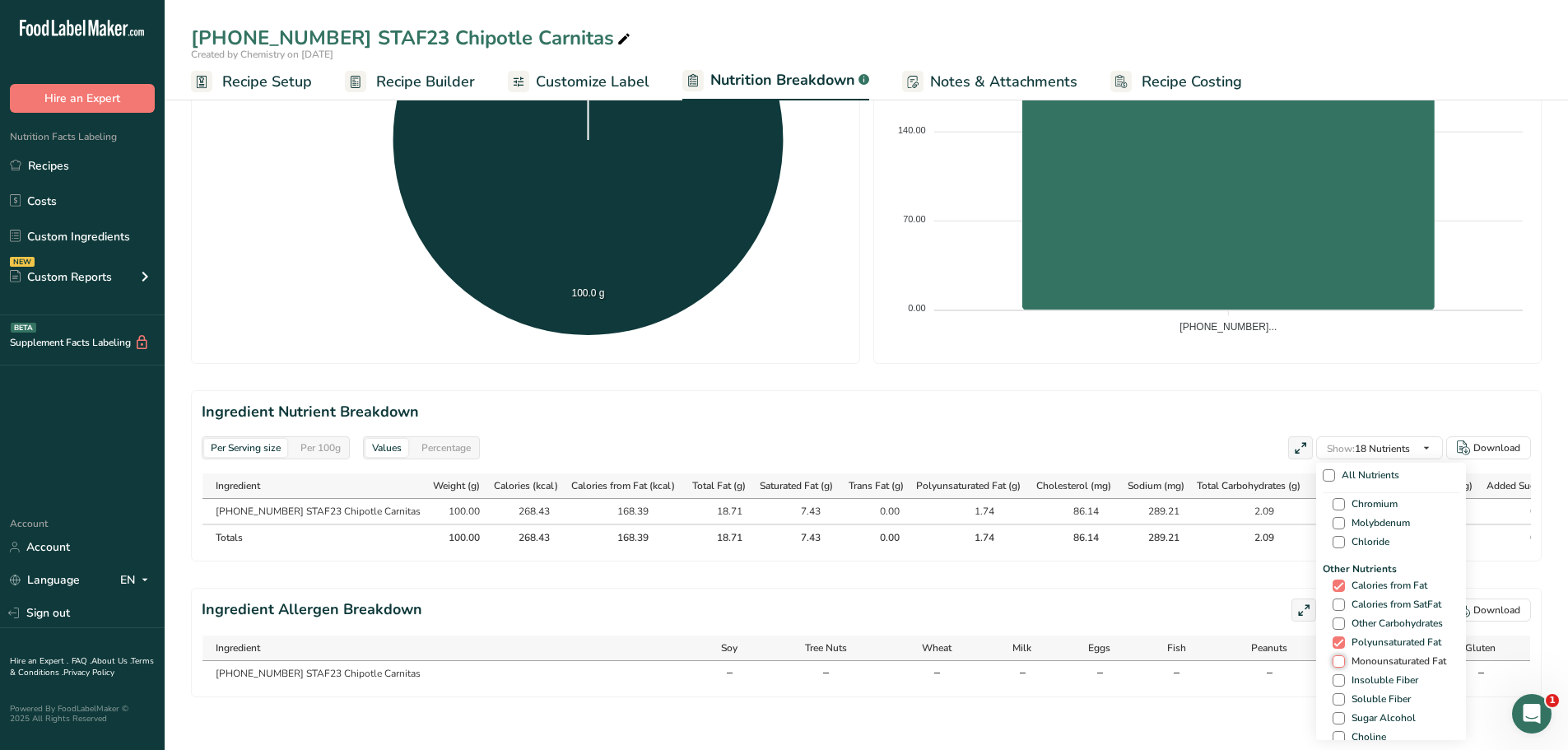
checkbox input "true"
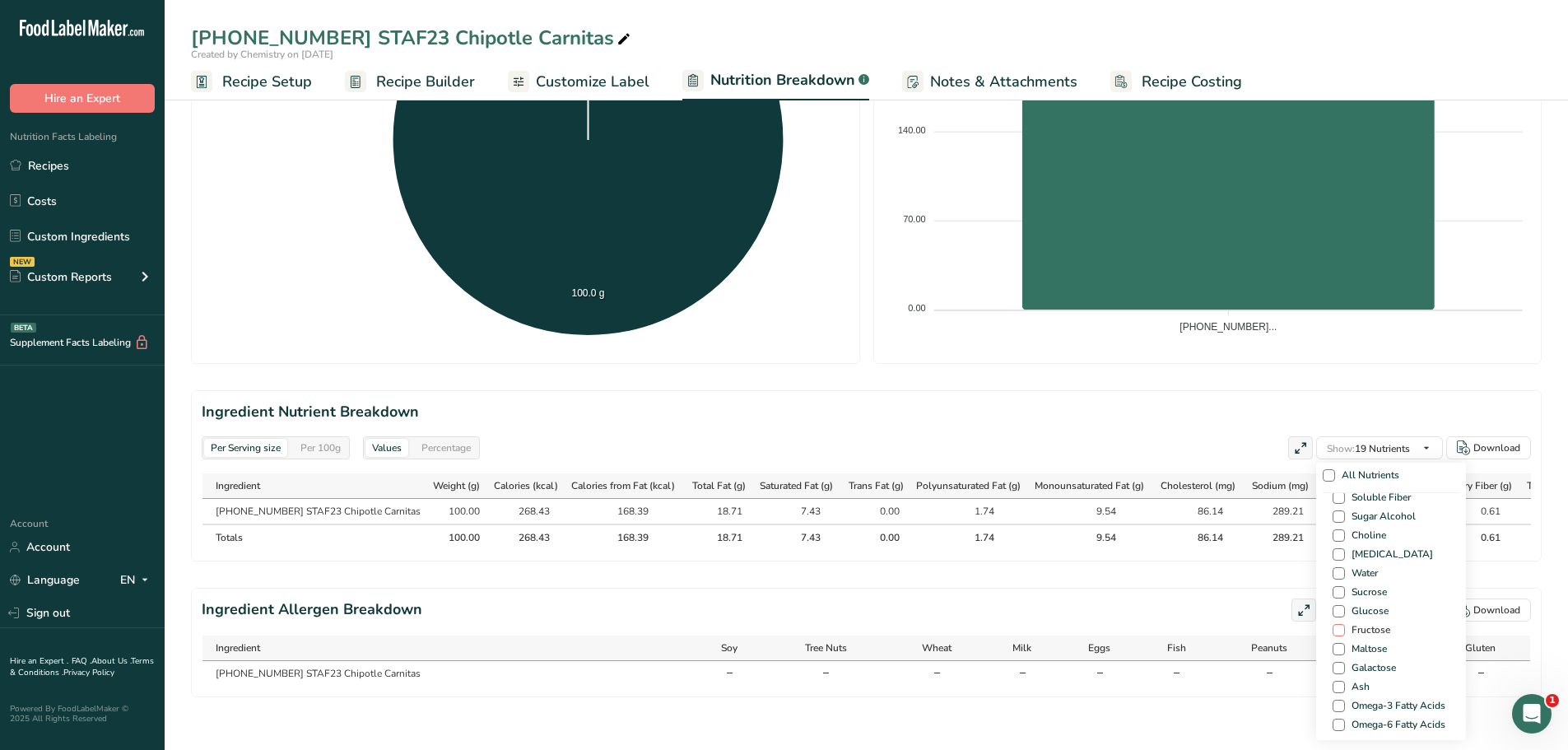
scroll to position [1054, 0]
click at [1332, 652] on span at bounding box center [1338, 657] width 12 height 12
click at [1332, 653] on input "Ash" at bounding box center [1337, 657] width 10 height 10
checkbox input "true"
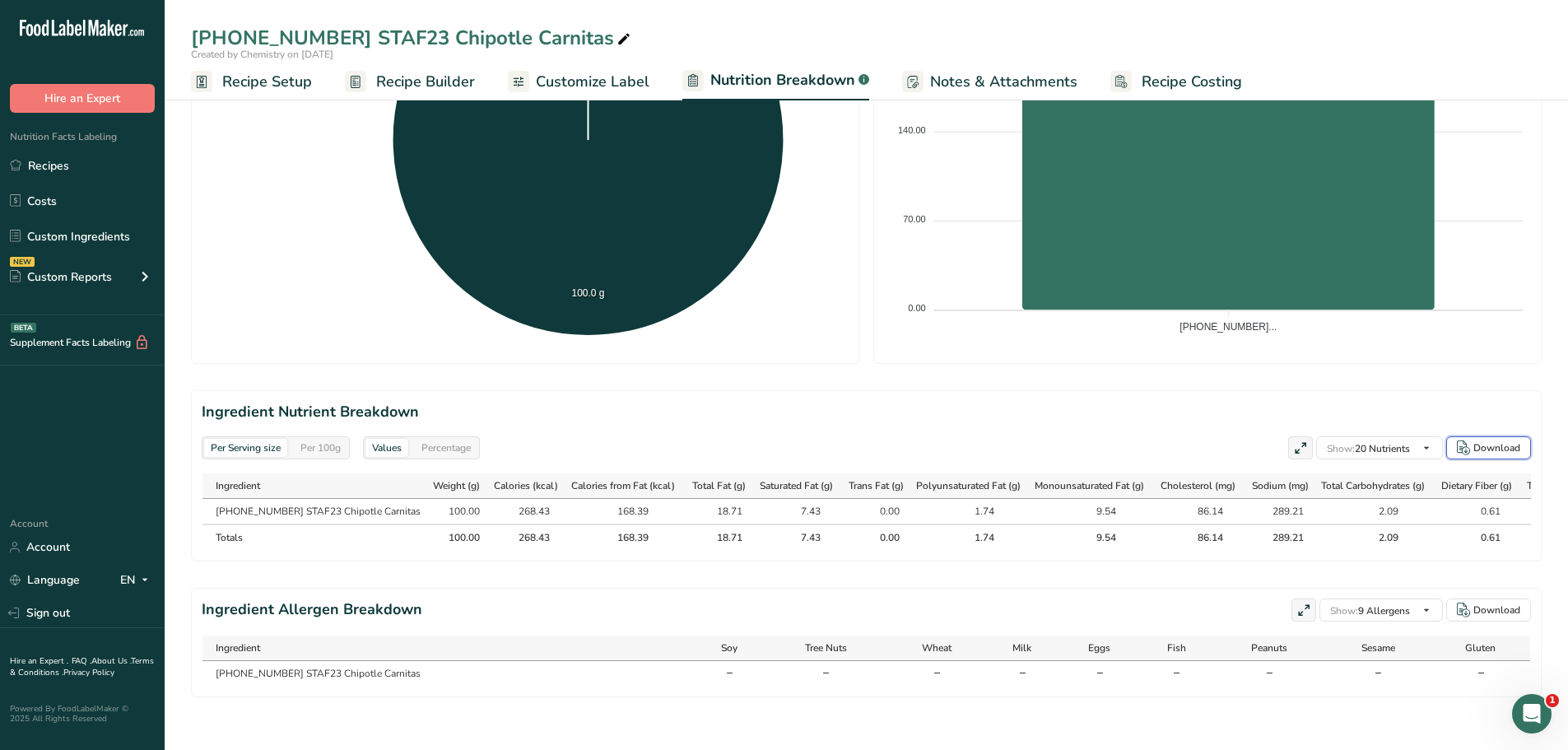
click at [1509, 440] on div "Download" at bounding box center [1497, 448] width 47 height 15
click at [285, 89] on span "Recipe Setup" at bounding box center [267, 82] width 90 height 22
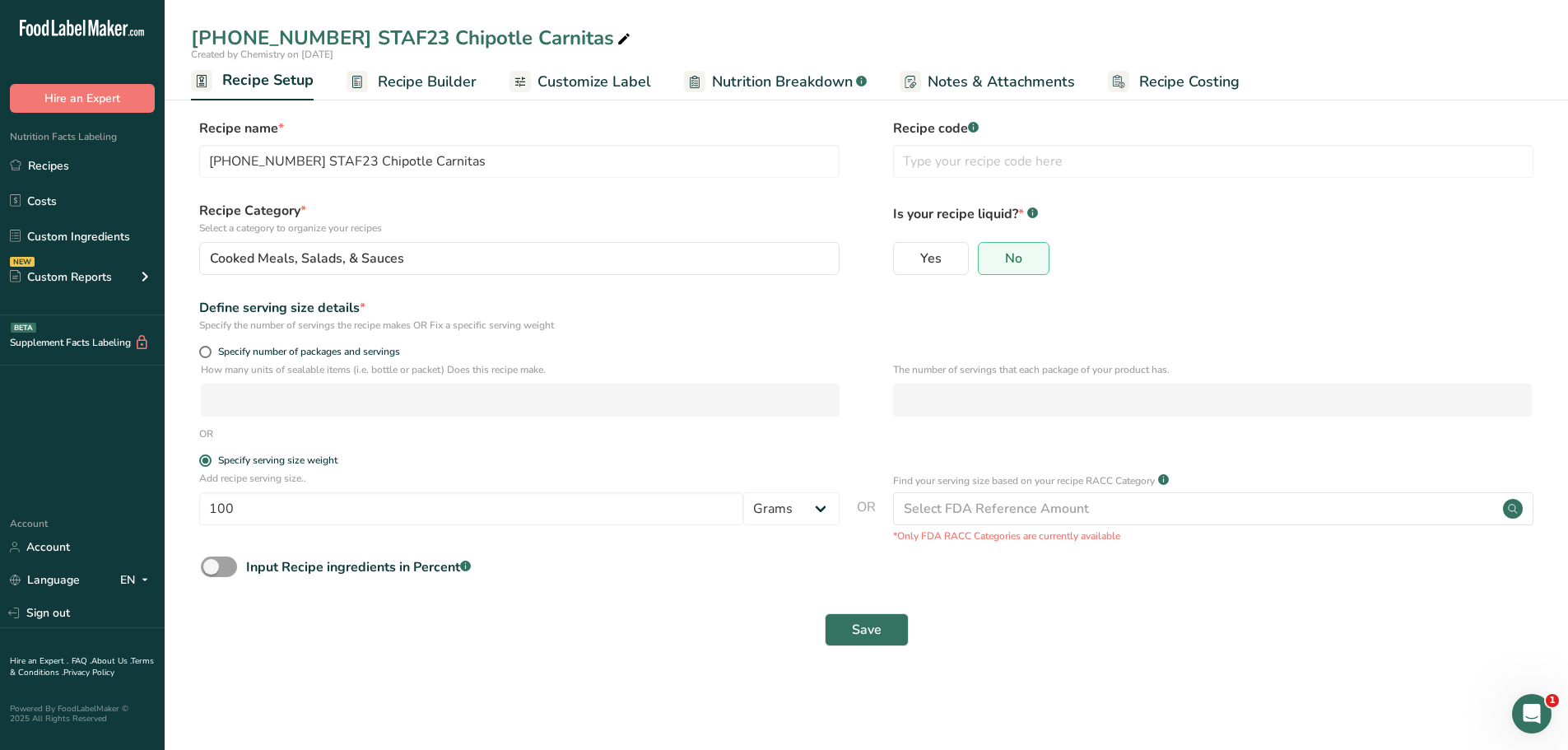
click at [562, 90] on span "Customize Label" at bounding box center [594, 82] width 113 height 22
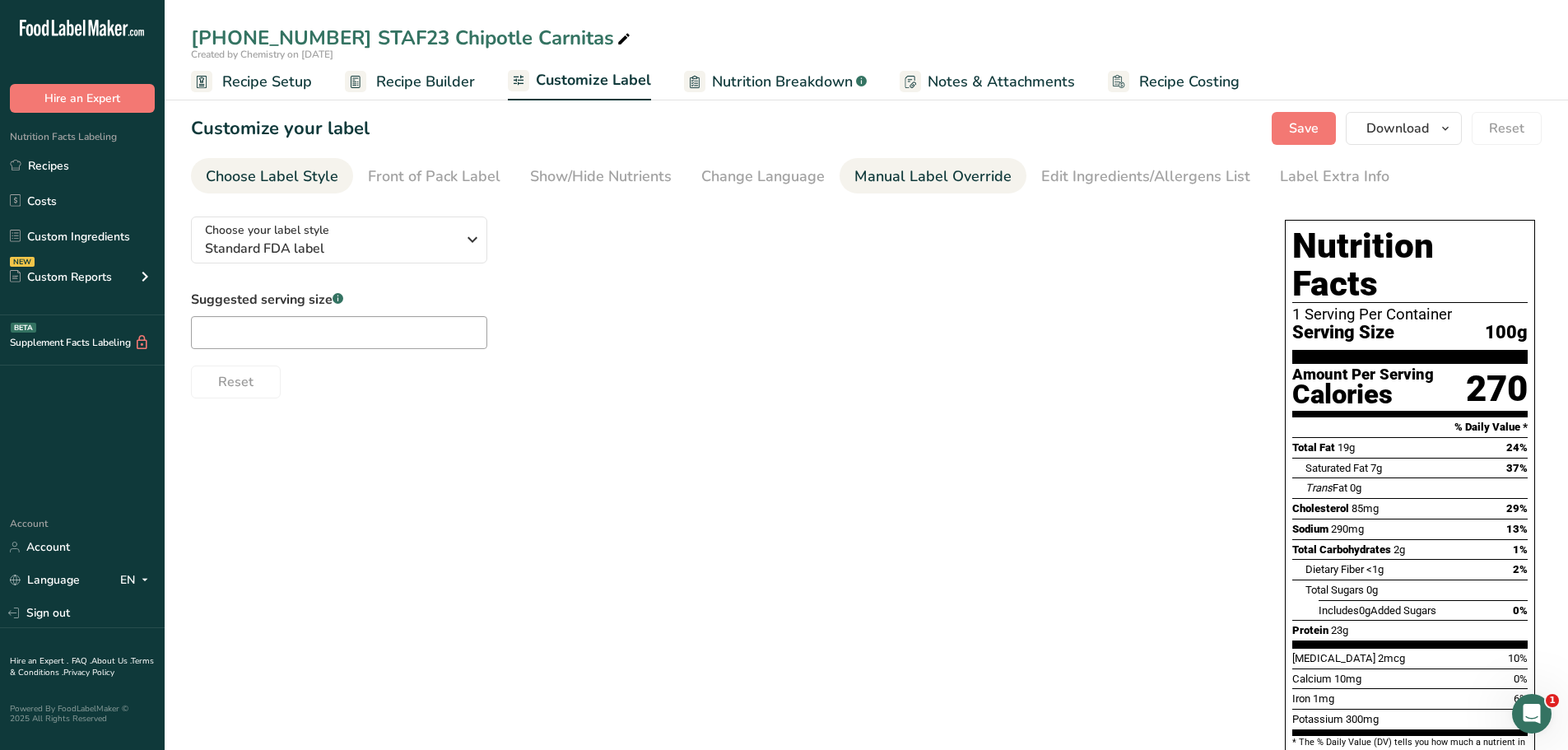
click at [895, 178] on div "Manual Label Override" at bounding box center [933, 177] width 157 height 22
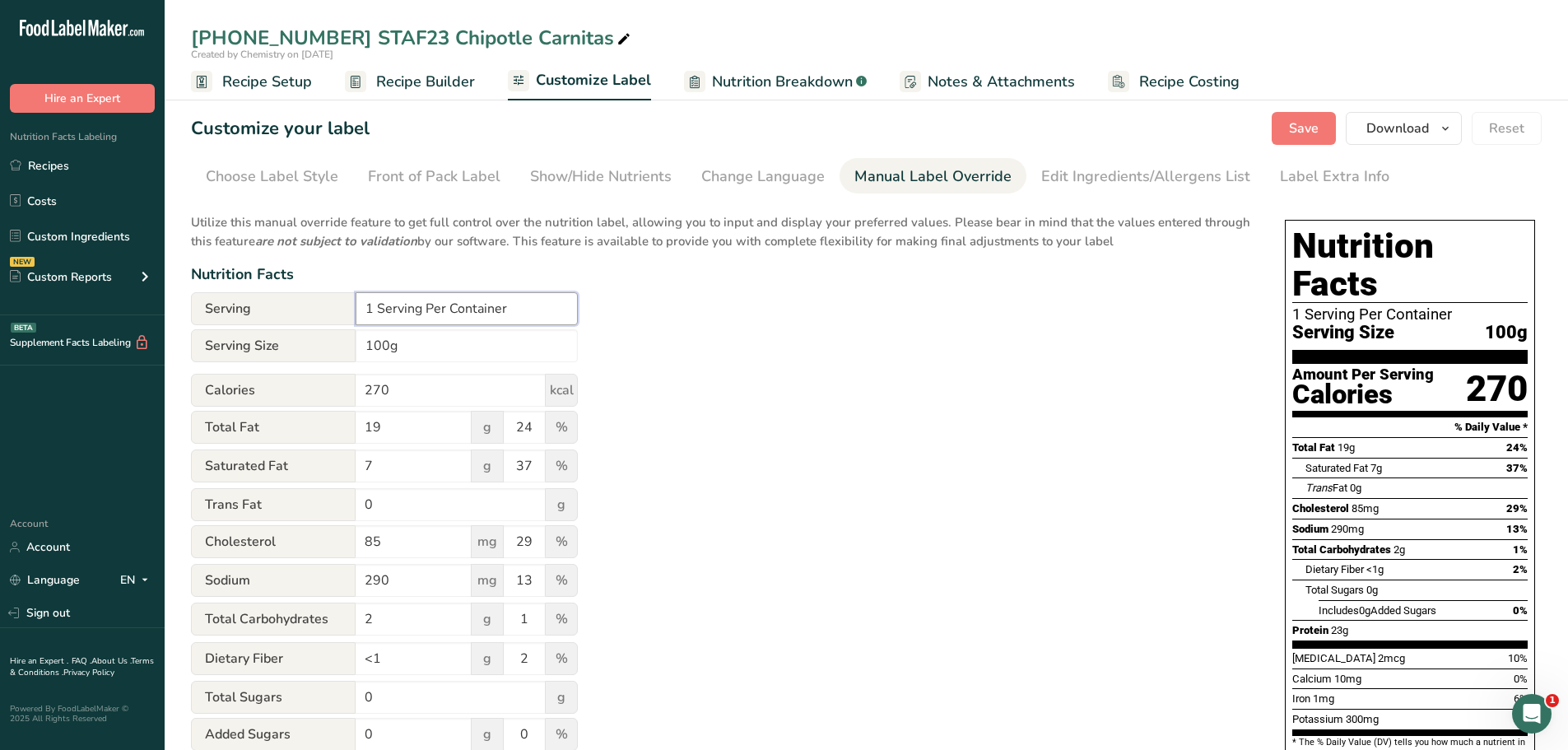
drag, startPoint x: 423, startPoint y: 310, endPoint x: 321, endPoint y: 294, distance: 103.2
click at [323, 296] on div "Serving 1 Serving Per Container" at bounding box center [384, 308] width 387 height 33
type input "Varies Per Container"
click at [1311, 129] on span "Save" at bounding box center [1303, 128] width 30 height 20
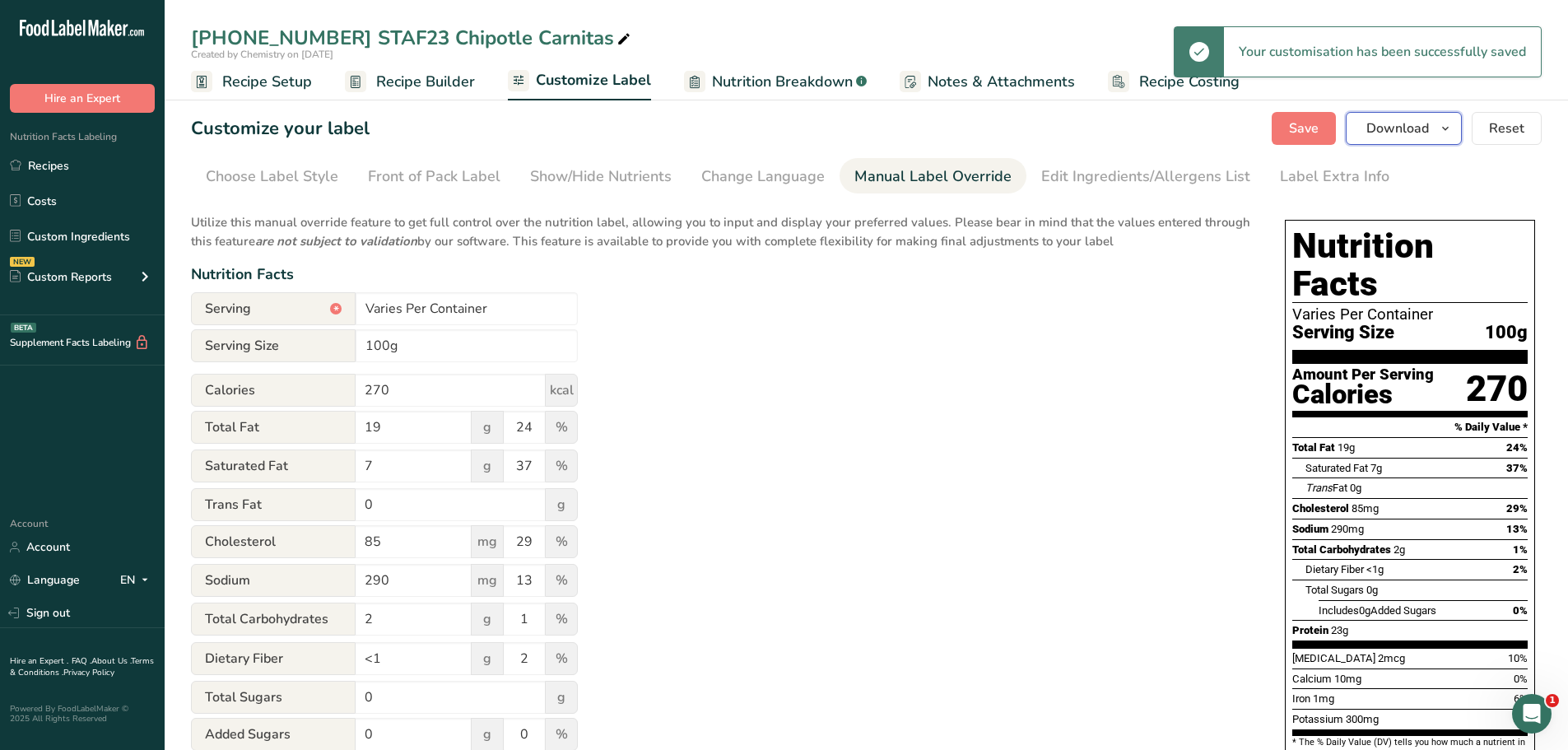
click at [1451, 129] on icon "button" at bounding box center [1446, 129] width 13 height 21
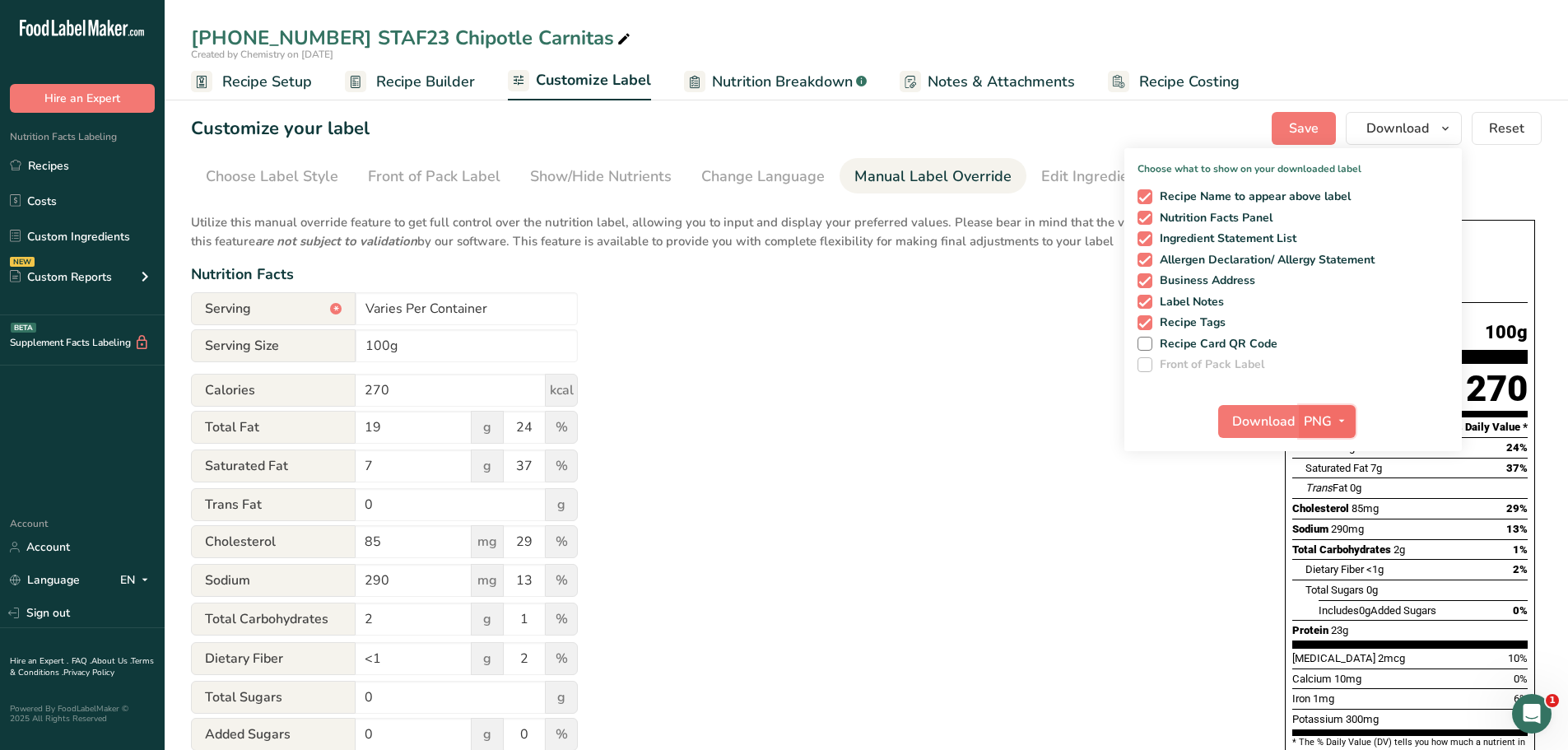
click at [1343, 424] on icon "button" at bounding box center [1342, 421] width 13 height 21
click at [1321, 535] on link "PDF" at bounding box center [1329, 536] width 52 height 27
click at [1268, 422] on span "Download" at bounding box center [1264, 421] width 63 height 20
